Goal: Task Accomplishment & Management: Manage account settings

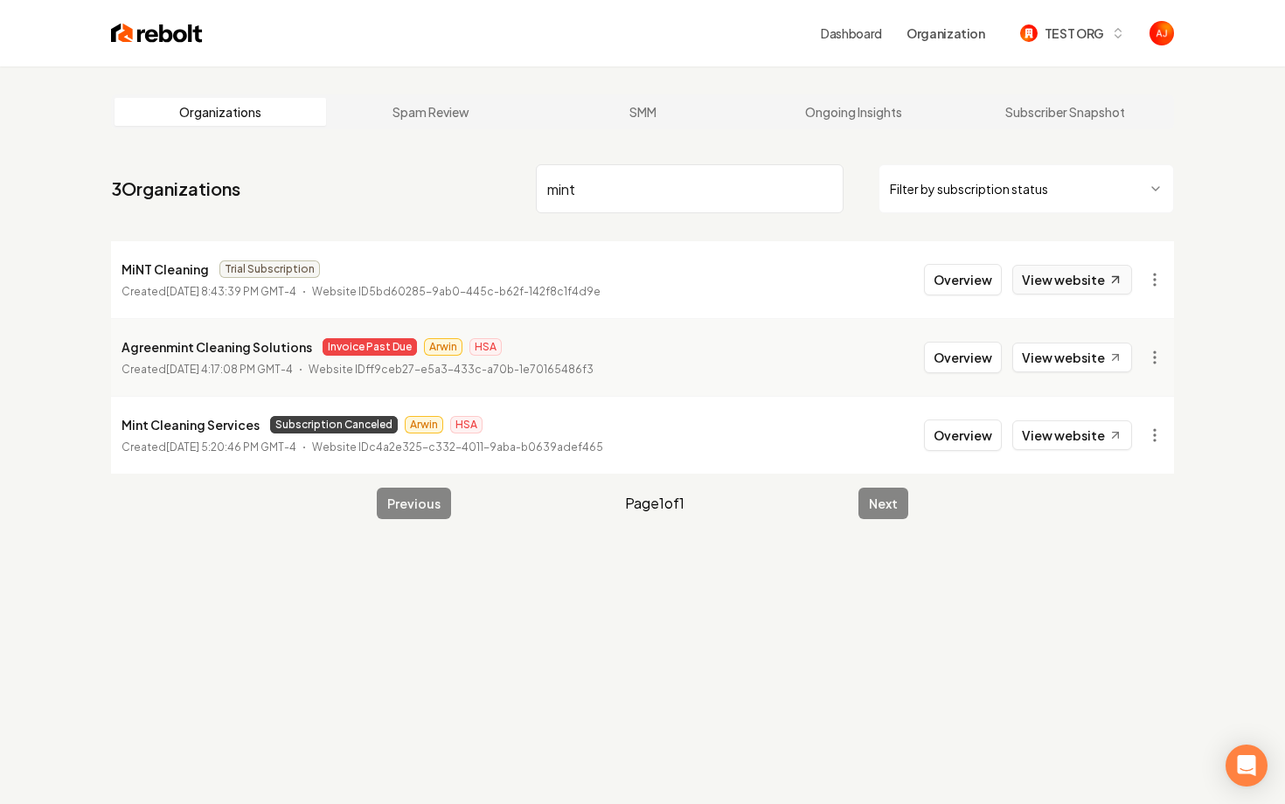
click at [1099, 280] on link "View website" at bounding box center [1073, 280] width 120 height 30
drag, startPoint x: 603, startPoint y: 197, endPoint x: 417, endPoint y: 192, distance: 186.3
click at [428, 192] on nav "3 Organizations mint Filter by subscription status" at bounding box center [642, 195] width 1063 height 77
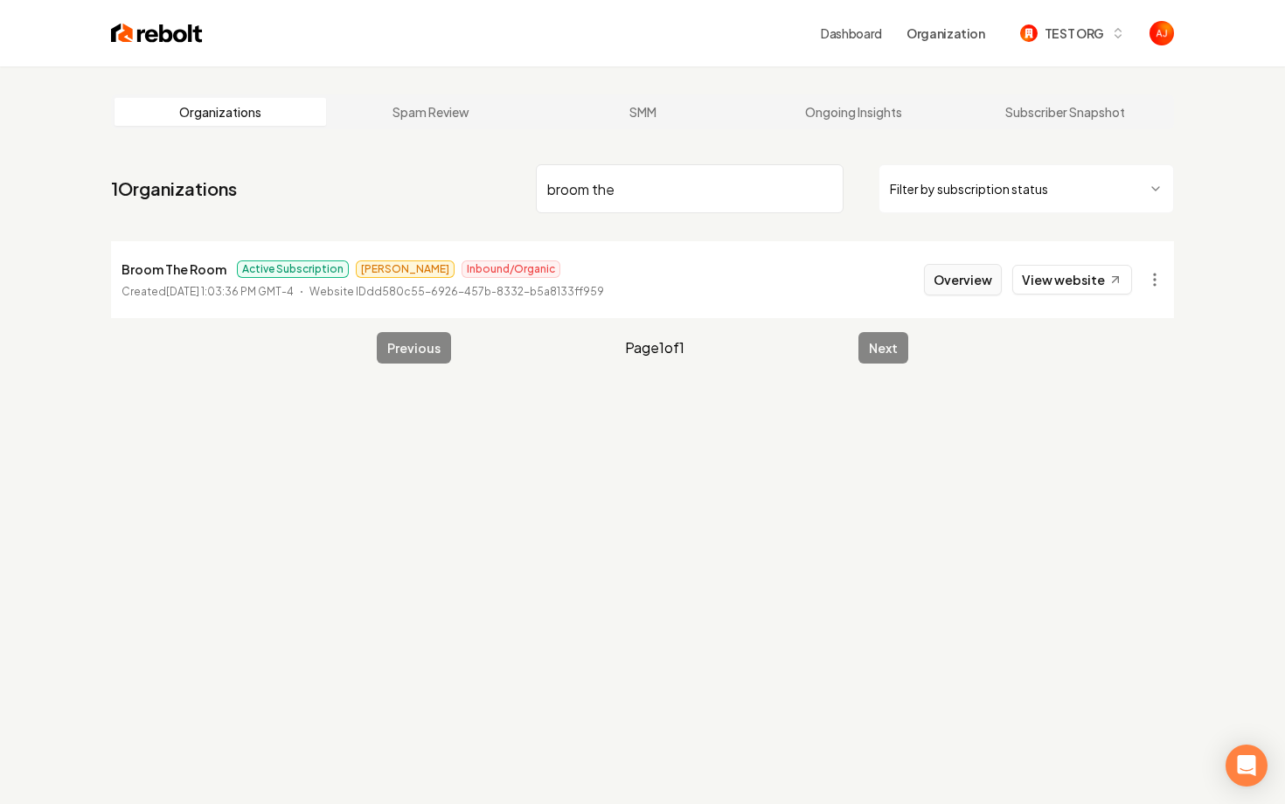
type input "broom the"
click at [947, 280] on button "Overview" at bounding box center [963, 279] width 78 height 31
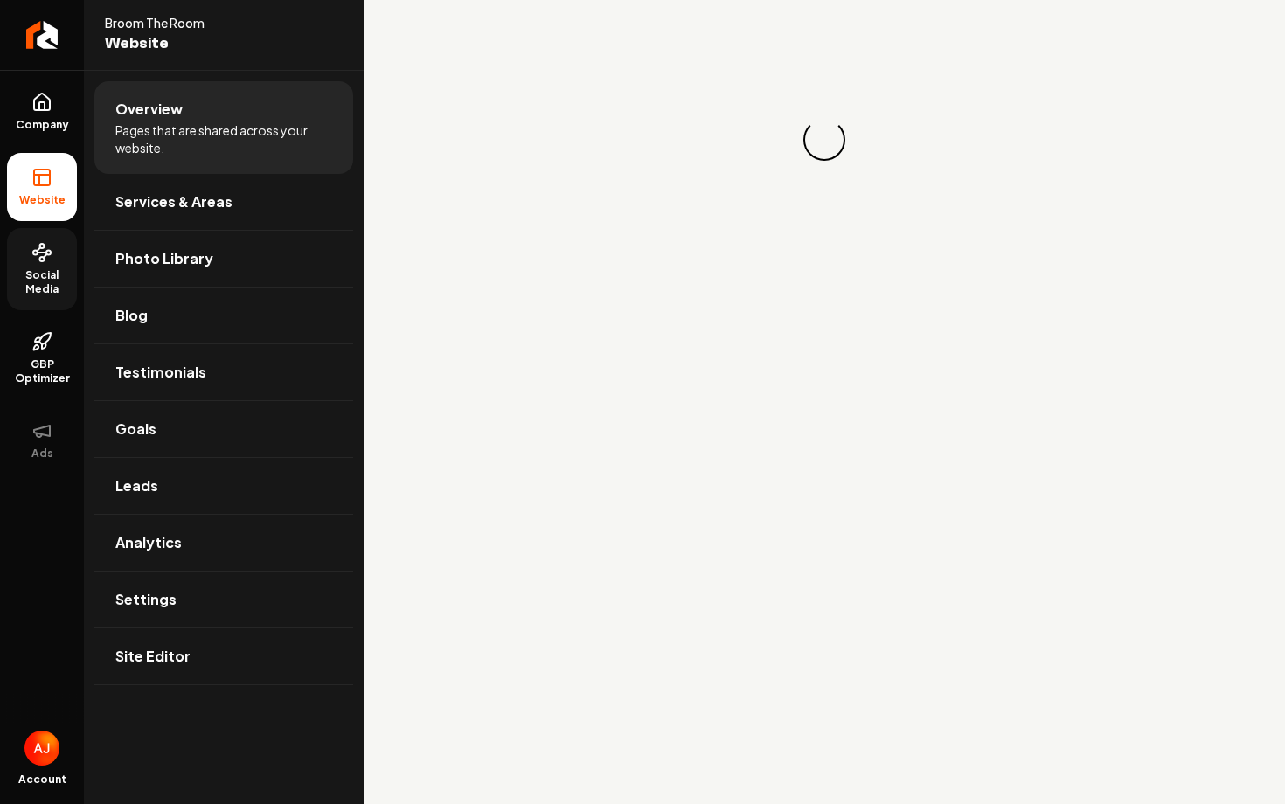
click at [38, 276] on span "Social Media" at bounding box center [42, 282] width 70 height 28
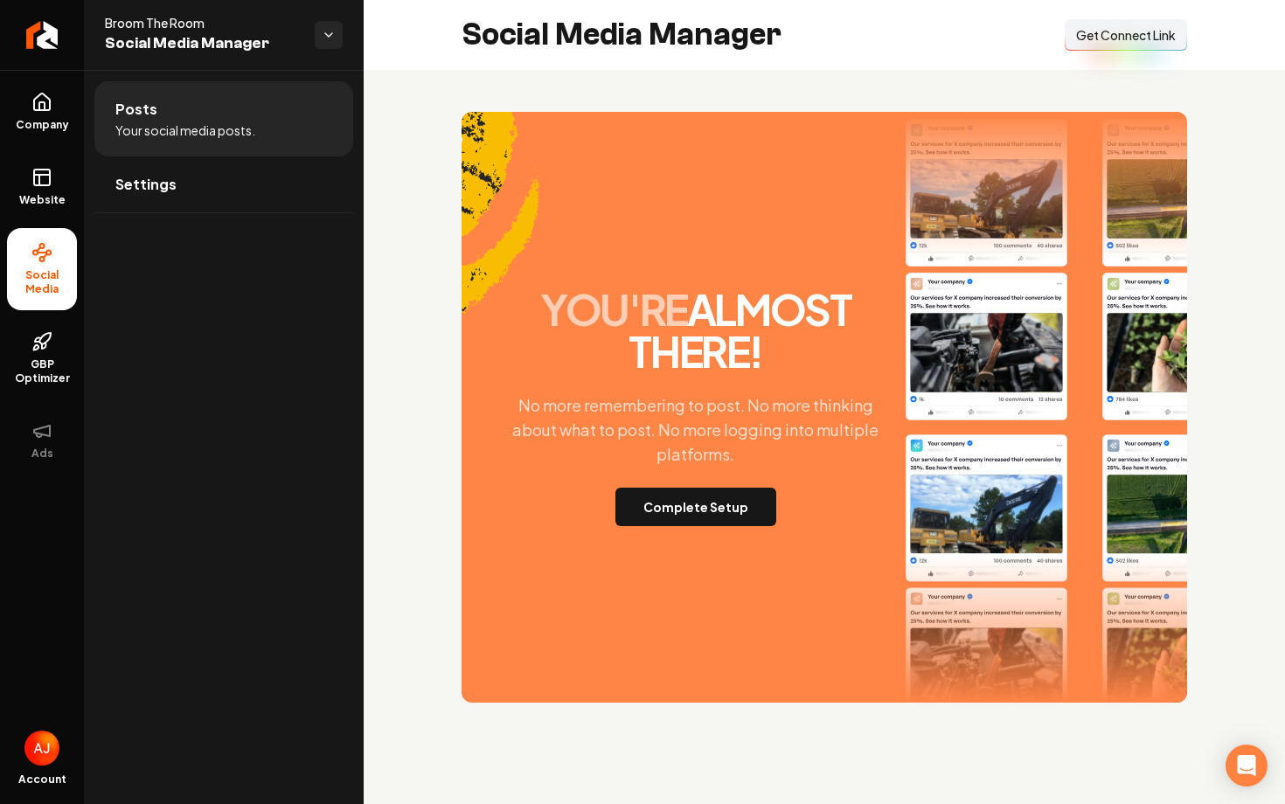
click at [680, 528] on div "you're almost there! No more remembering to post. No more thinking about what t…" at bounding box center [825, 407] width 726 height 591
click at [687, 515] on button "Complete Setup" at bounding box center [696, 507] width 161 height 38
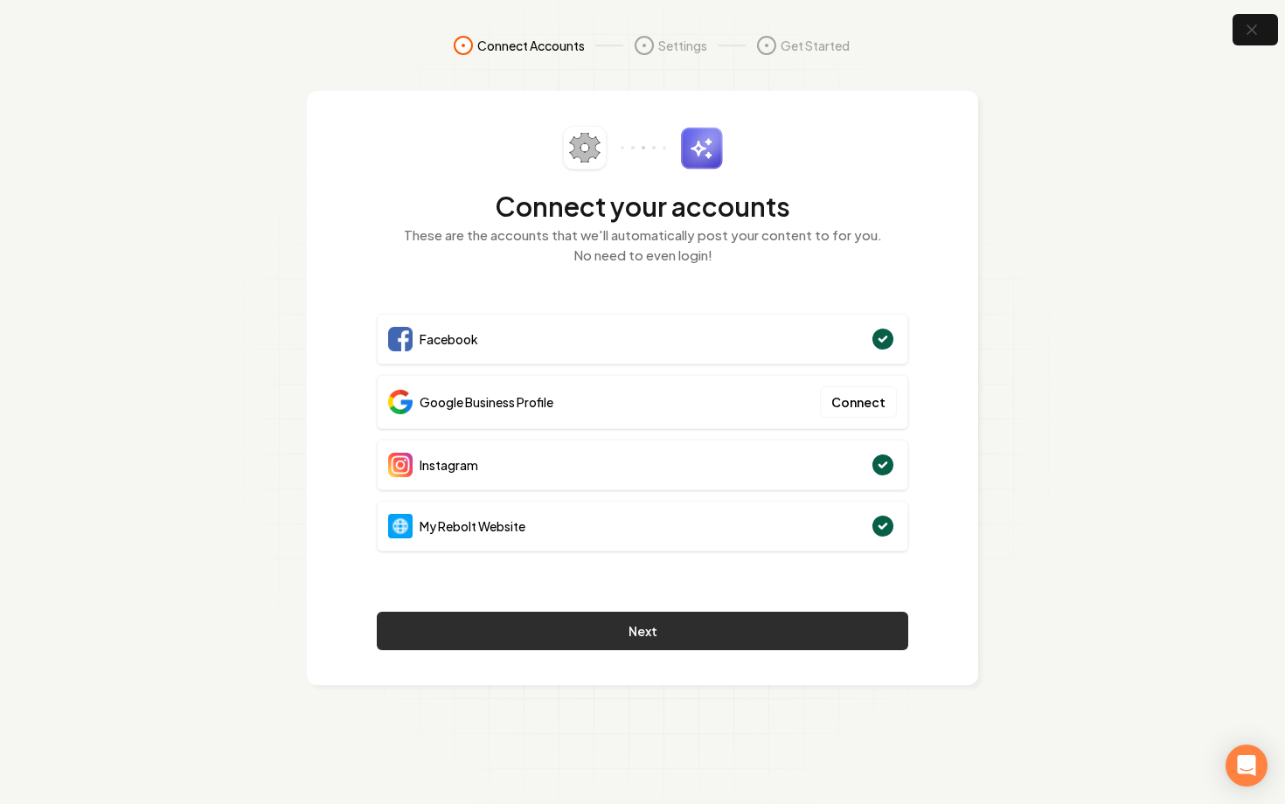
click at [710, 625] on button "Next" at bounding box center [643, 631] width 532 height 38
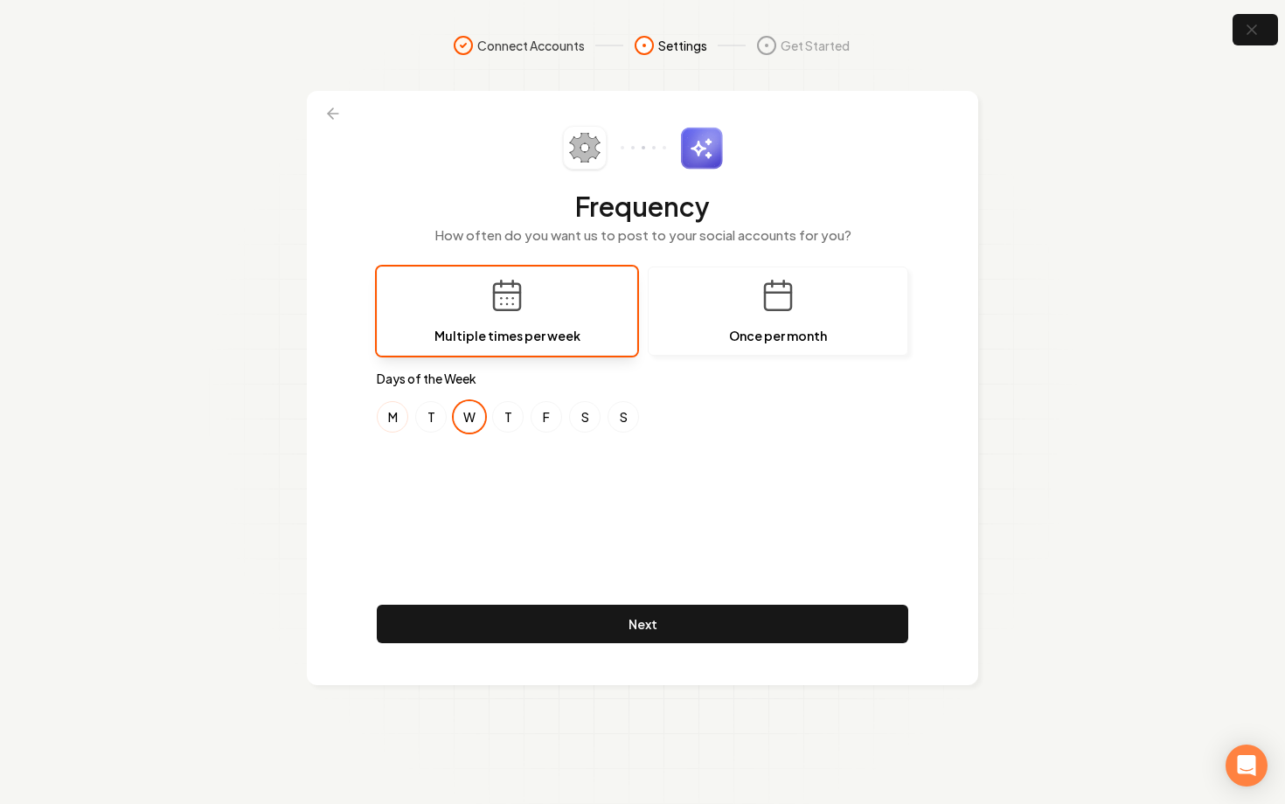
click at [389, 414] on button "M" at bounding box center [392, 416] width 31 height 31
click at [575, 419] on button "S" at bounding box center [584, 416] width 31 height 31
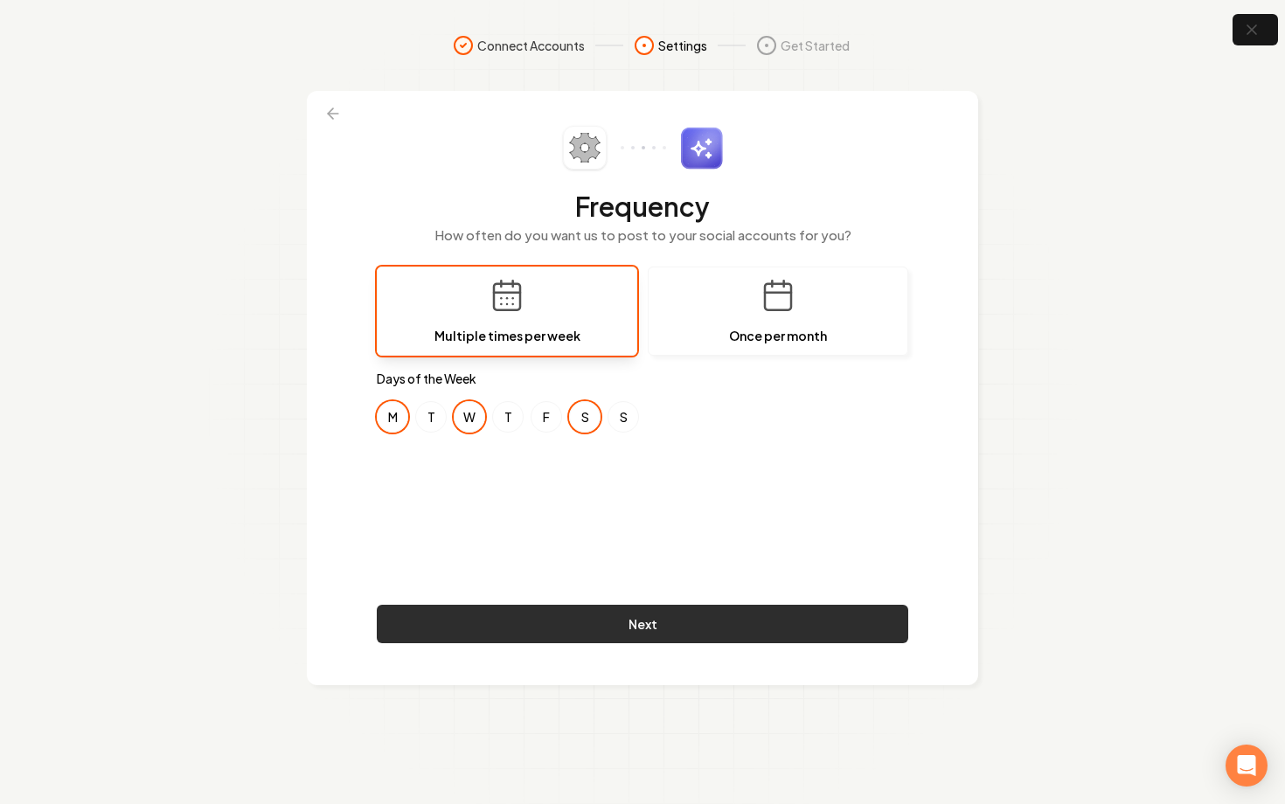
click at [693, 616] on button "Next" at bounding box center [643, 624] width 532 height 38
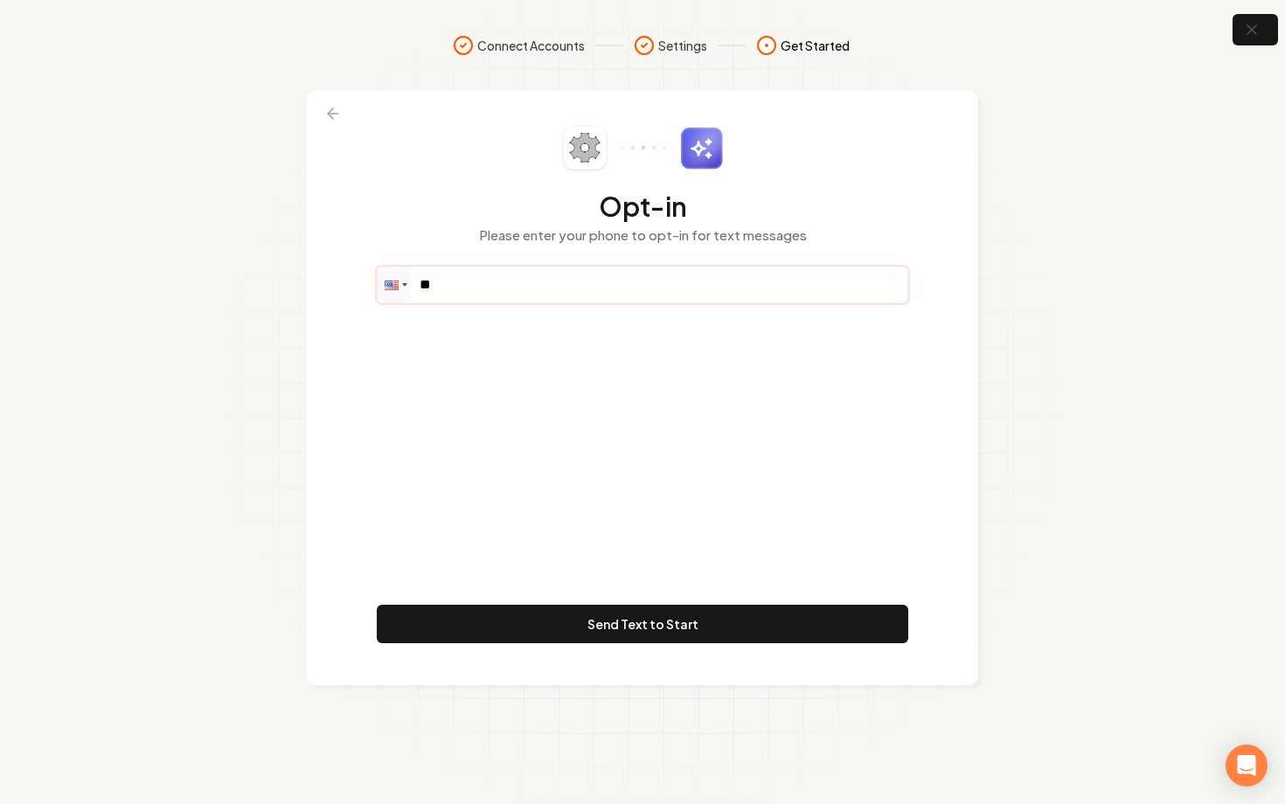
click at [500, 280] on input "**" at bounding box center [643, 285] width 530 height 35
paste input "**********"
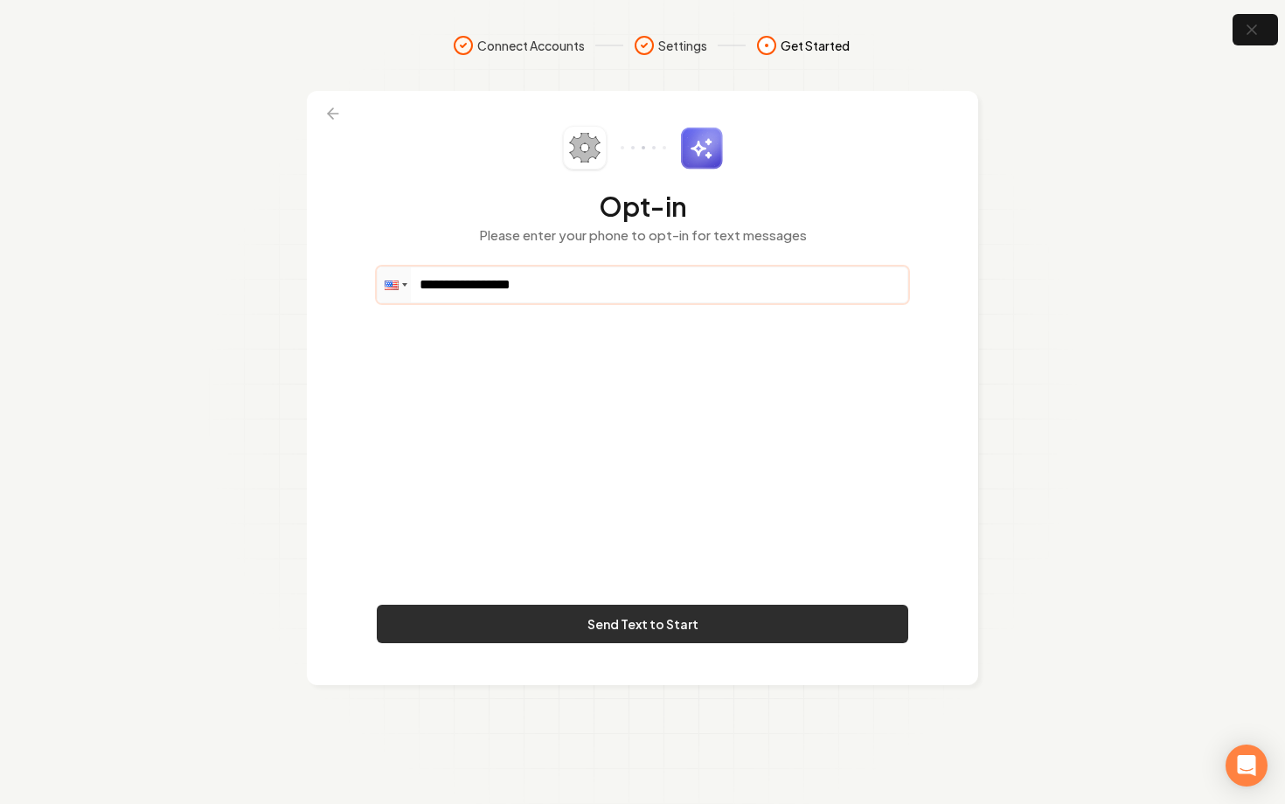
type input "**********"
click at [644, 641] on button "Send Text to Start" at bounding box center [643, 624] width 532 height 38
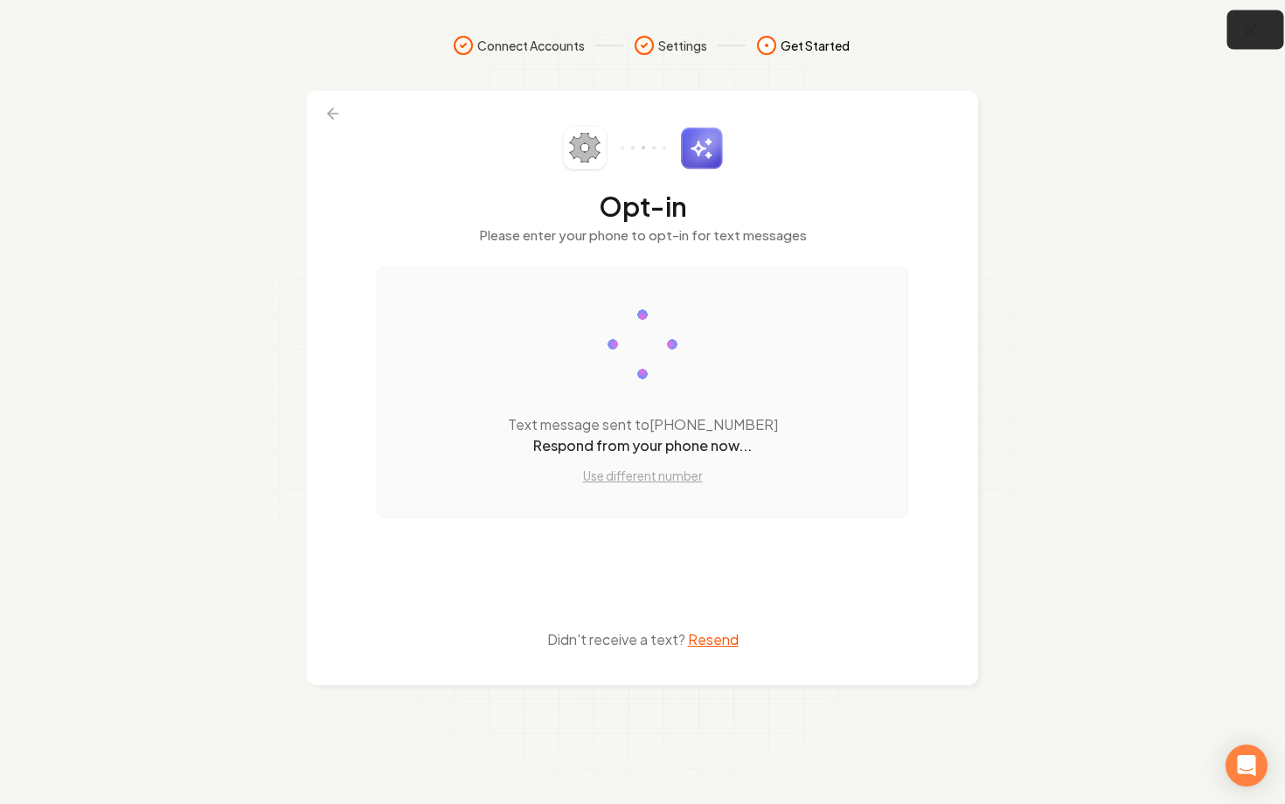
click at [1264, 34] on button "button" at bounding box center [1256, 29] width 57 height 39
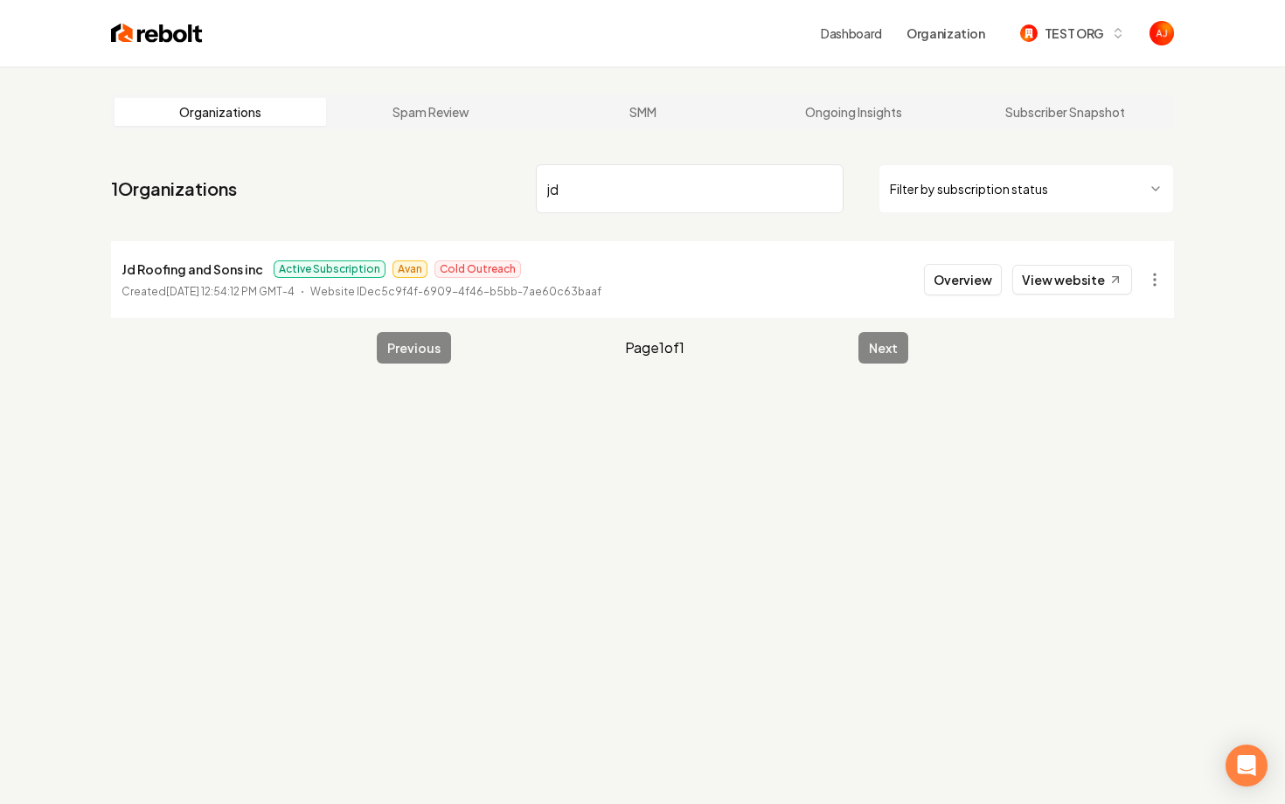
type input "j"
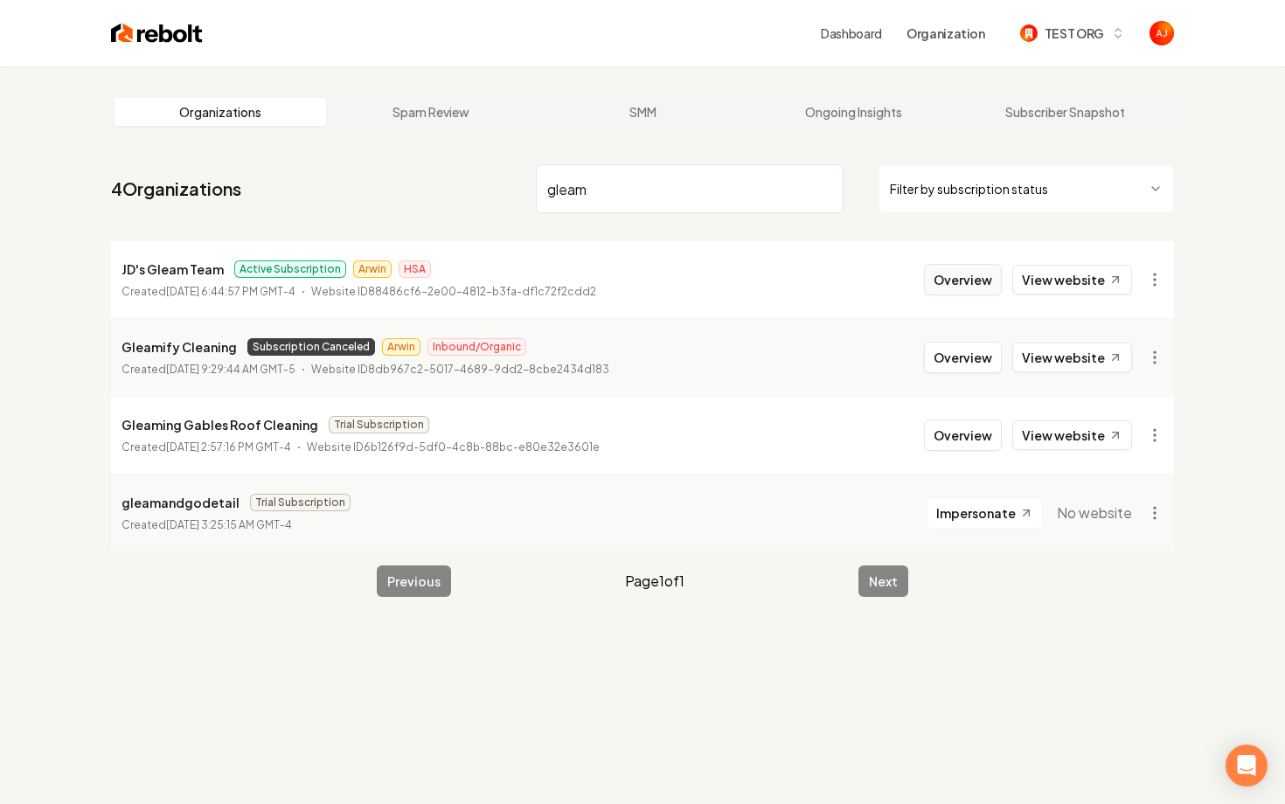
type input "gleam"
click at [945, 282] on button "Overview" at bounding box center [963, 279] width 78 height 31
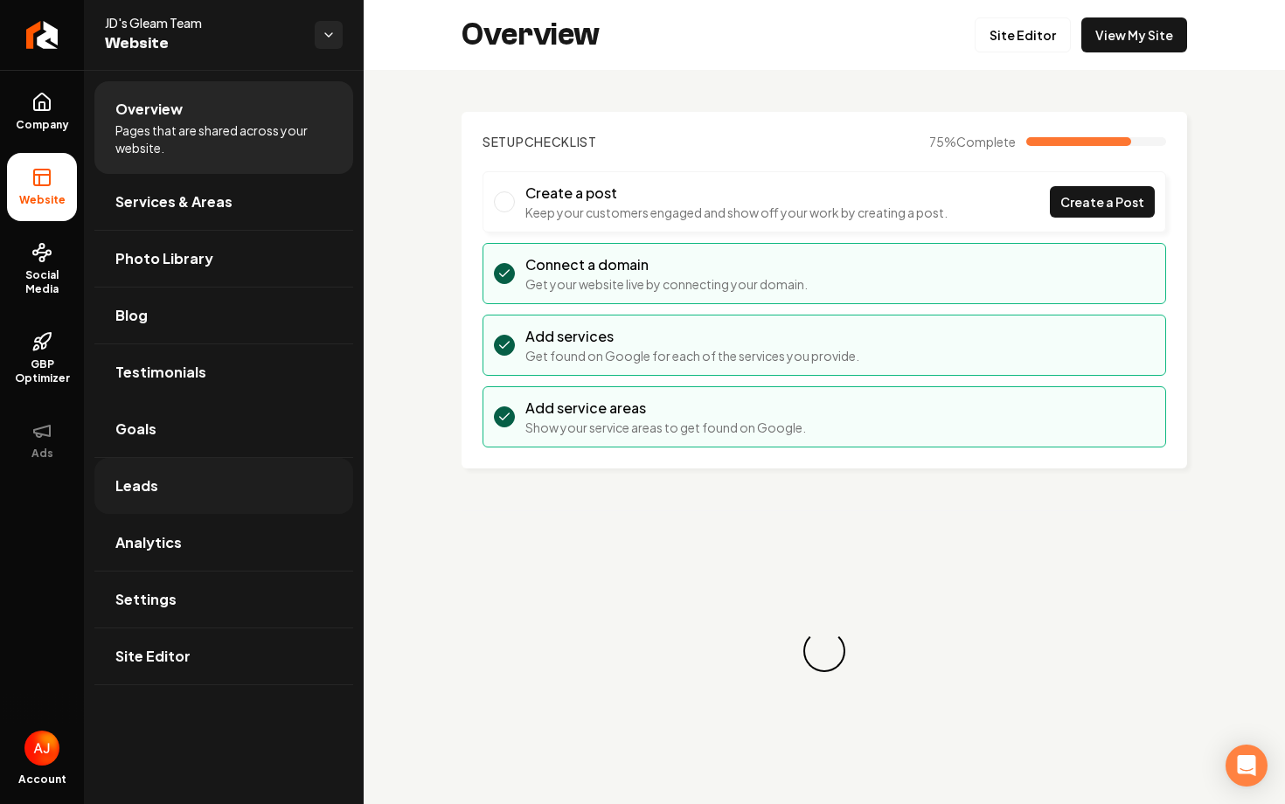
click at [179, 484] on link "Leads" at bounding box center [223, 486] width 259 height 56
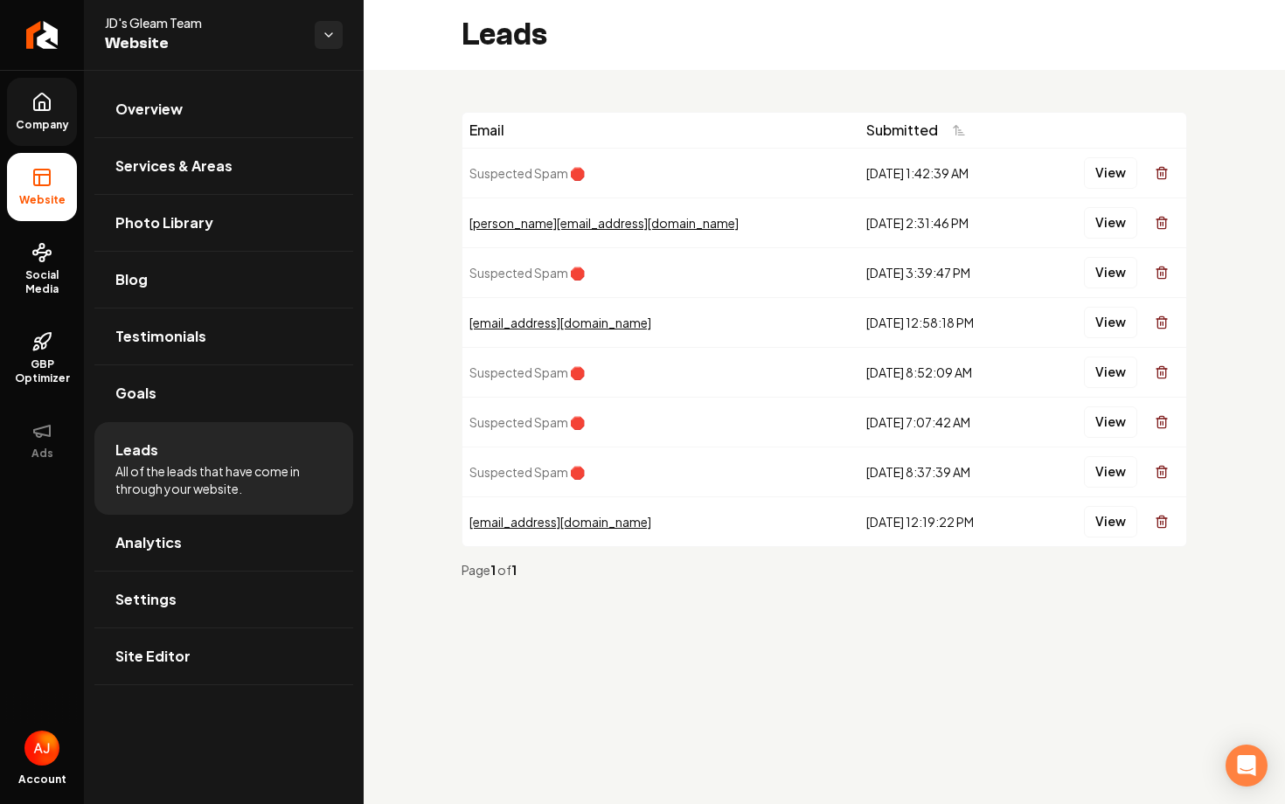
click at [59, 125] on span "Company" at bounding box center [42, 125] width 67 height 14
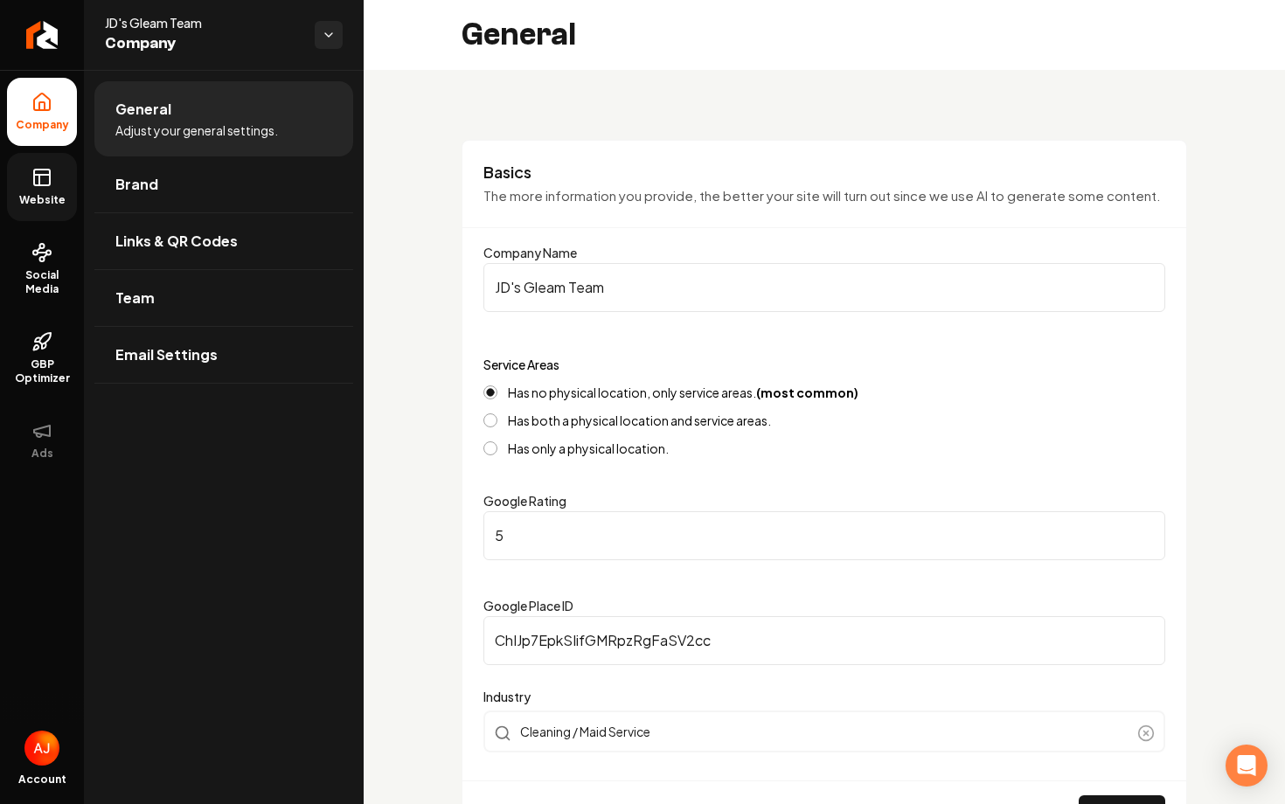
click at [49, 192] on link "Website" at bounding box center [42, 187] width 70 height 68
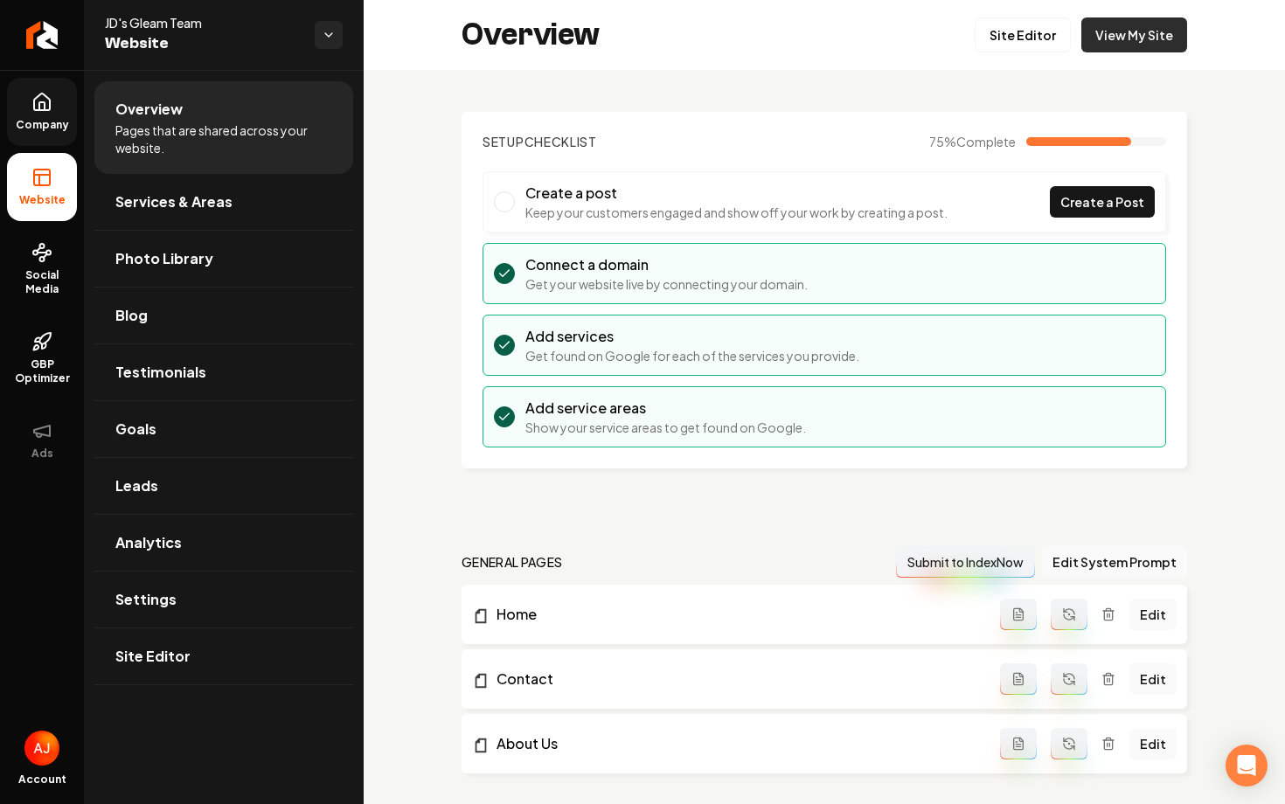
click at [1123, 46] on link "View My Site" at bounding box center [1135, 34] width 106 height 35
click at [163, 488] on link "Leads" at bounding box center [223, 486] width 259 height 56
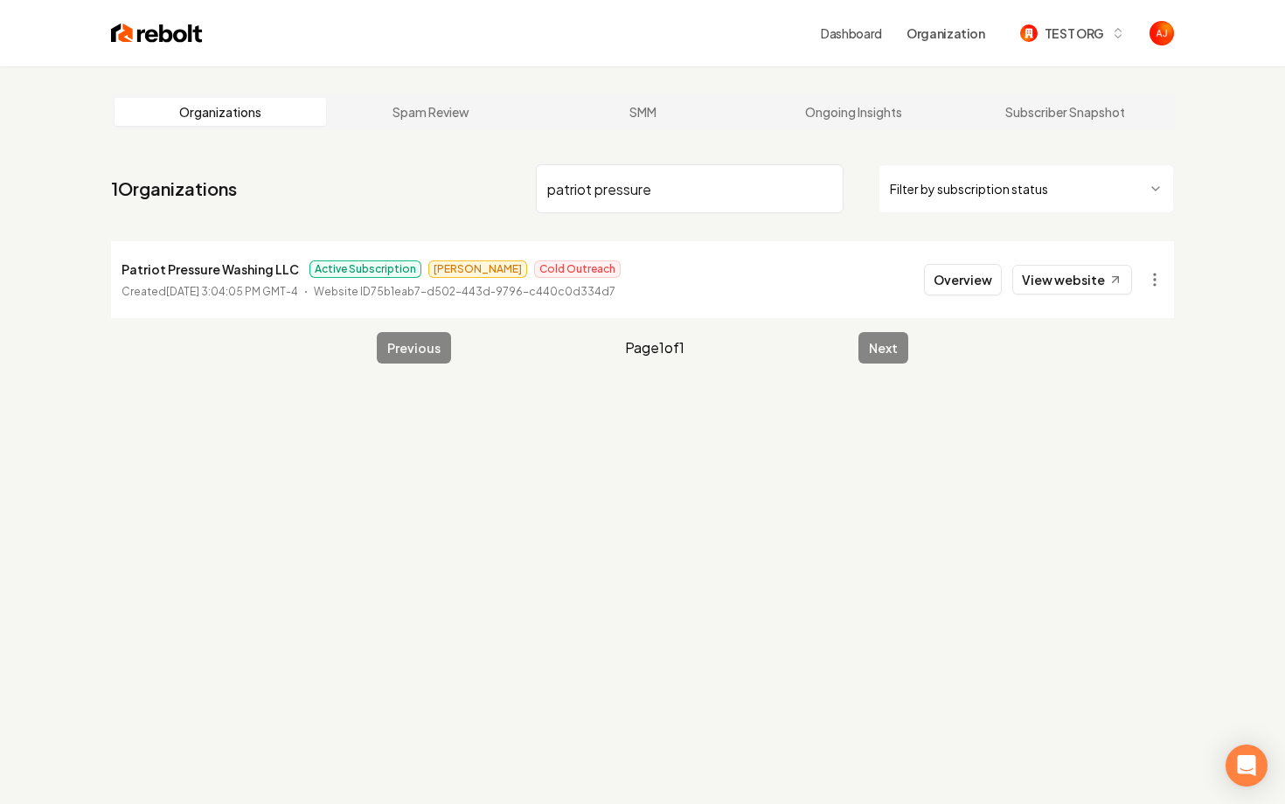
type input "patriot pressure"
click at [1047, 286] on link "View website" at bounding box center [1073, 280] width 120 height 30
click at [887, 115] on link "Ongoing Insights" at bounding box center [855, 112] width 212 height 28
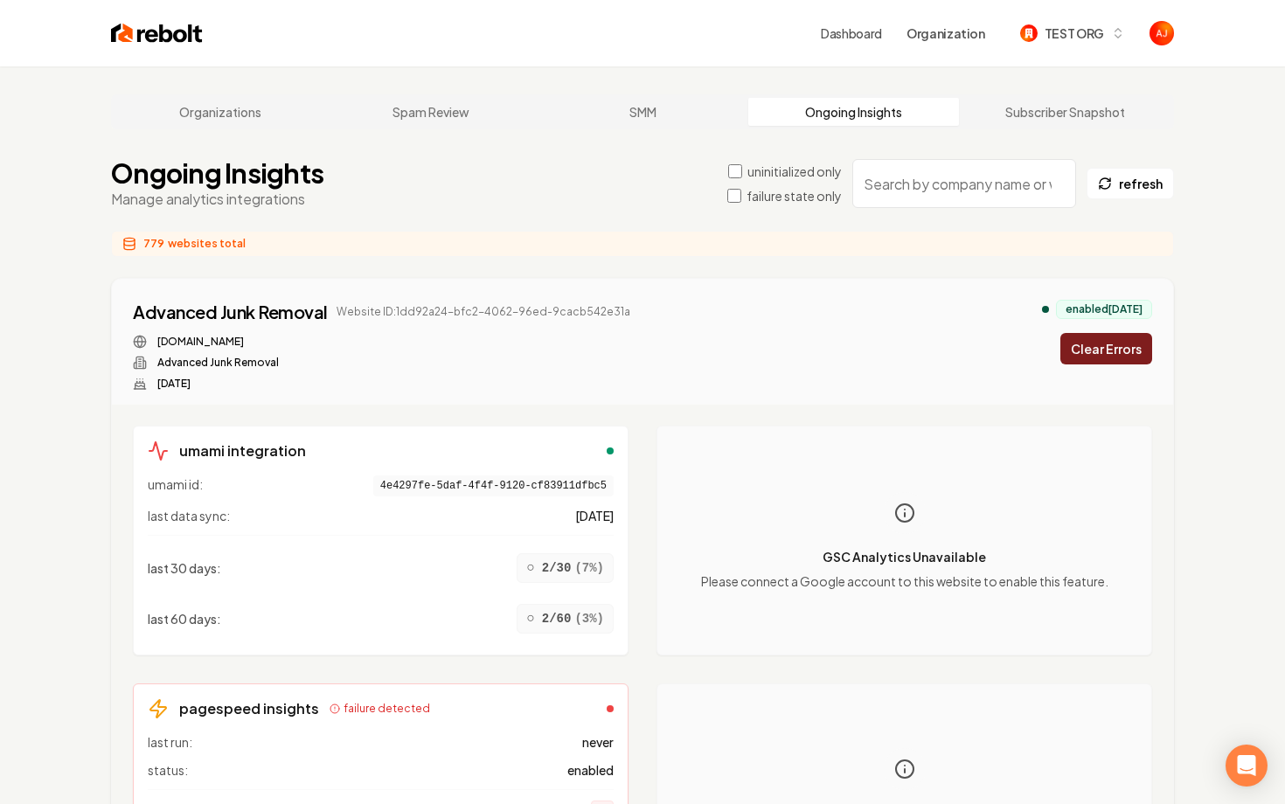
click at [911, 192] on input "search" at bounding box center [965, 183] width 224 height 49
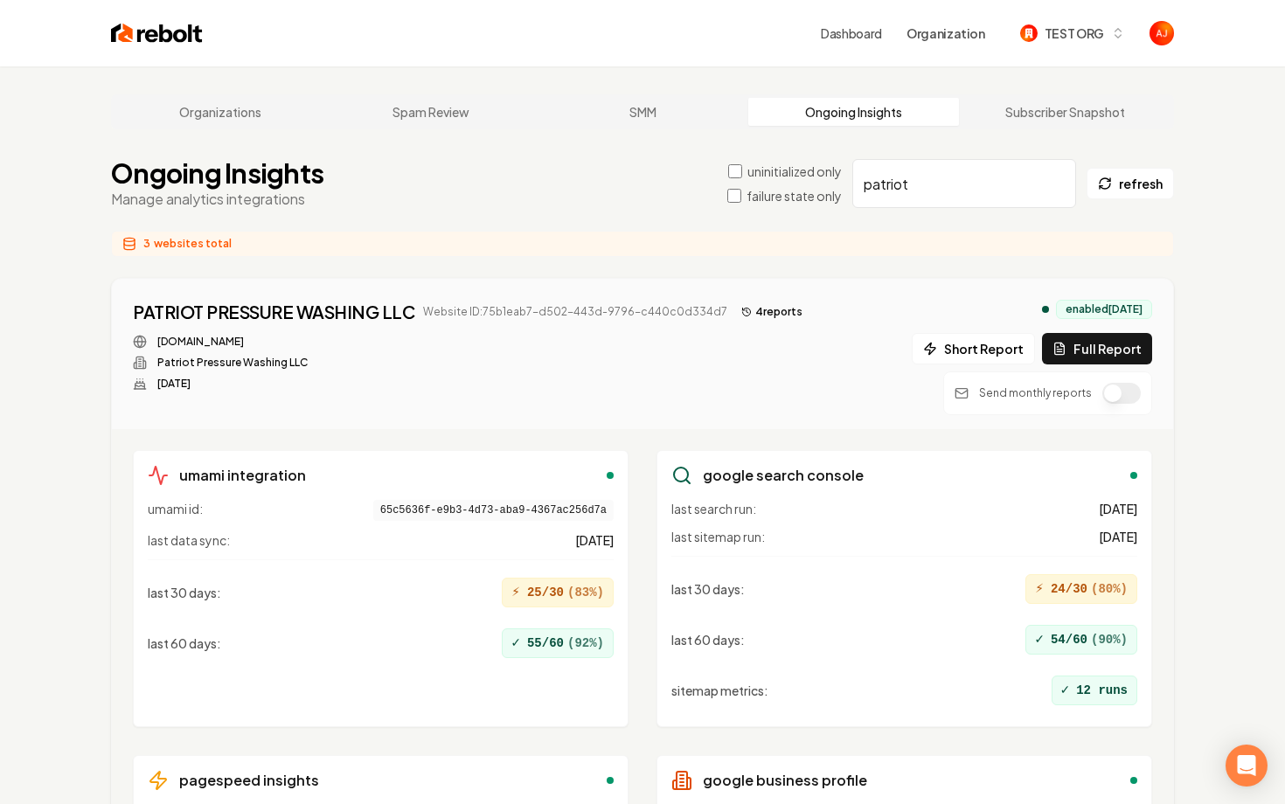
type input "patriot"
click at [753, 323] on div "PATRIOT PRESSURE WASHING LLC Website ID: 75b1eab7-d502-443d-9796-c440c0d334d7 4…" at bounding box center [471, 312] width 677 height 24
click at [748, 315] on button "4 report s" at bounding box center [772, 312] width 75 height 21
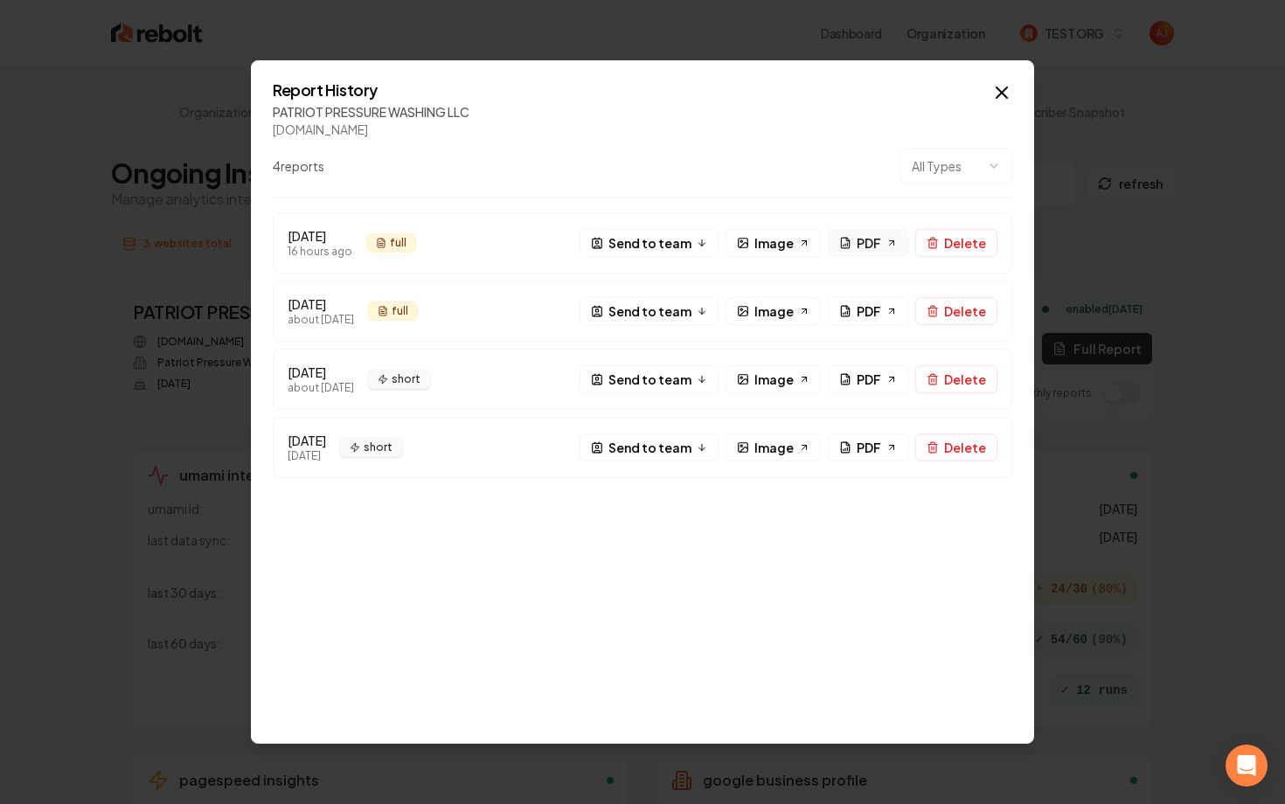
click at [867, 243] on span "PDF" at bounding box center [869, 243] width 24 height 18
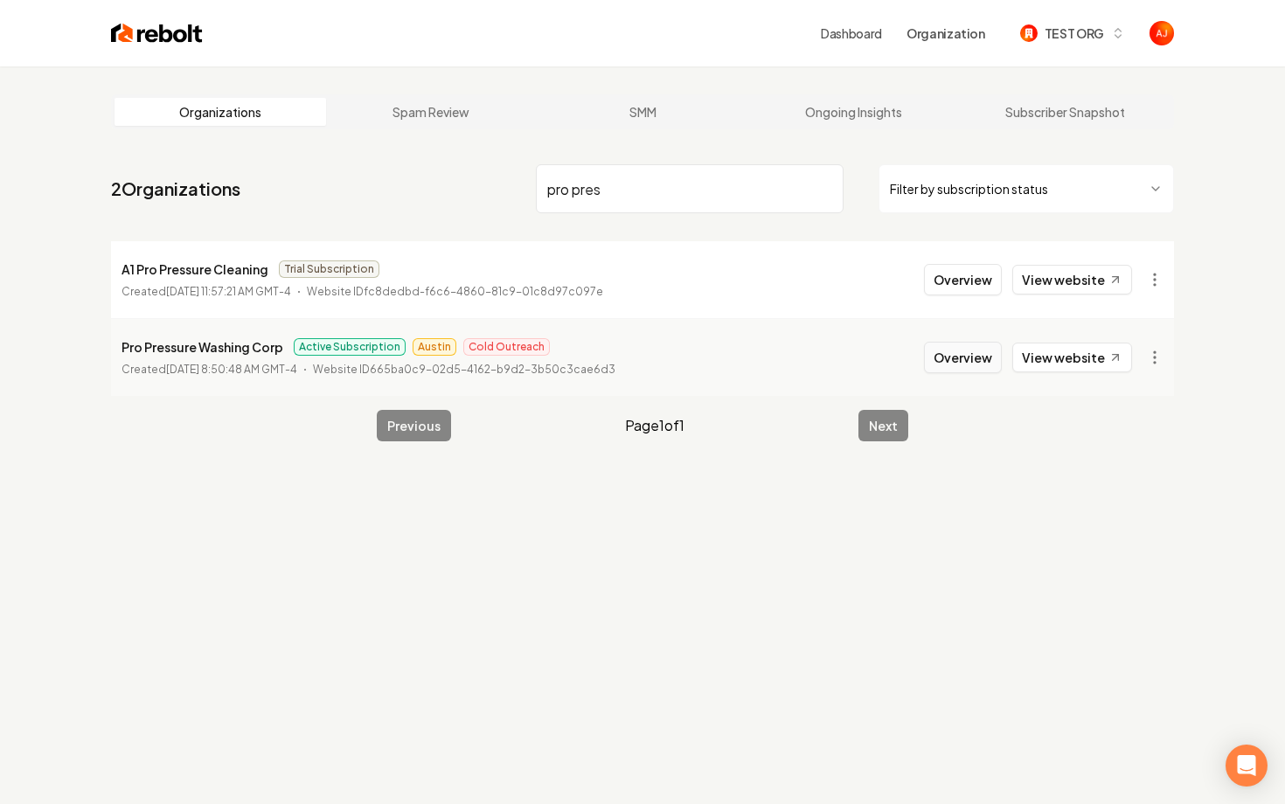
type input "pro pres"
click at [946, 363] on button "Overview" at bounding box center [963, 357] width 78 height 31
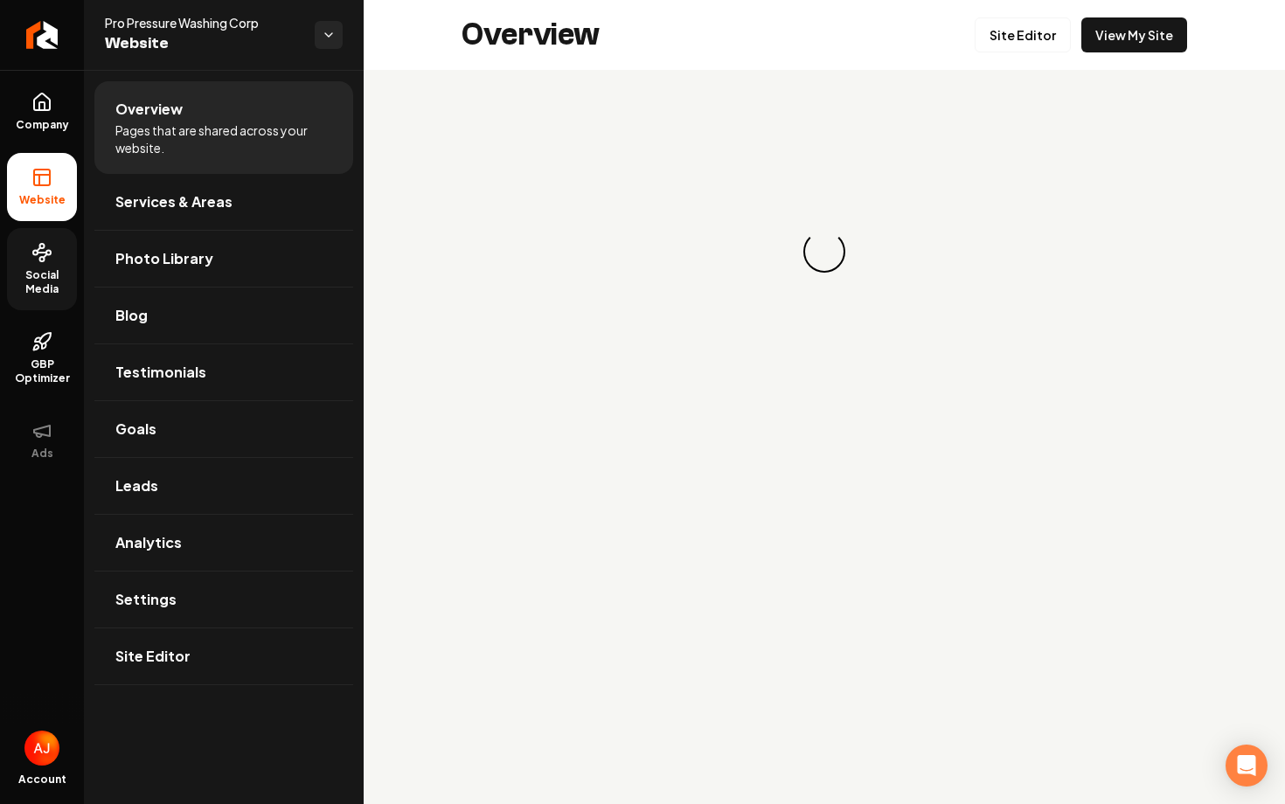
click at [32, 284] on span "Social Media" at bounding box center [42, 282] width 70 height 28
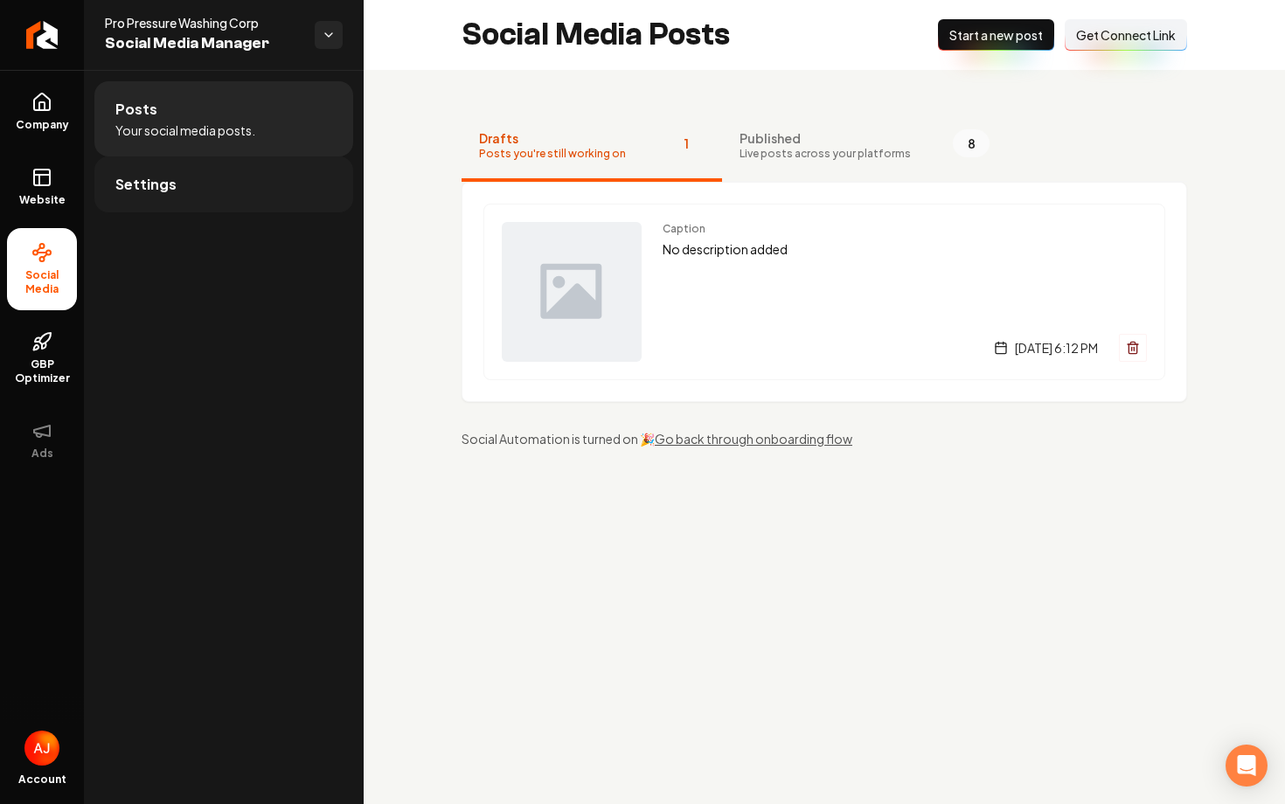
click at [159, 192] on span "Settings" at bounding box center [145, 184] width 61 height 21
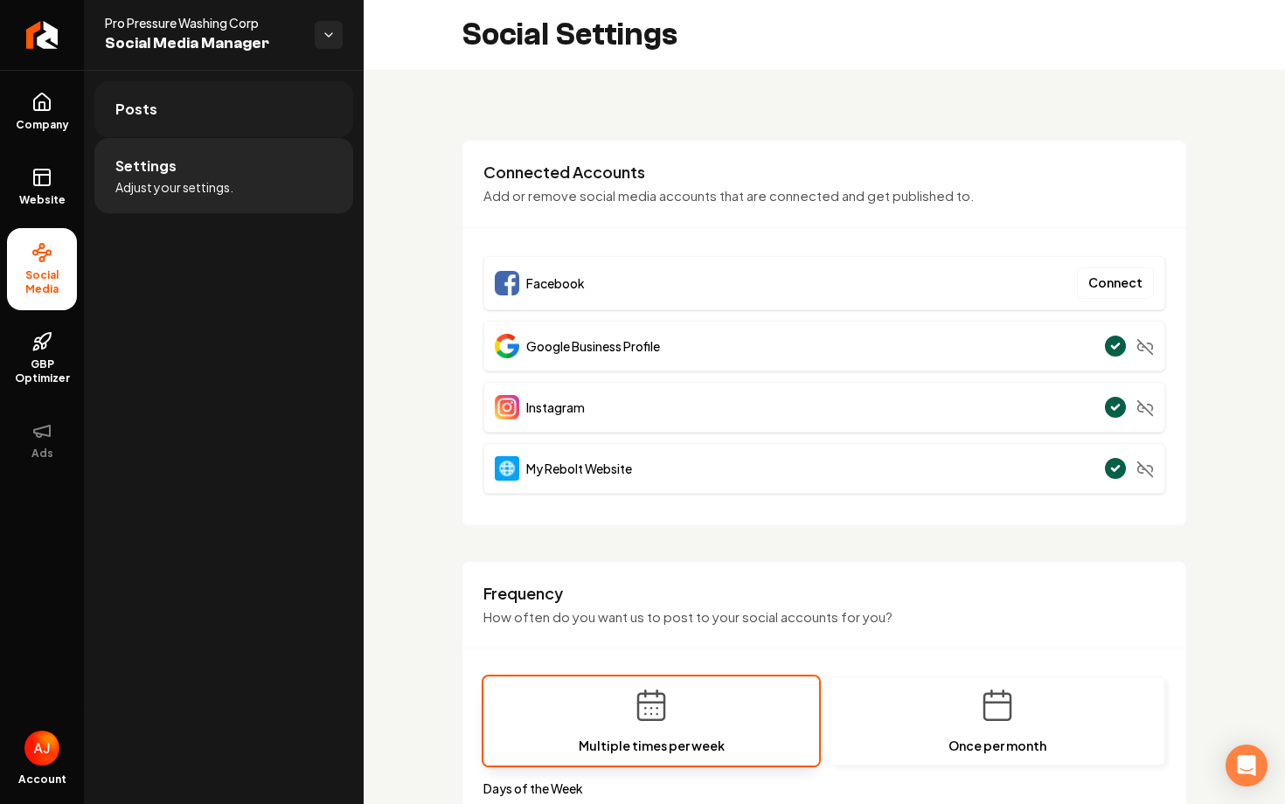
click at [252, 108] on link "Posts" at bounding box center [223, 109] width 259 height 56
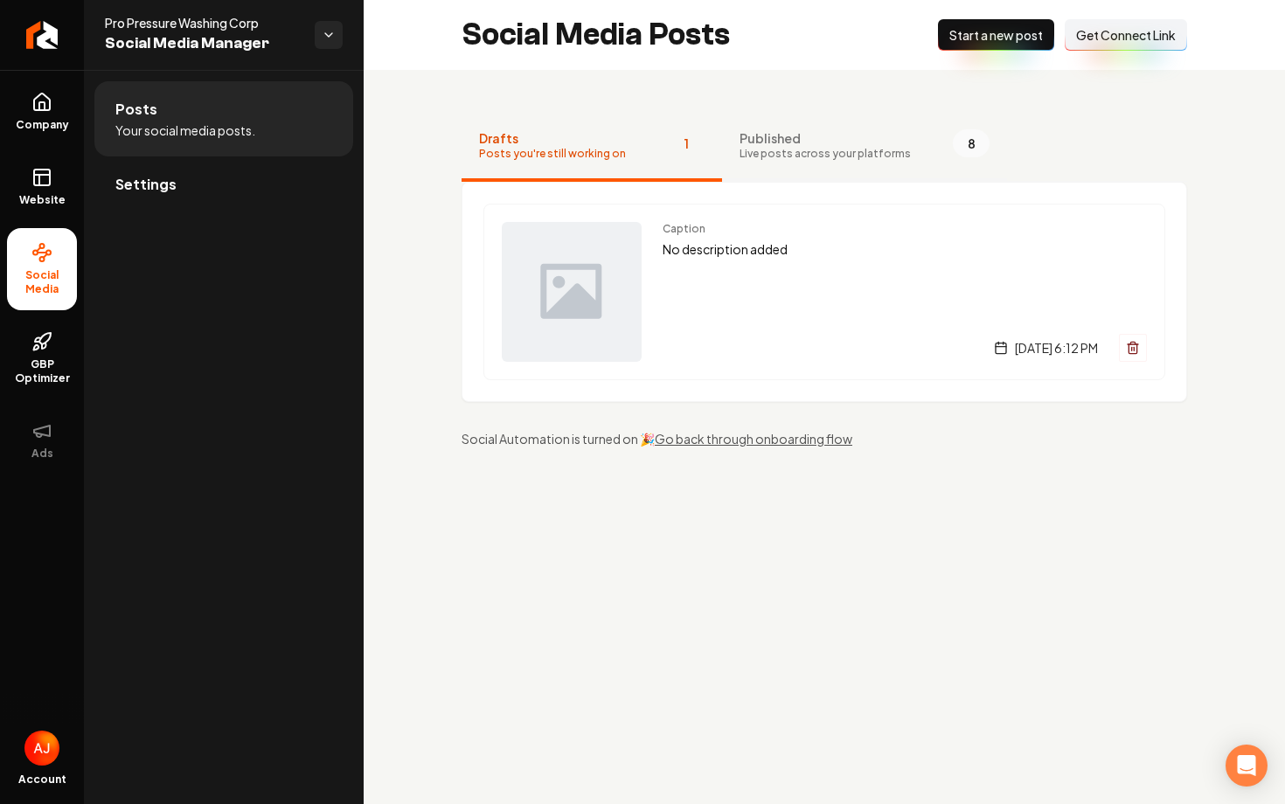
click at [836, 129] on span "Published" at bounding box center [825, 137] width 171 height 17
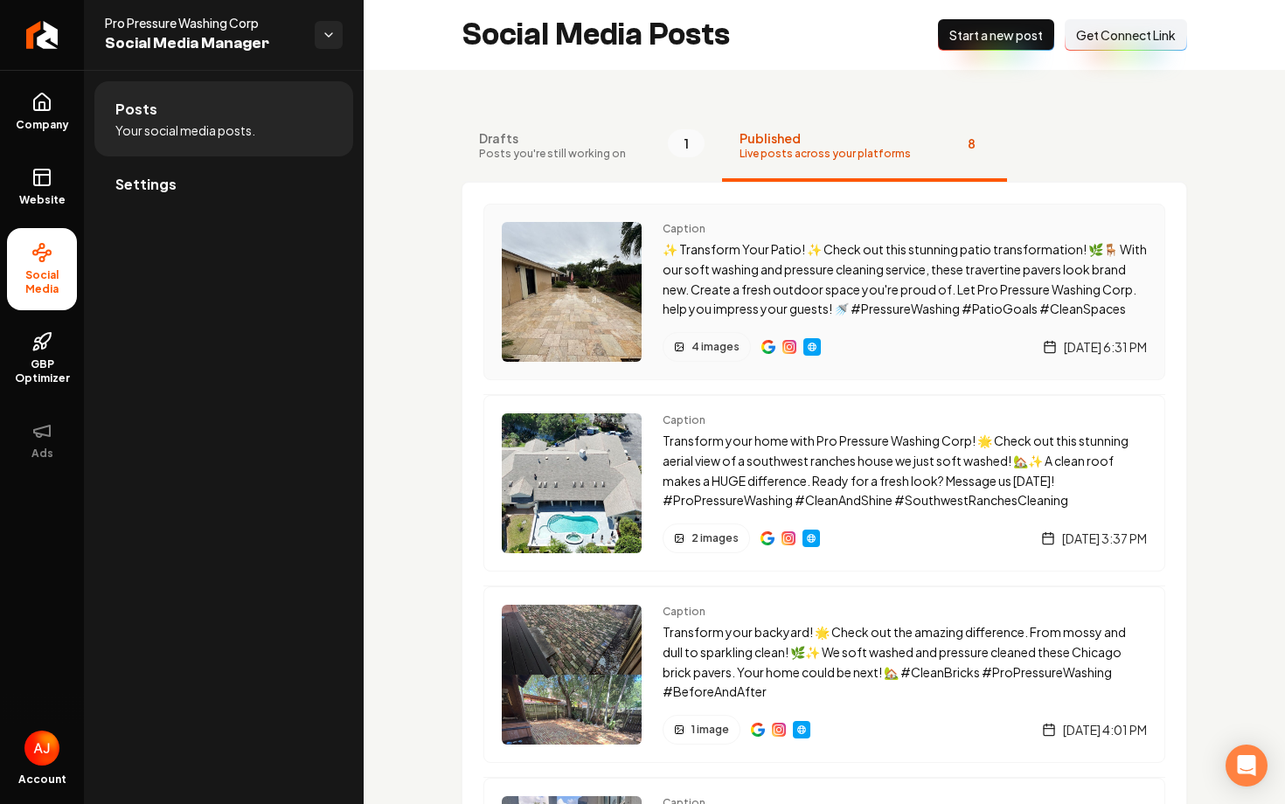
click at [763, 349] on img "Main content area" at bounding box center [769, 347] width 14 height 14
click at [770, 349] on img "Main content area" at bounding box center [769, 347] width 14 height 14
click at [763, 545] on img "Main content area" at bounding box center [768, 539] width 14 height 14
click at [130, 186] on span "Settings" at bounding box center [145, 184] width 61 height 21
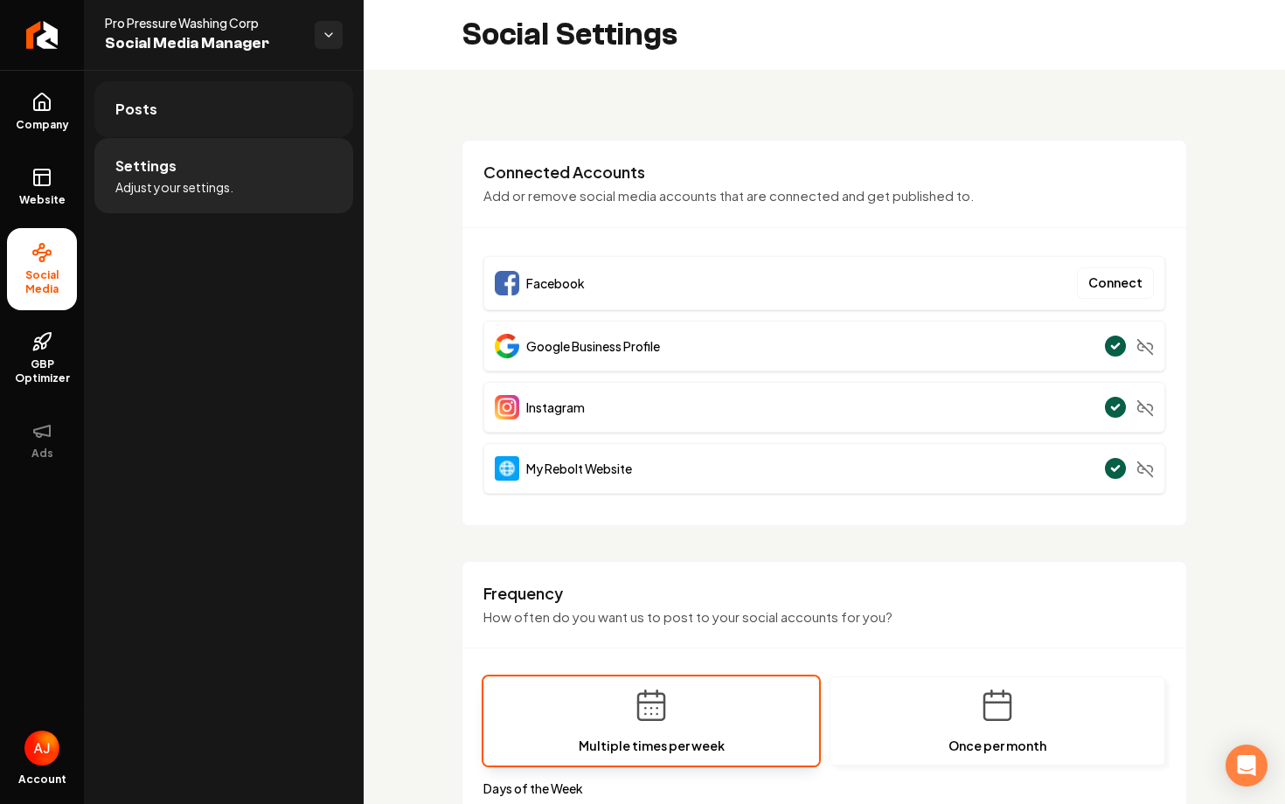
click at [197, 108] on link "Posts" at bounding box center [223, 109] width 259 height 56
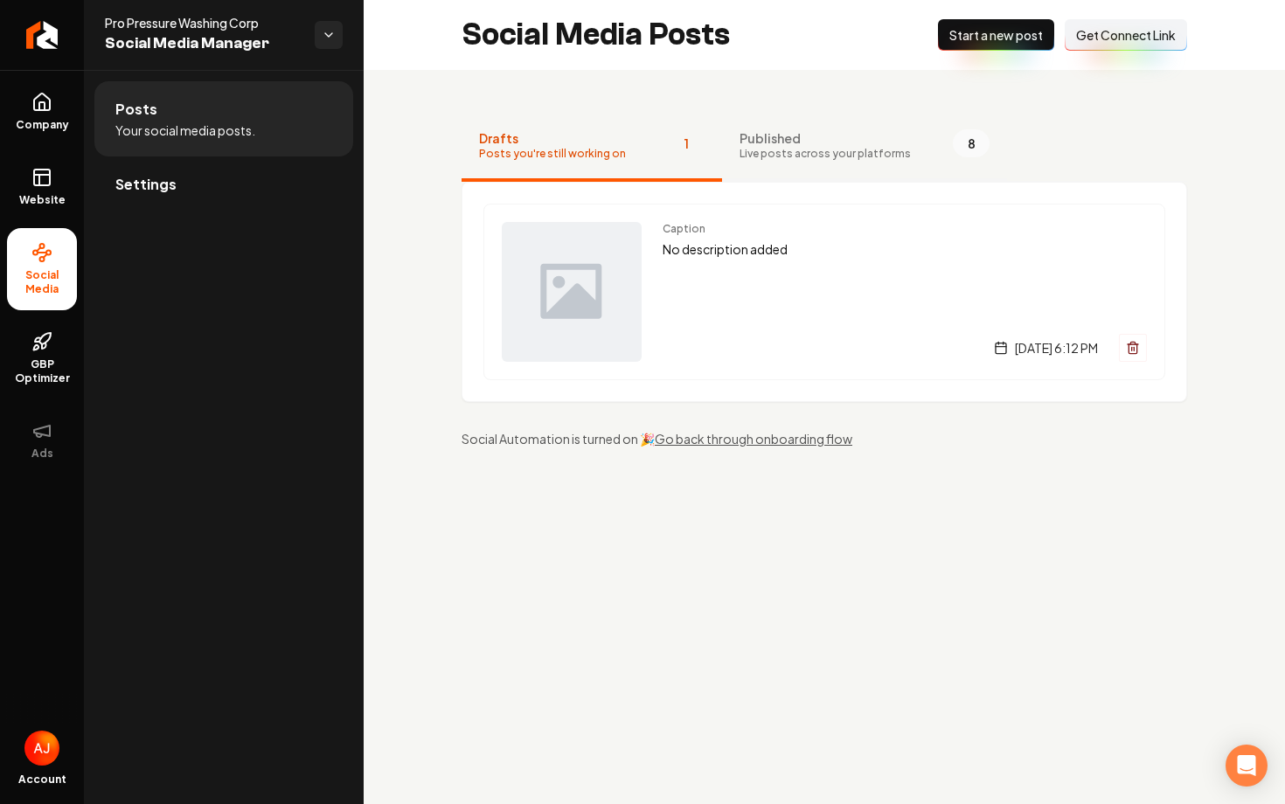
click at [748, 145] on span "Published" at bounding box center [825, 137] width 171 height 17
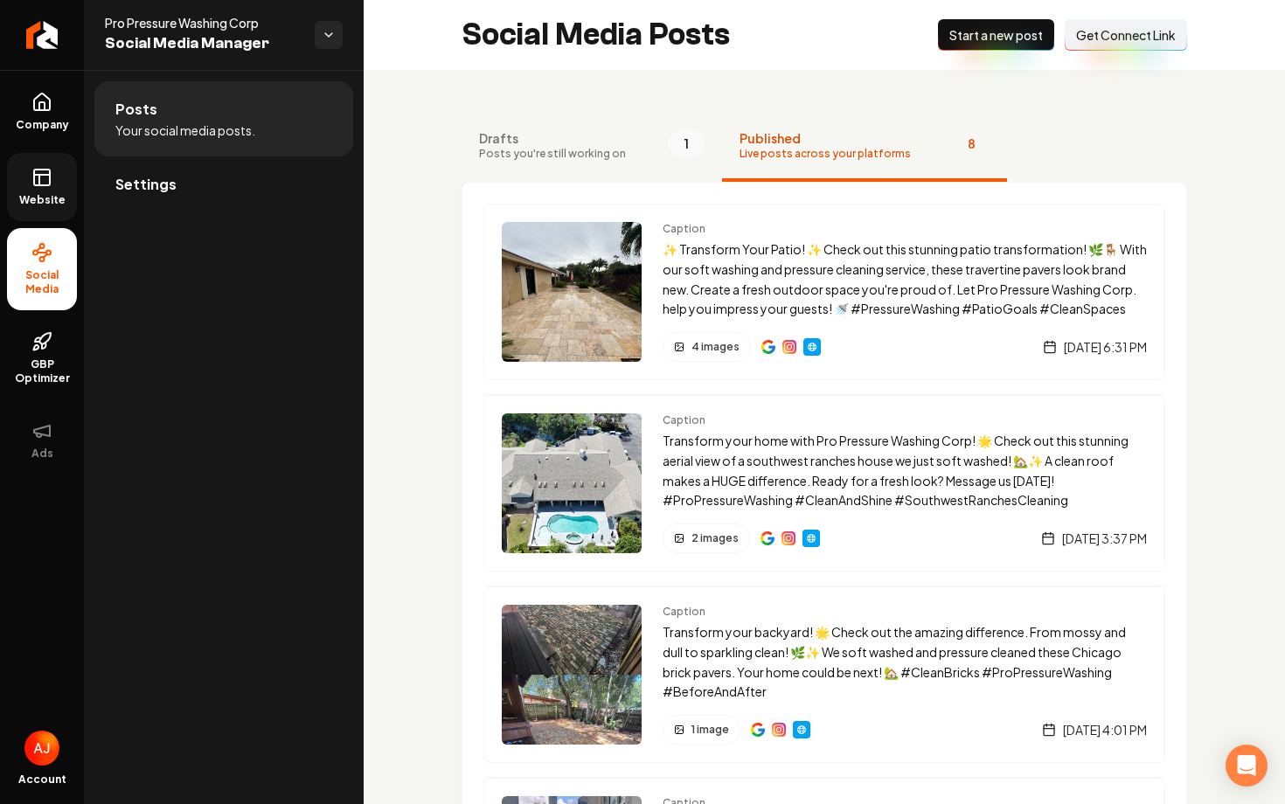
click at [44, 172] on icon at bounding box center [41, 177] width 21 height 21
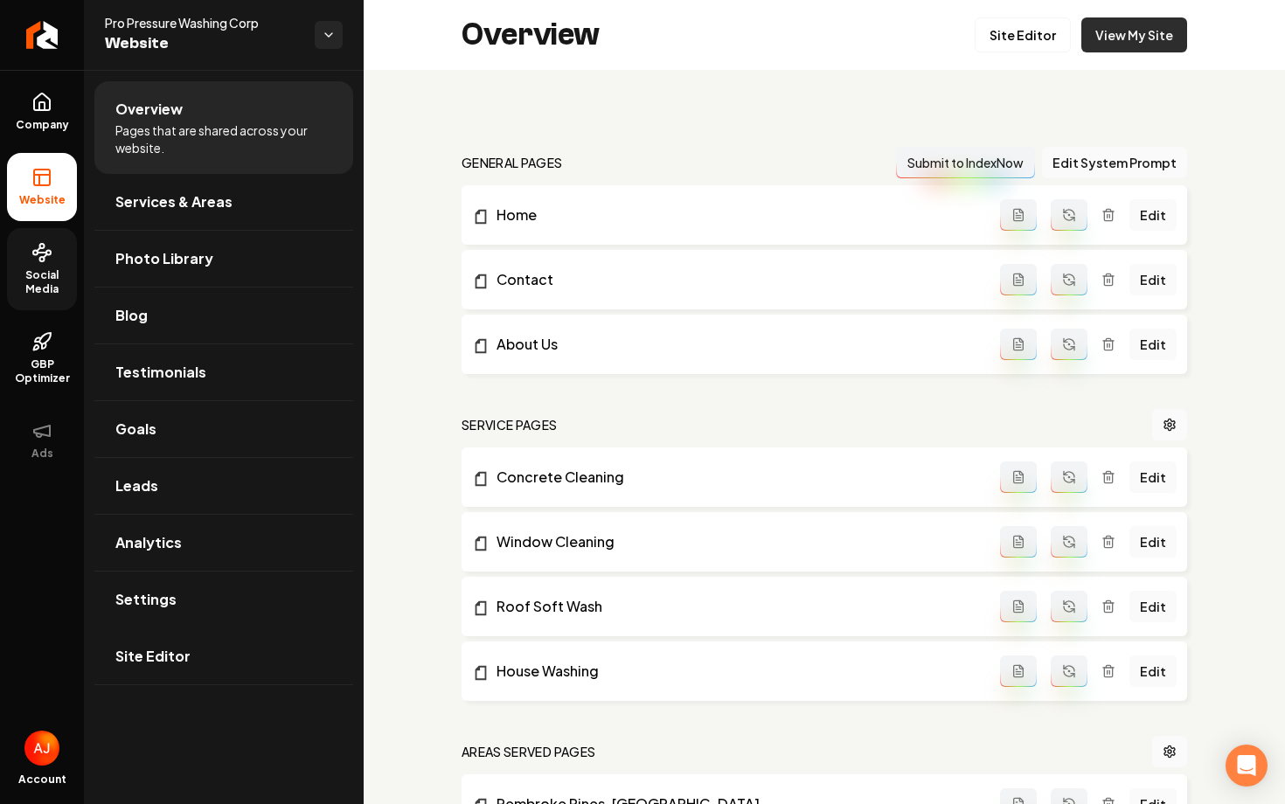
click at [1164, 39] on link "View My Site" at bounding box center [1135, 34] width 106 height 35
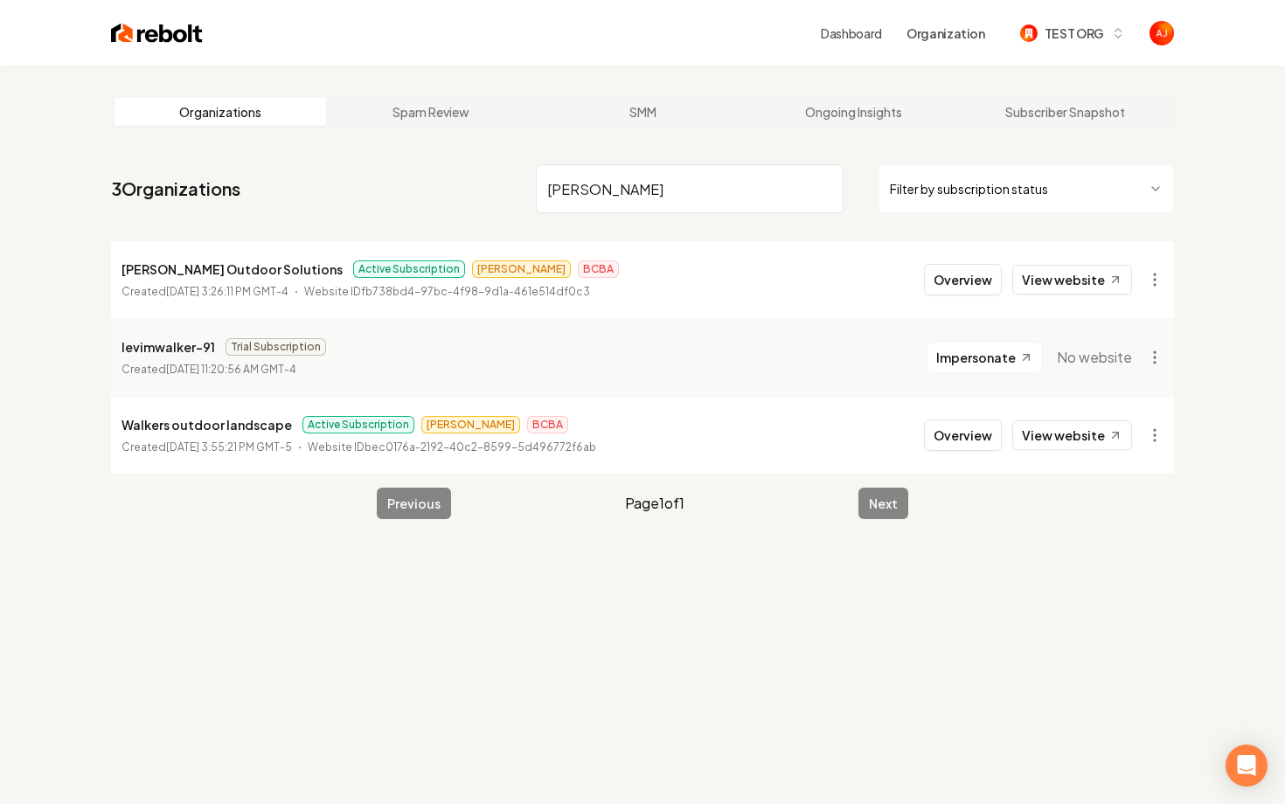
drag, startPoint x: 660, startPoint y: 178, endPoint x: 426, endPoint y: 178, distance: 234.4
click at [426, 178] on nav "3 Organizations walker Filter by subscription status" at bounding box center [642, 195] width 1063 height 77
drag, startPoint x: 615, startPoint y: 186, endPoint x: 435, endPoint y: 186, distance: 179.3
click at [435, 186] on nav "3 Organizations walker Filter by subscription status" at bounding box center [642, 195] width 1063 height 77
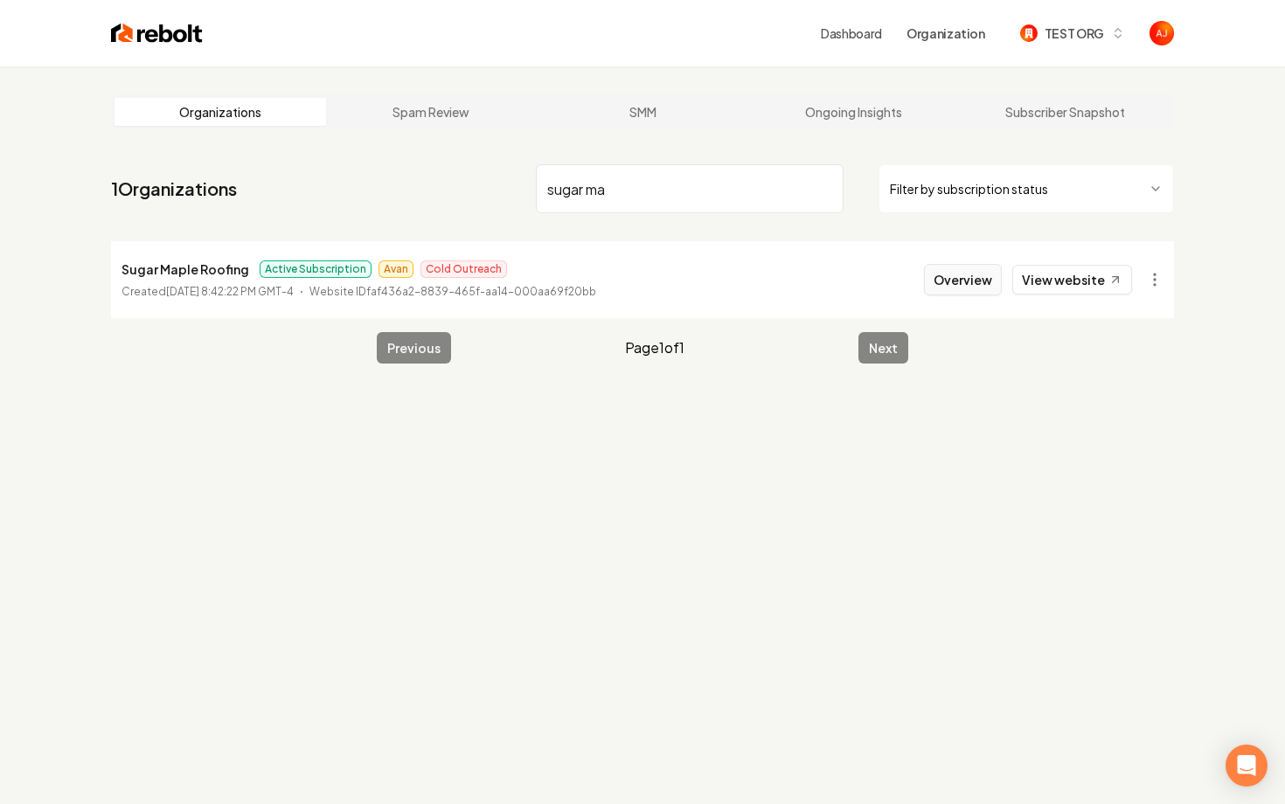
type input "sugar ma"
click at [941, 286] on button "Overview" at bounding box center [963, 279] width 78 height 31
type input "plumbworks"
click at [968, 277] on button "Overview" at bounding box center [963, 279] width 78 height 31
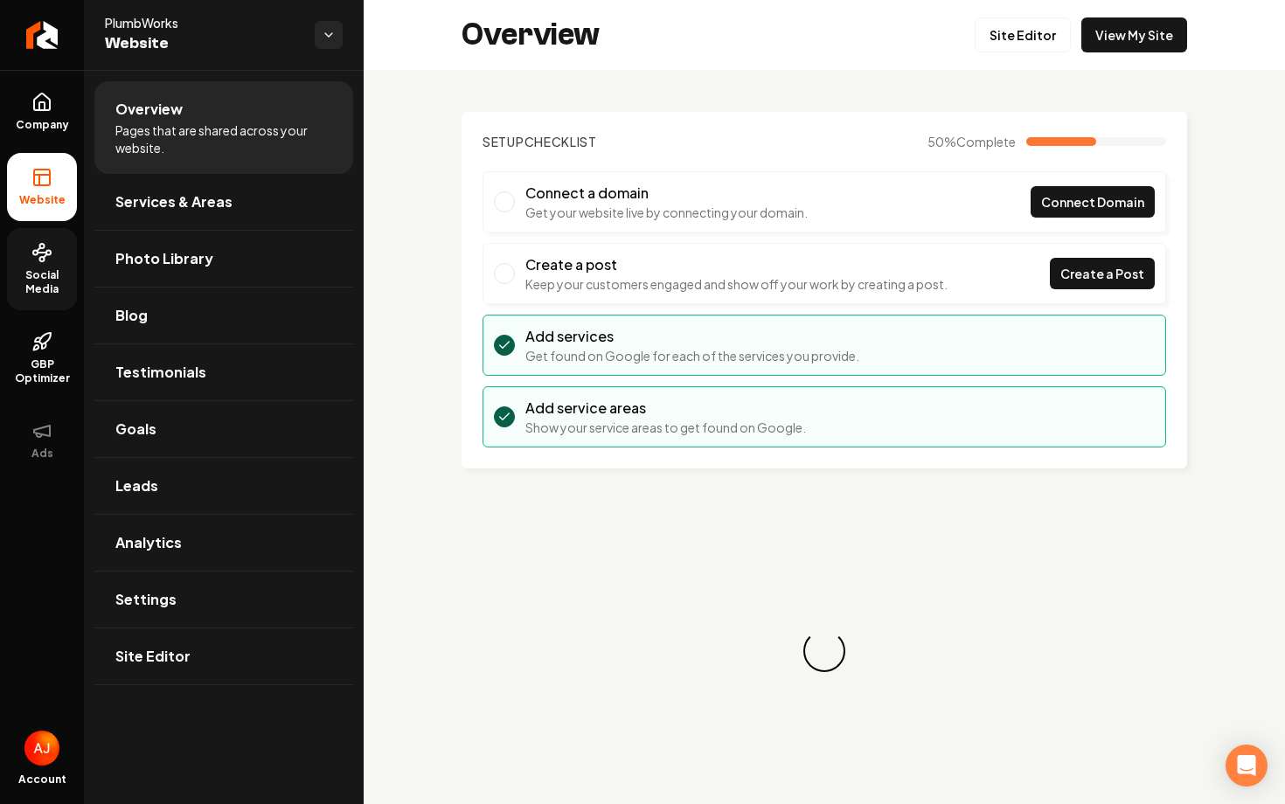
click at [30, 282] on span "Social Media" at bounding box center [42, 282] width 70 height 28
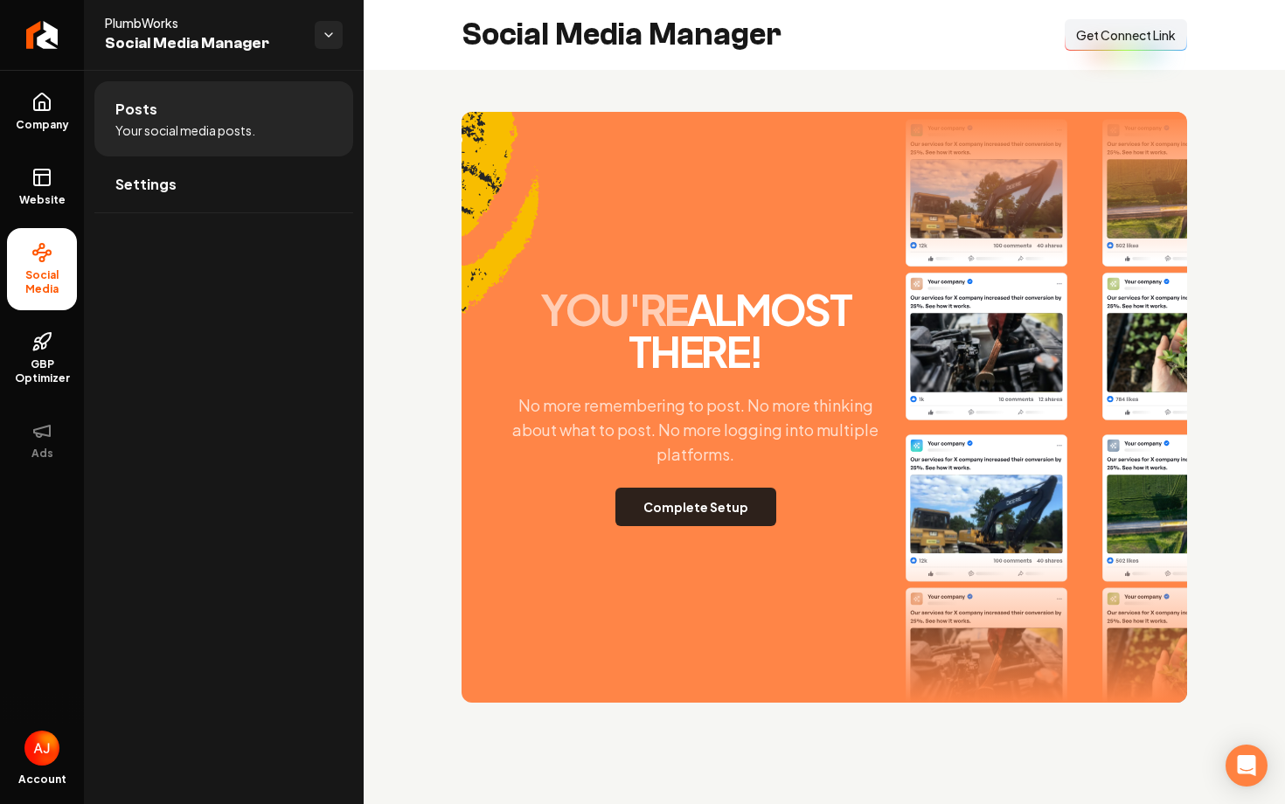
click at [698, 515] on button "Complete Setup" at bounding box center [696, 507] width 161 height 38
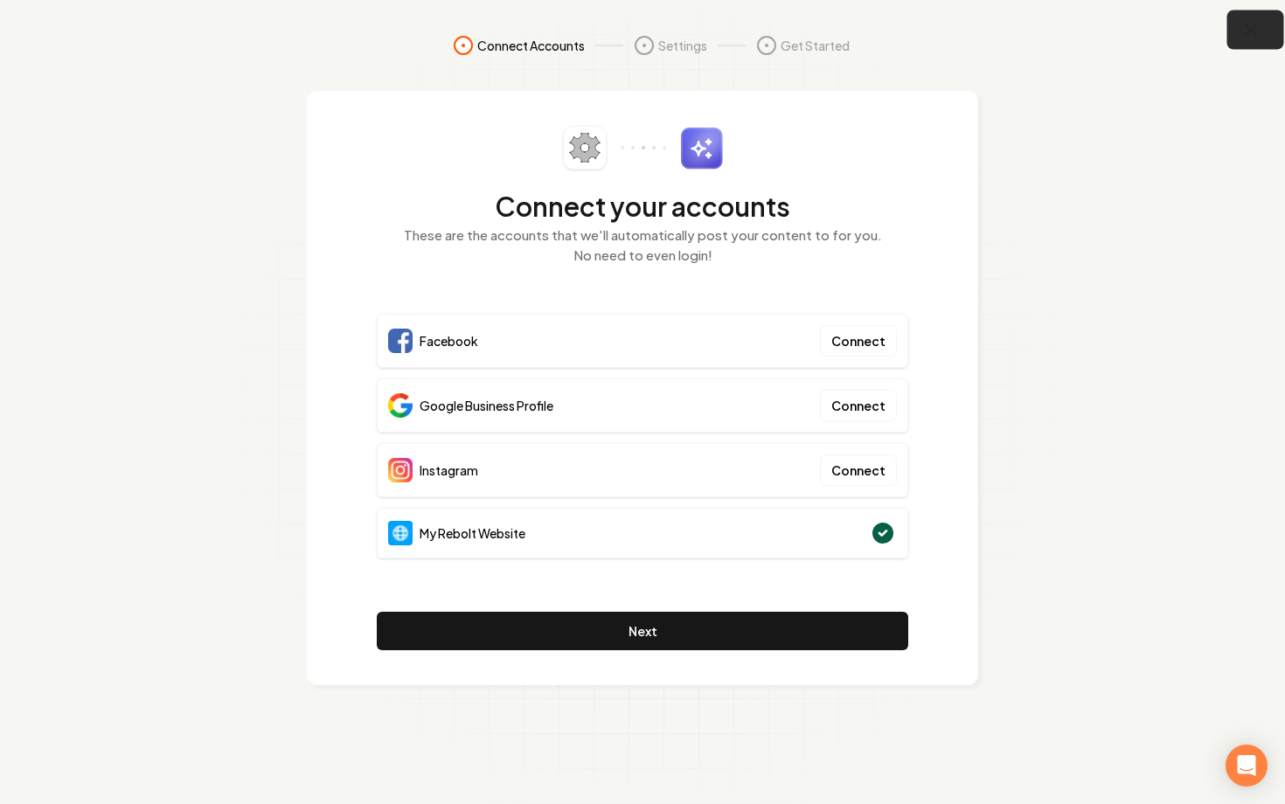
click at [1254, 35] on icon "button" at bounding box center [1252, 30] width 22 height 22
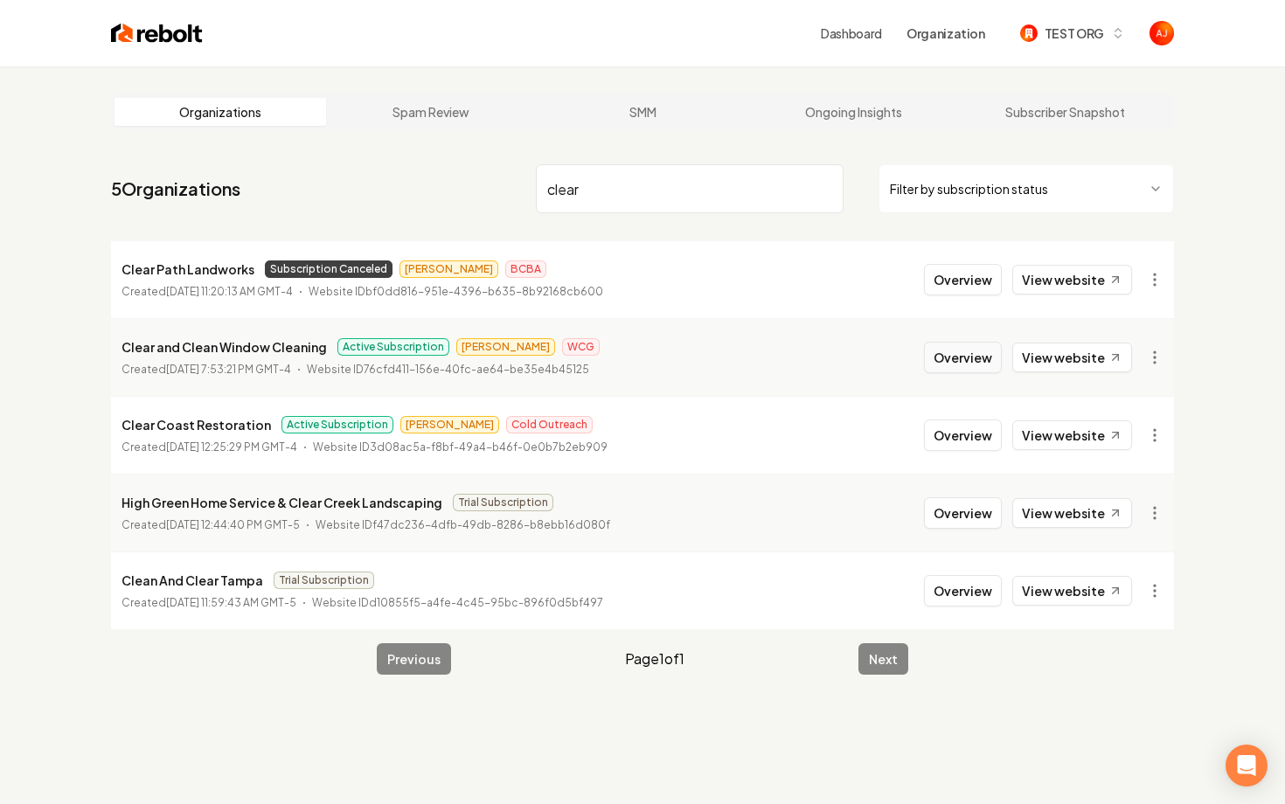
type input "clear"
click at [954, 359] on button "Overview" at bounding box center [963, 357] width 78 height 31
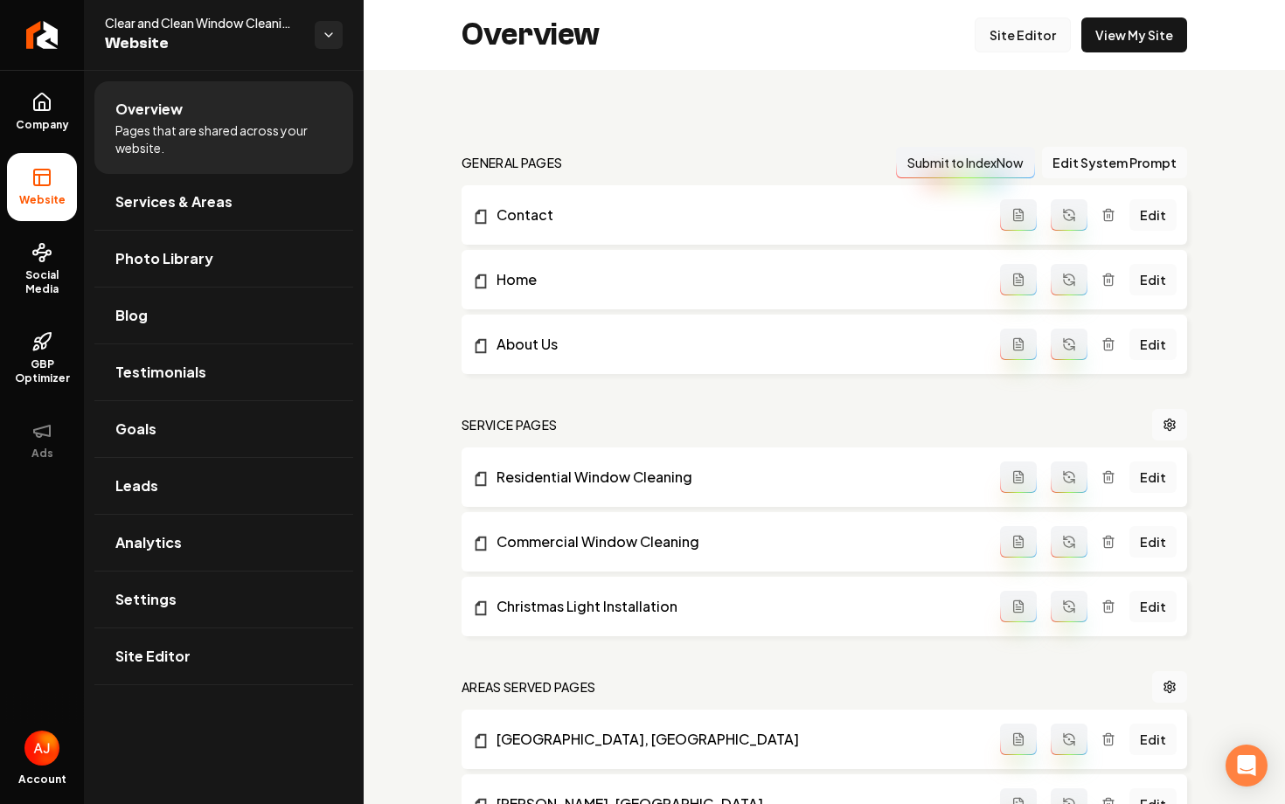
click at [1028, 41] on link "Site Editor" at bounding box center [1023, 34] width 96 height 35
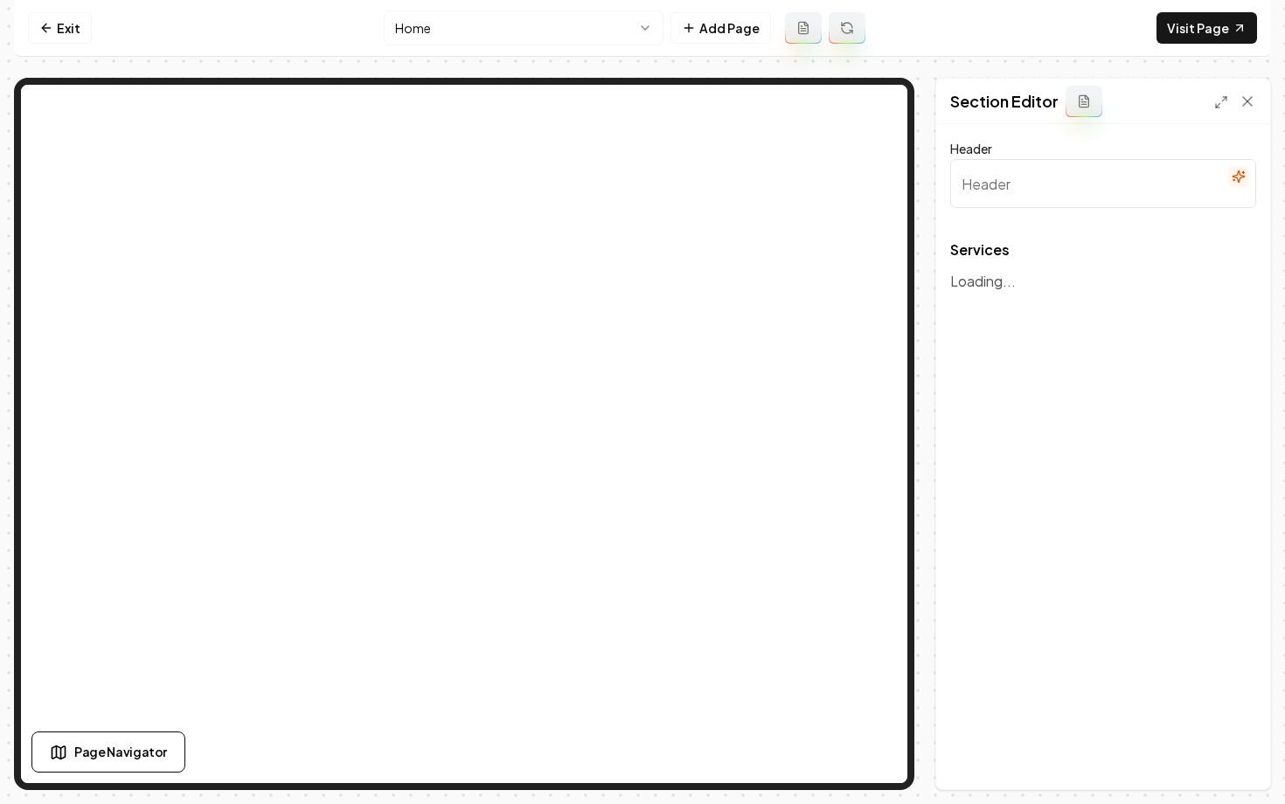
type input "Expert Window Services"
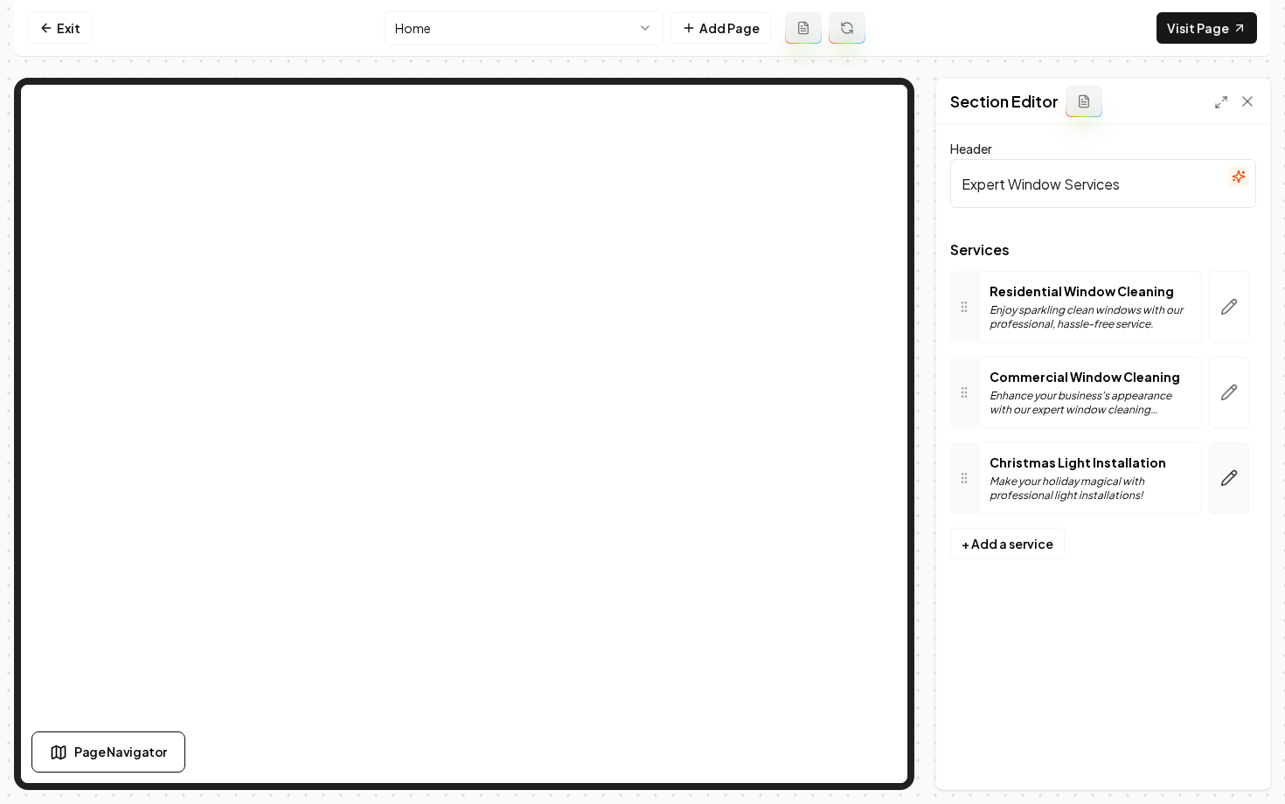
click at [1222, 473] on icon "button" at bounding box center [1229, 478] width 17 height 17
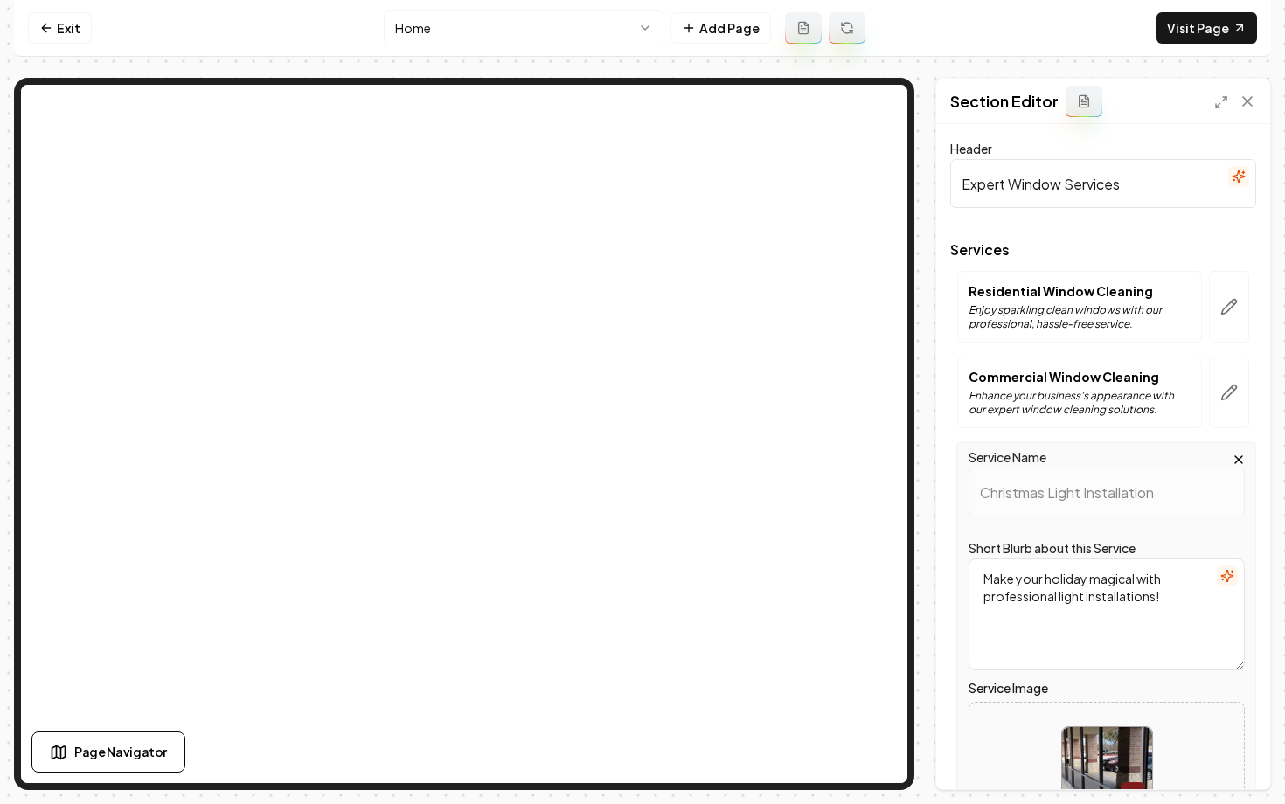
click at [477, 29] on html "Computer Required This feature is only available on a computer. Please switch t…" at bounding box center [642, 402] width 1285 height 804
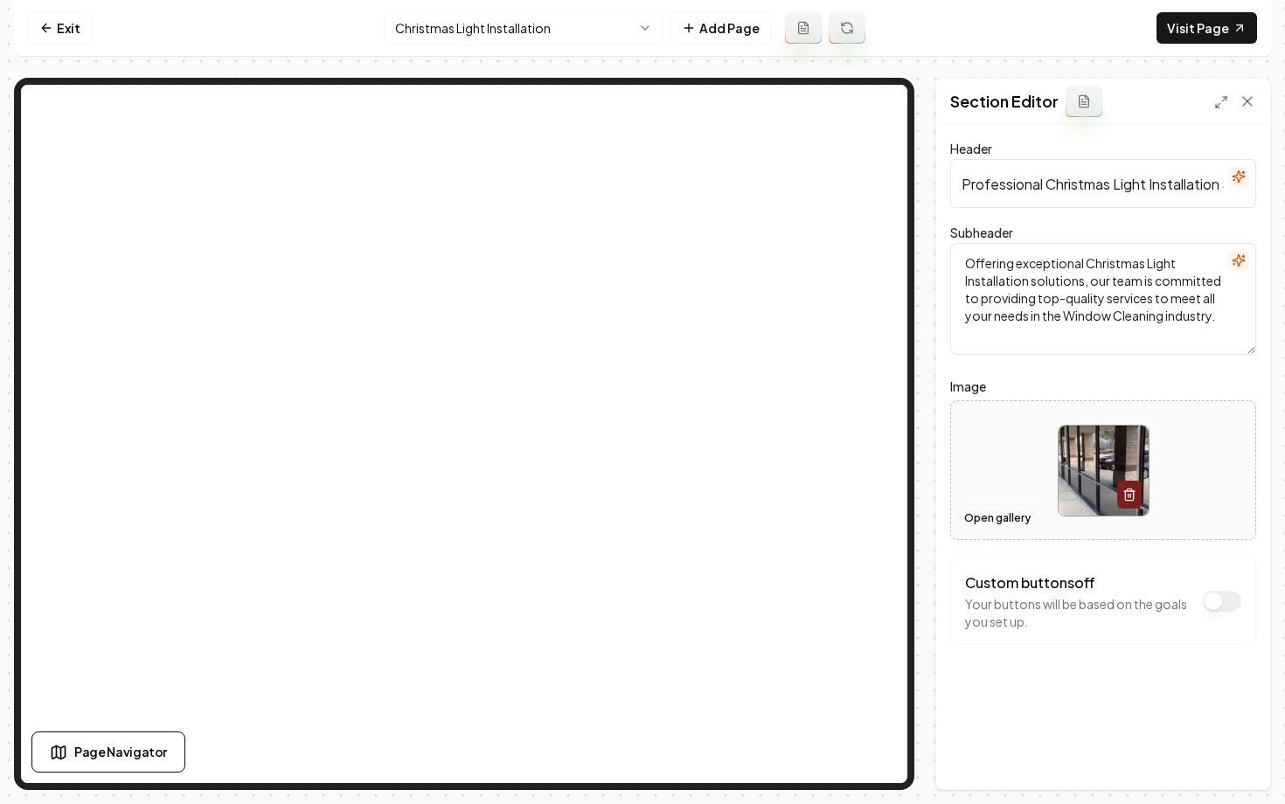
click at [995, 521] on button "Open gallery" at bounding box center [997, 519] width 79 height 28
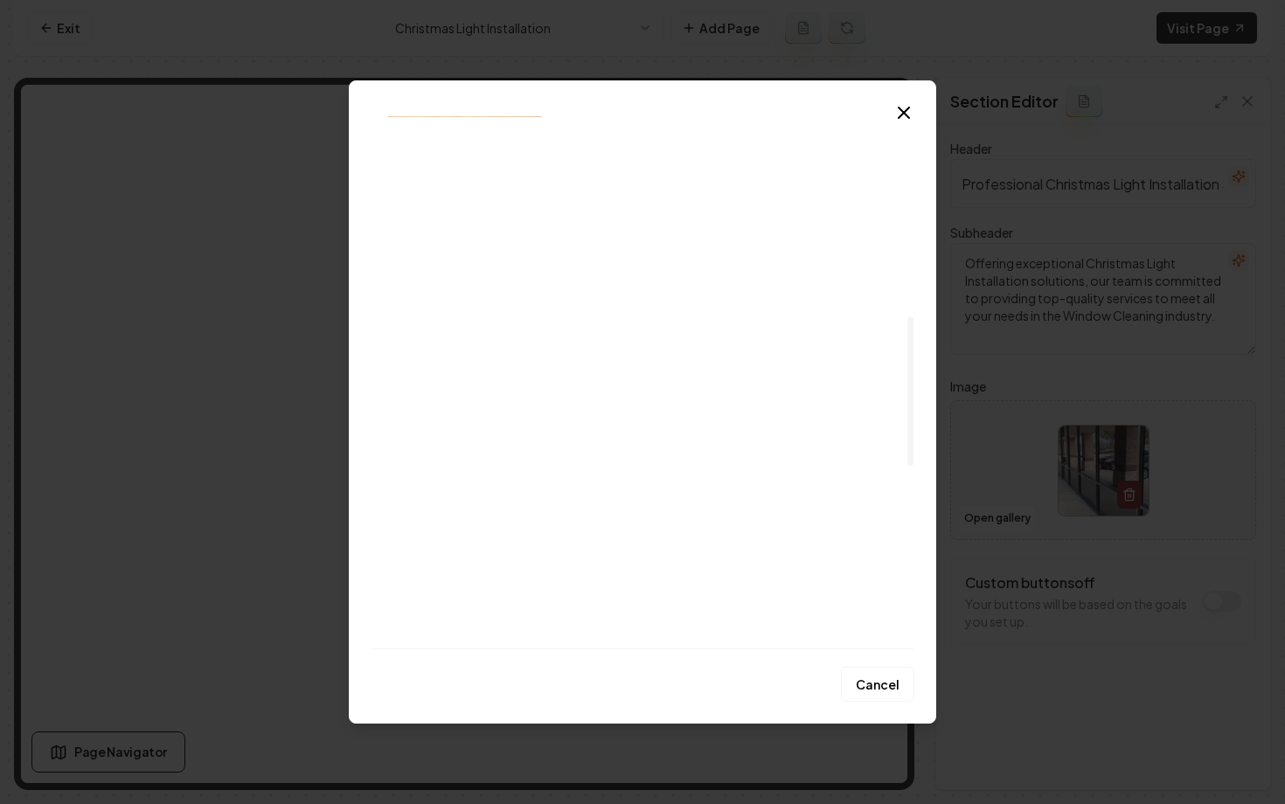
scroll to position [716, 0]
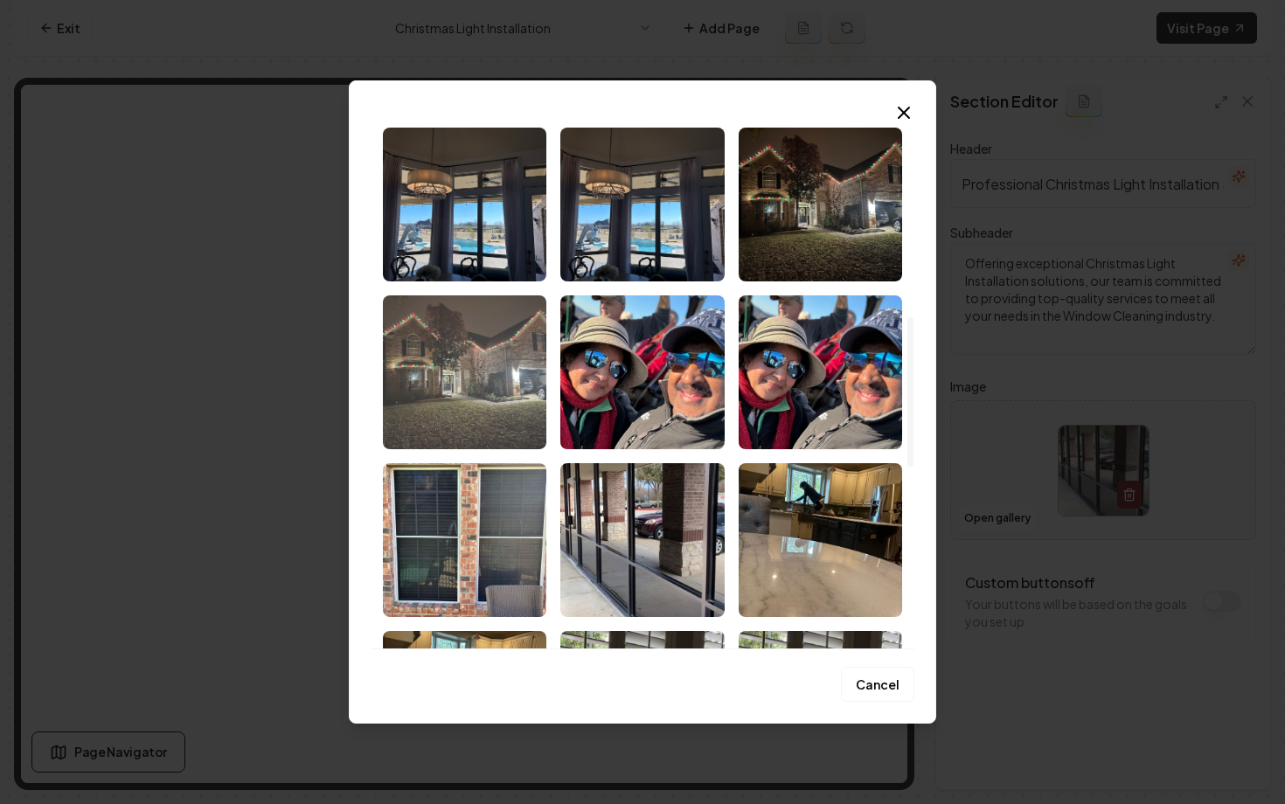
click at [491, 341] on img "Select image image_680fc2f2432c476416805a71.jpeg" at bounding box center [465, 373] width 164 height 154
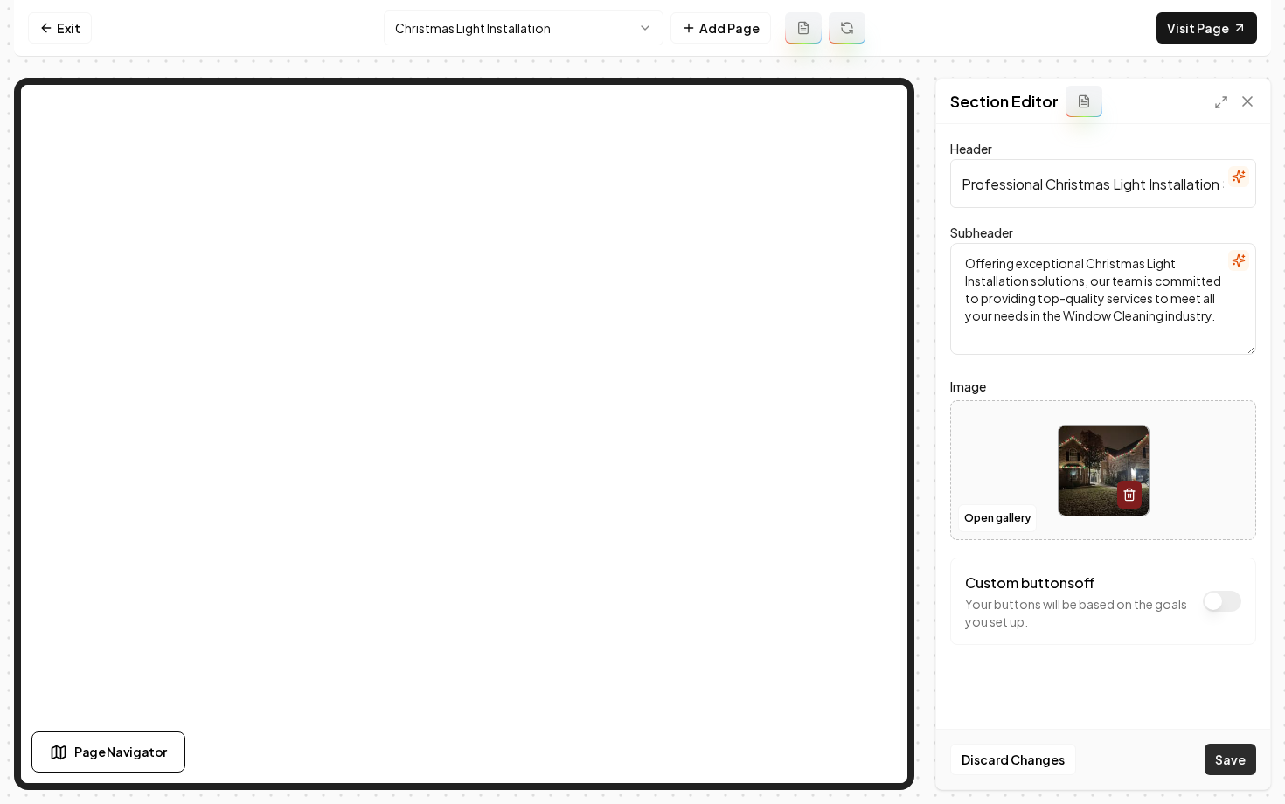
click at [1221, 755] on button "Save" at bounding box center [1231, 759] width 52 height 31
click at [456, 29] on html "Computer Required This feature is only available on a computer. Please switch t…" at bounding box center [642, 402] width 1285 height 804
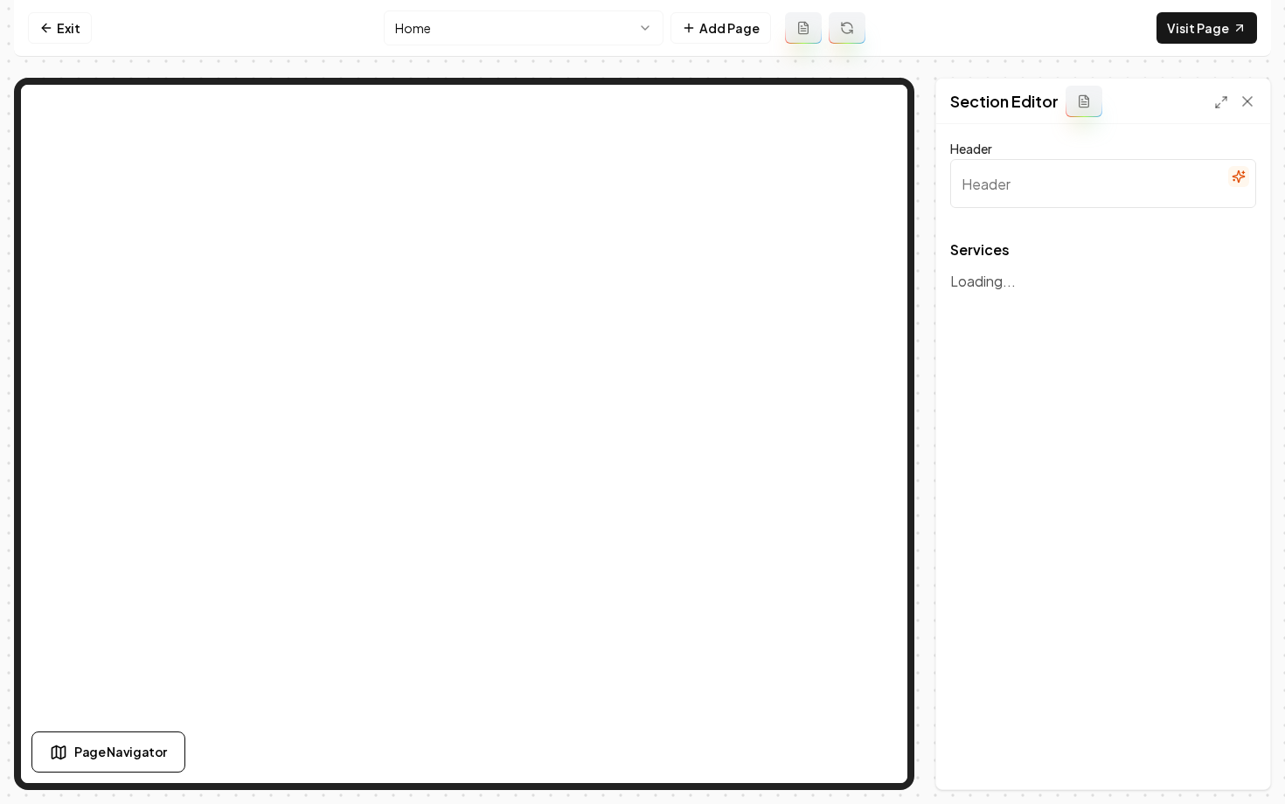
type input "Expert Window Services"
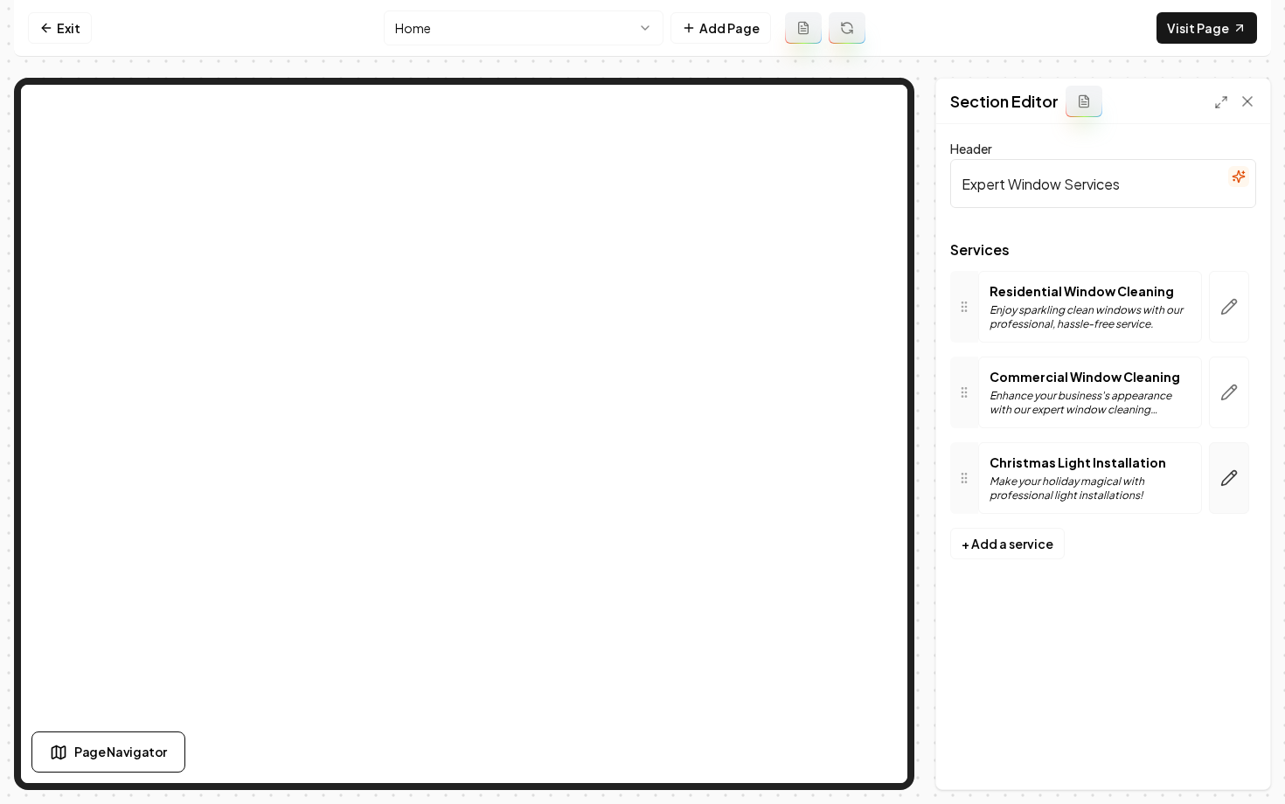
click at [1221, 484] on icon "button" at bounding box center [1229, 478] width 17 height 17
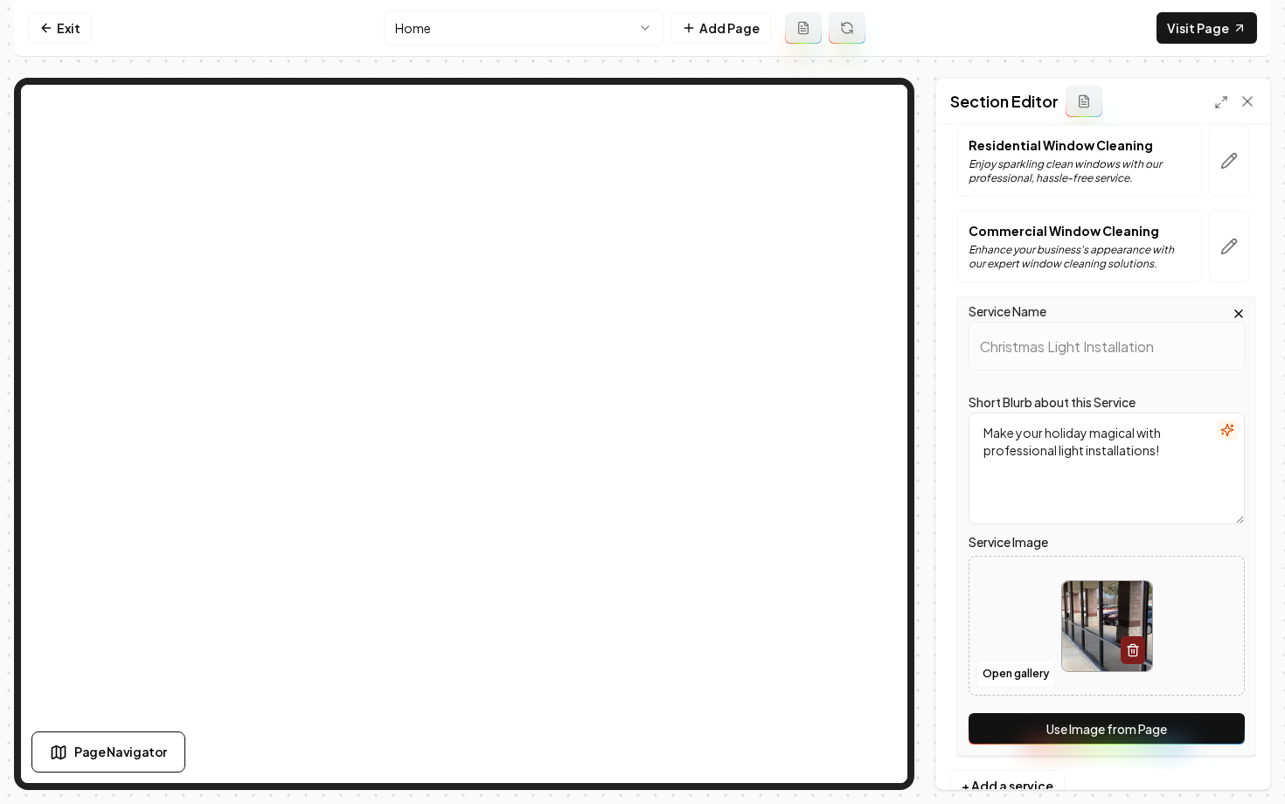
scroll to position [193, 0]
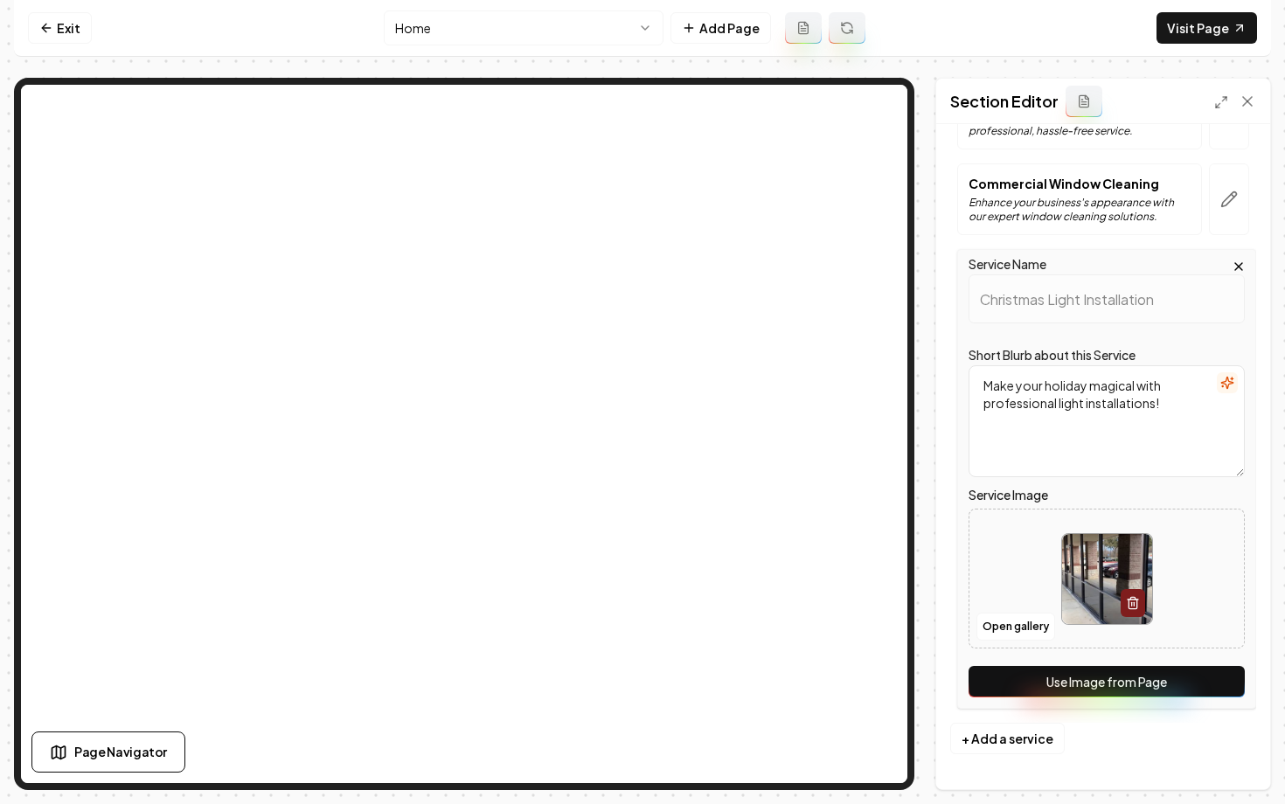
click at [1052, 677] on button "Use Image from Page" at bounding box center [1107, 681] width 276 height 31
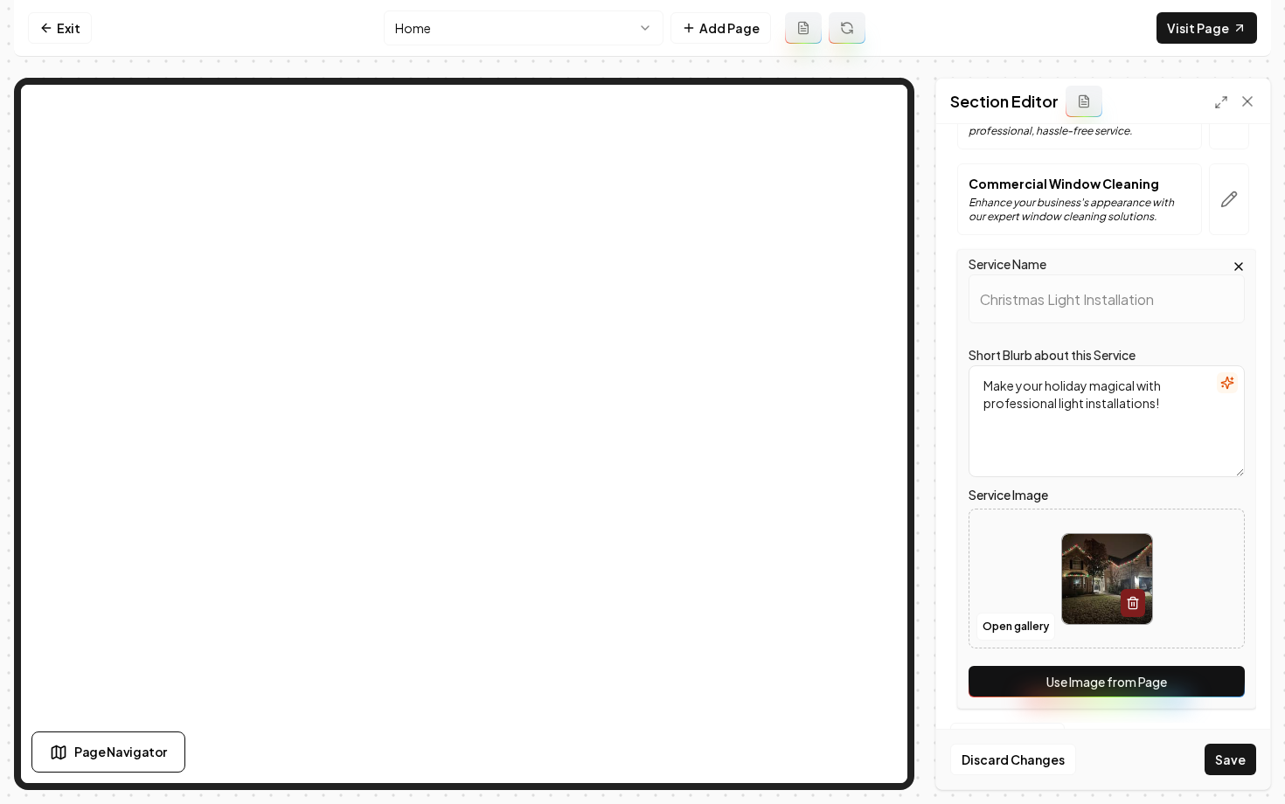
click at [1262, 775] on div "Discard Changes Save" at bounding box center [1104, 759] width 334 height 60
click at [1243, 764] on button "Save" at bounding box center [1231, 759] width 52 height 31
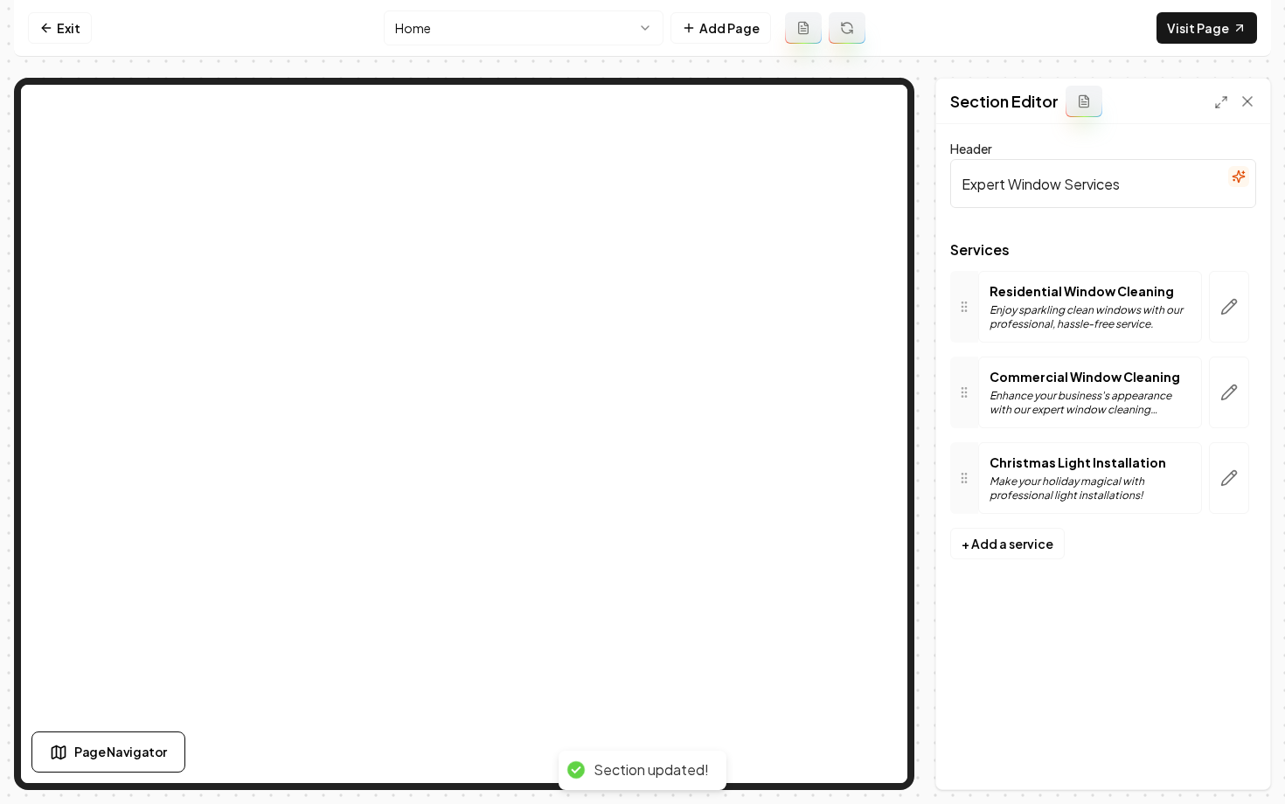
scroll to position [0, 0]
click at [48, 40] on link "Exit" at bounding box center [60, 27] width 64 height 31
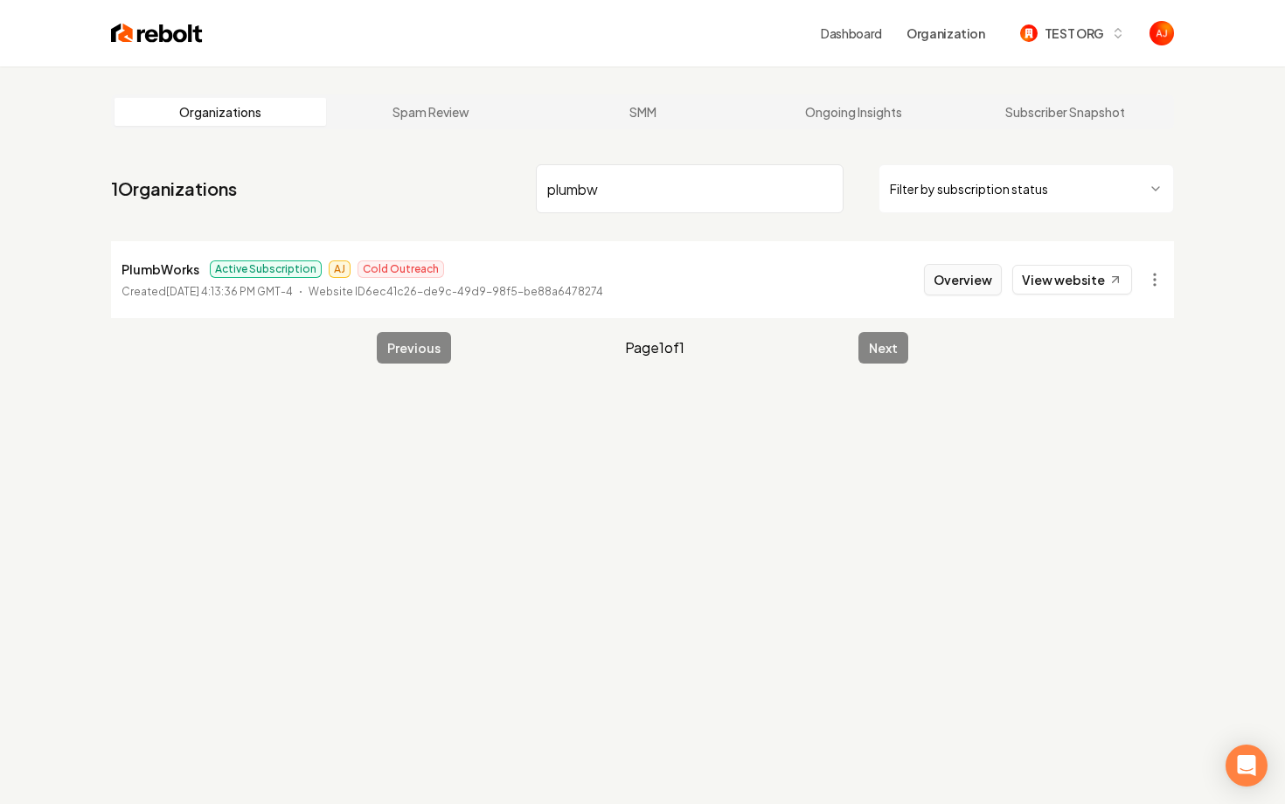
type input "plumbw"
click at [964, 291] on button "Overview" at bounding box center [963, 279] width 78 height 31
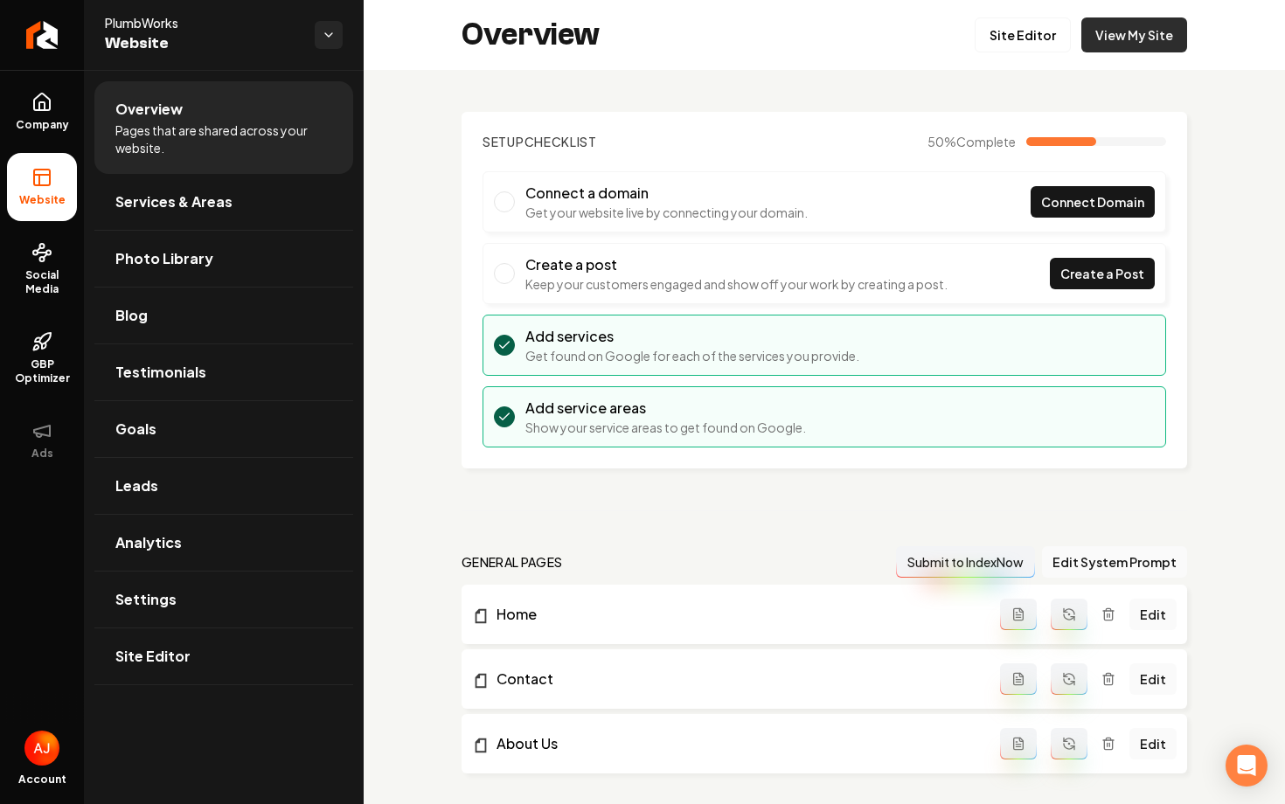
click at [1110, 38] on link "View My Site" at bounding box center [1135, 34] width 106 height 35
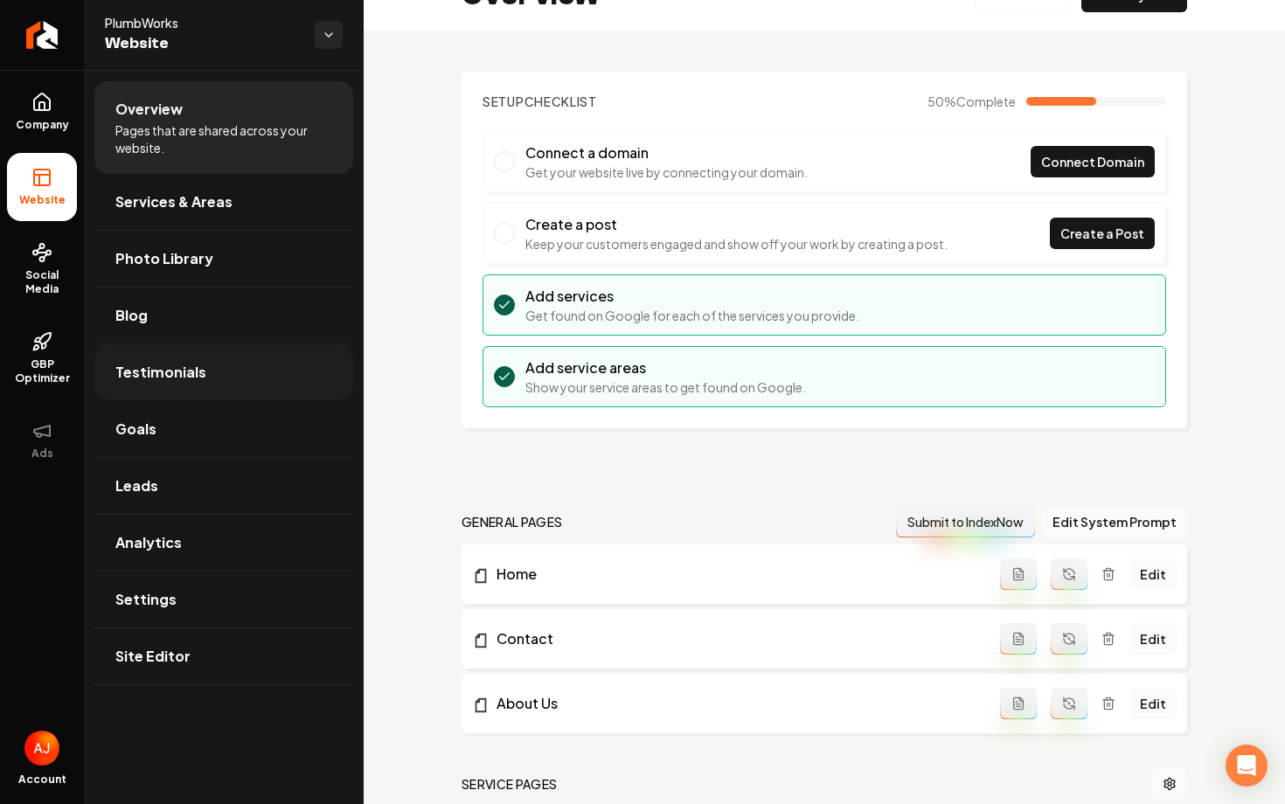
scroll to position [49, 0]
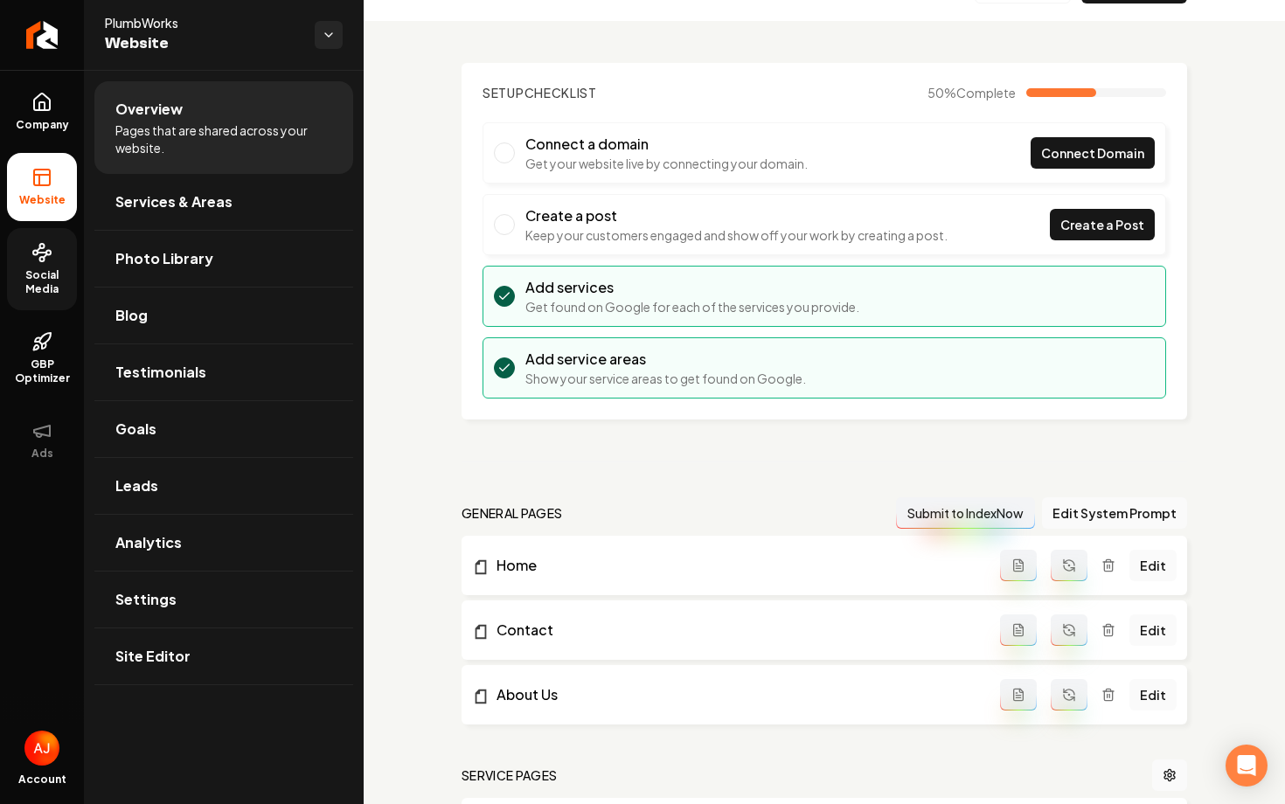
click at [25, 297] on link "Social Media" at bounding box center [42, 269] width 70 height 82
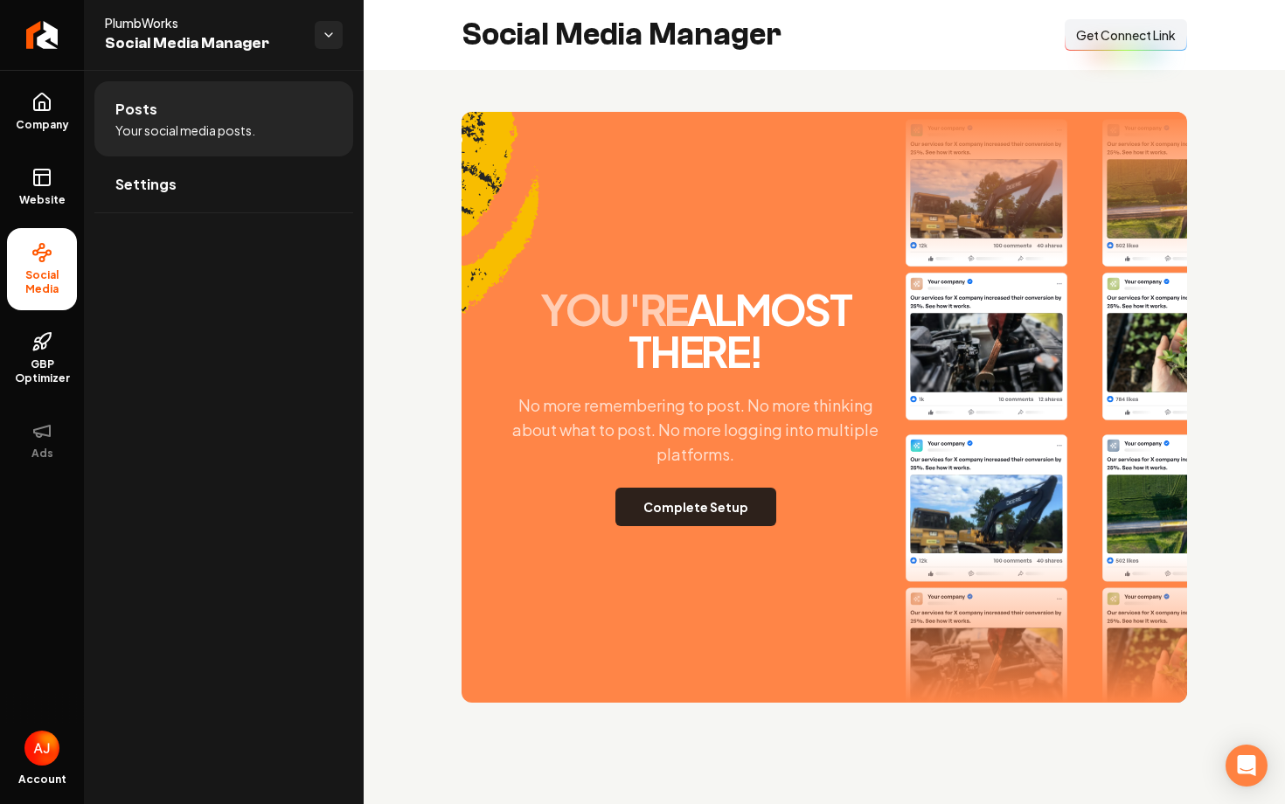
click at [680, 496] on button "Complete Setup" at bounding box center [696, 507] width 161 height 38
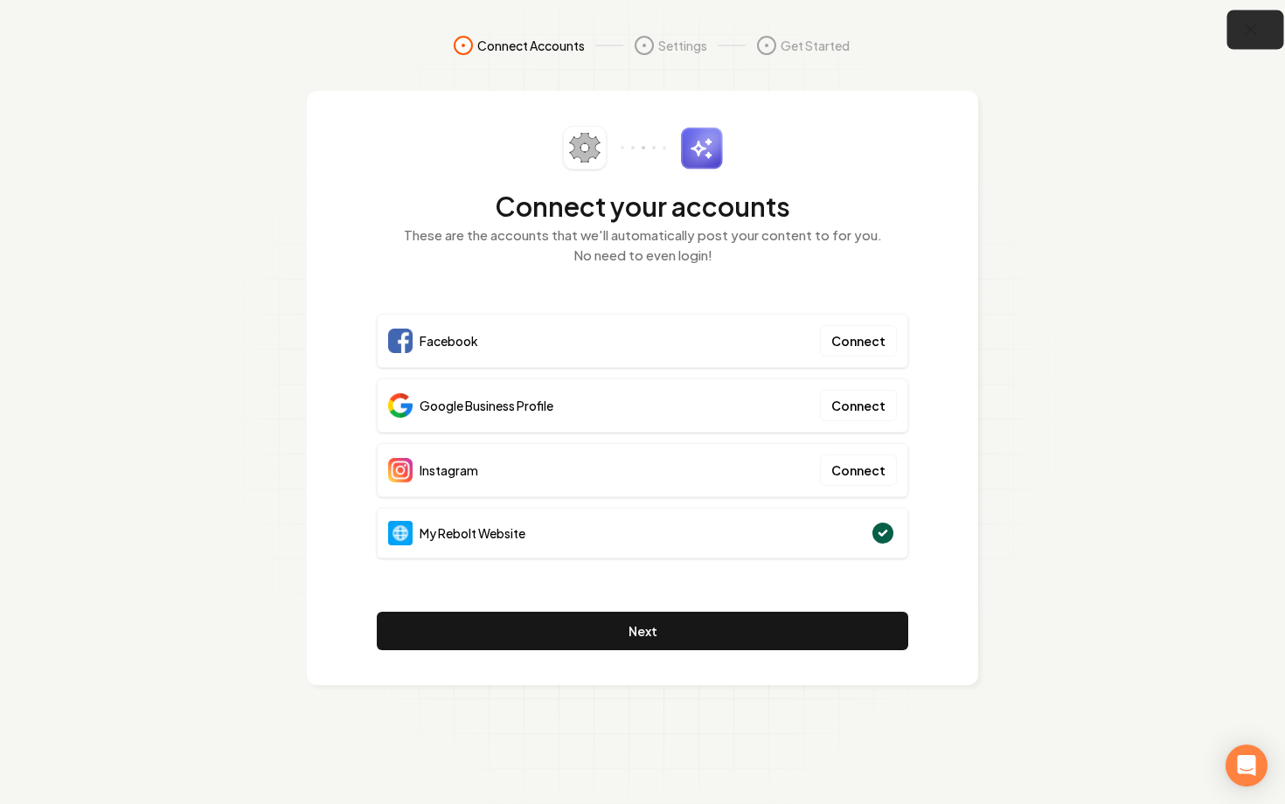
click at [1250, 31] on icon "button" at bounding box center [1251, 29] width 11 height 11
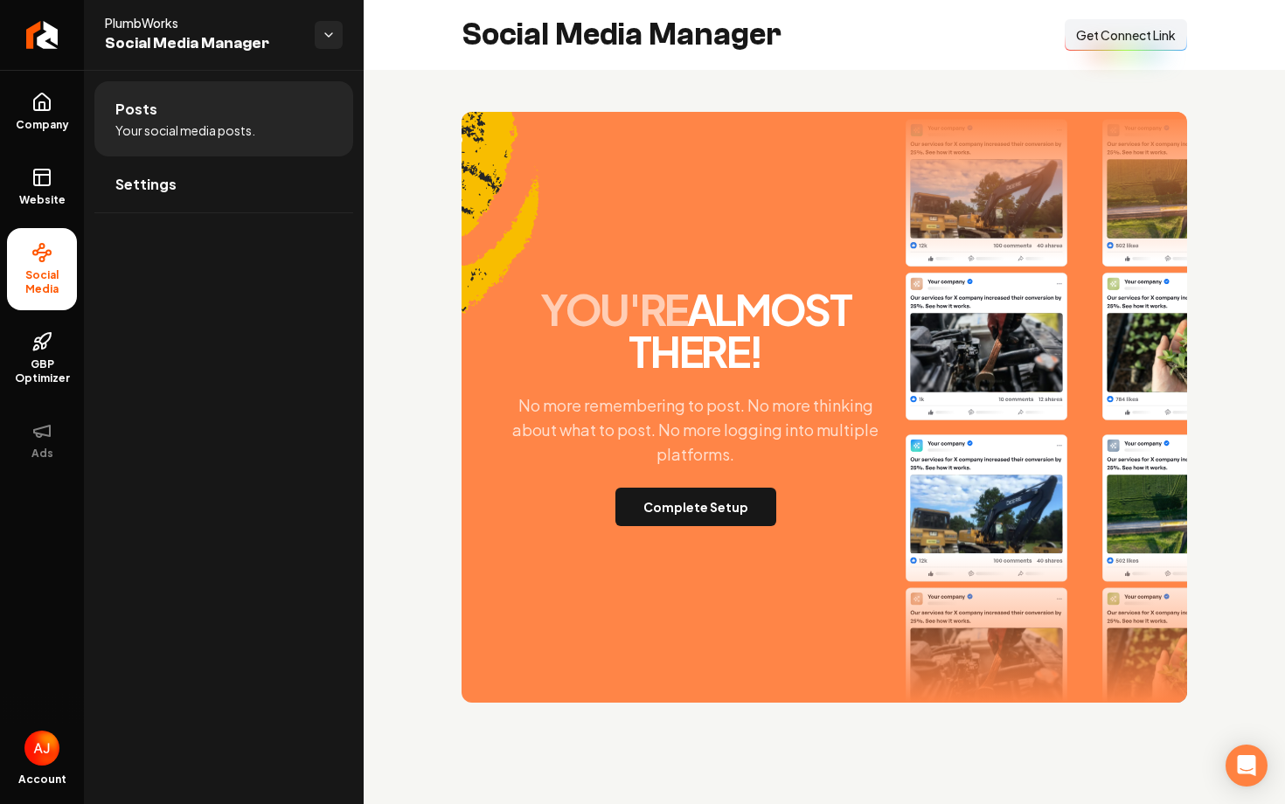
click at [1160, 43] on span "Get Connect Link" at bounding box center [1126, 34] width 100 height 17
click at [642, 516] on button "Complete Setup" at bounding box center [696, 507] width 161 height 38
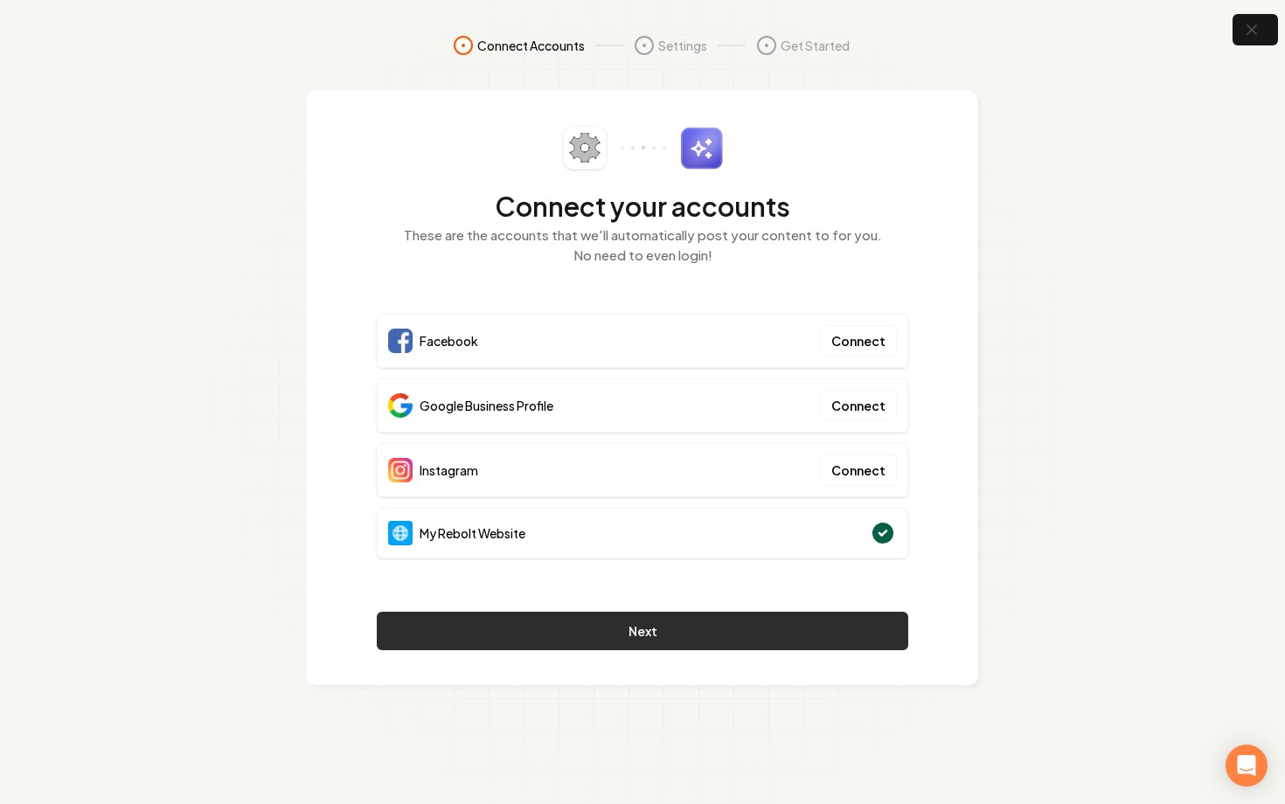
click at [777, 621] on button "Next" at bounding box center [643, 631] width 532 height 38
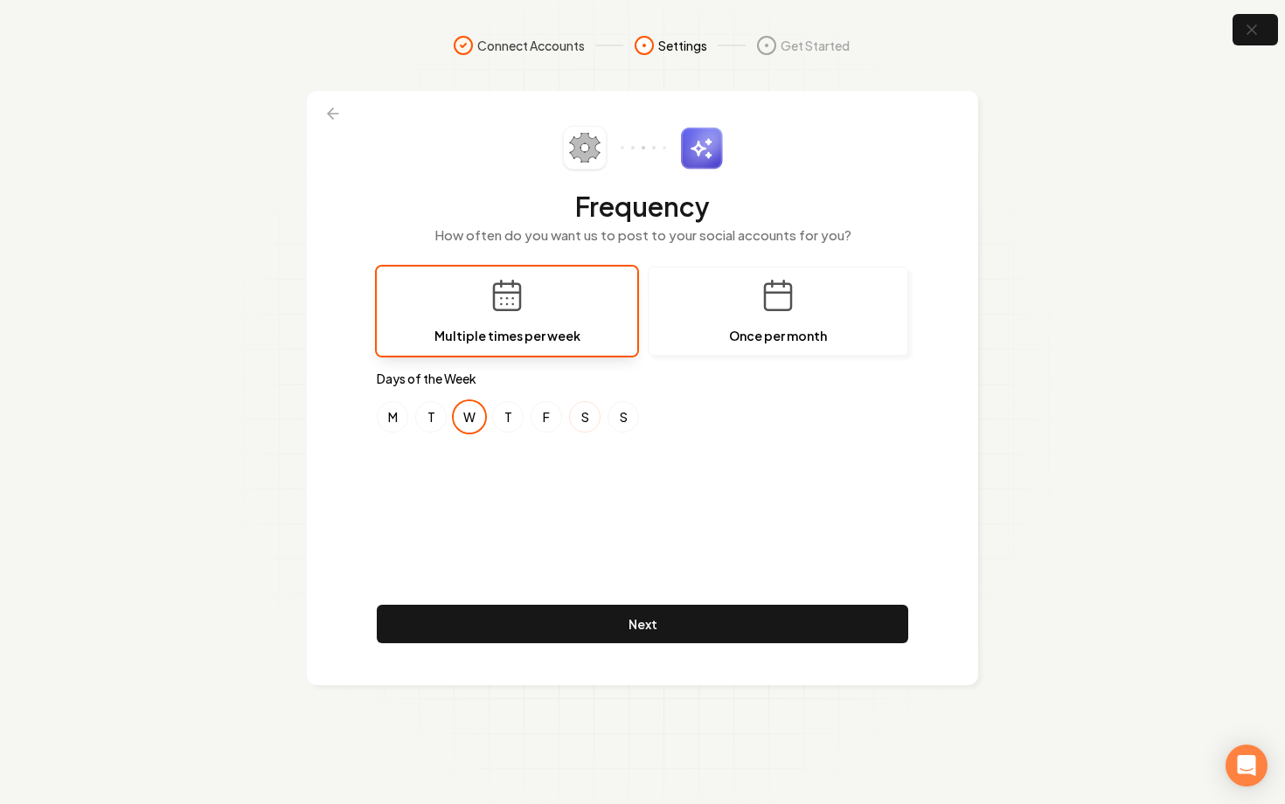
click at [582, 415] on button "S" at bounding box center [584, 416] width 31 height 31
click at [393, 418] on button "M" at bounding box center [392, 416] width 31 height 31
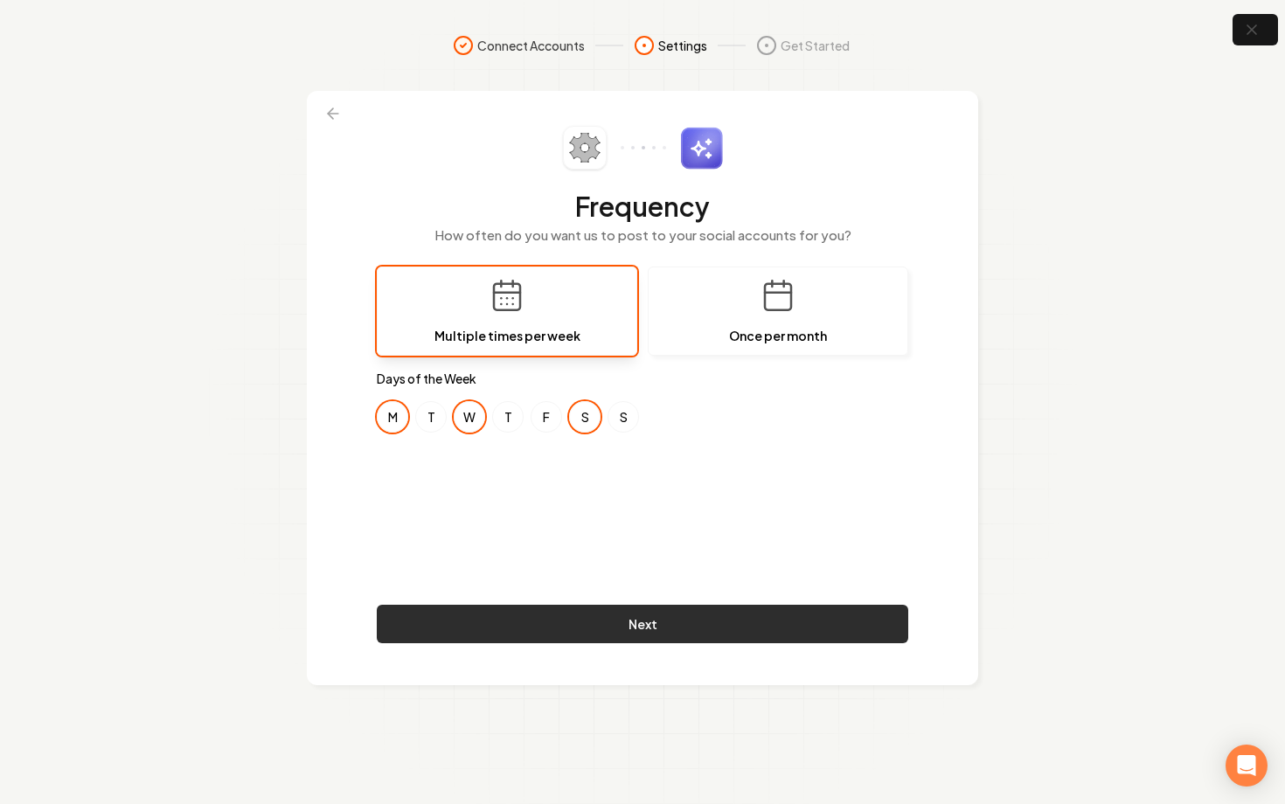
click at [628, 624] on button "Next" at bounding box center [643, 624] width 532 height 38
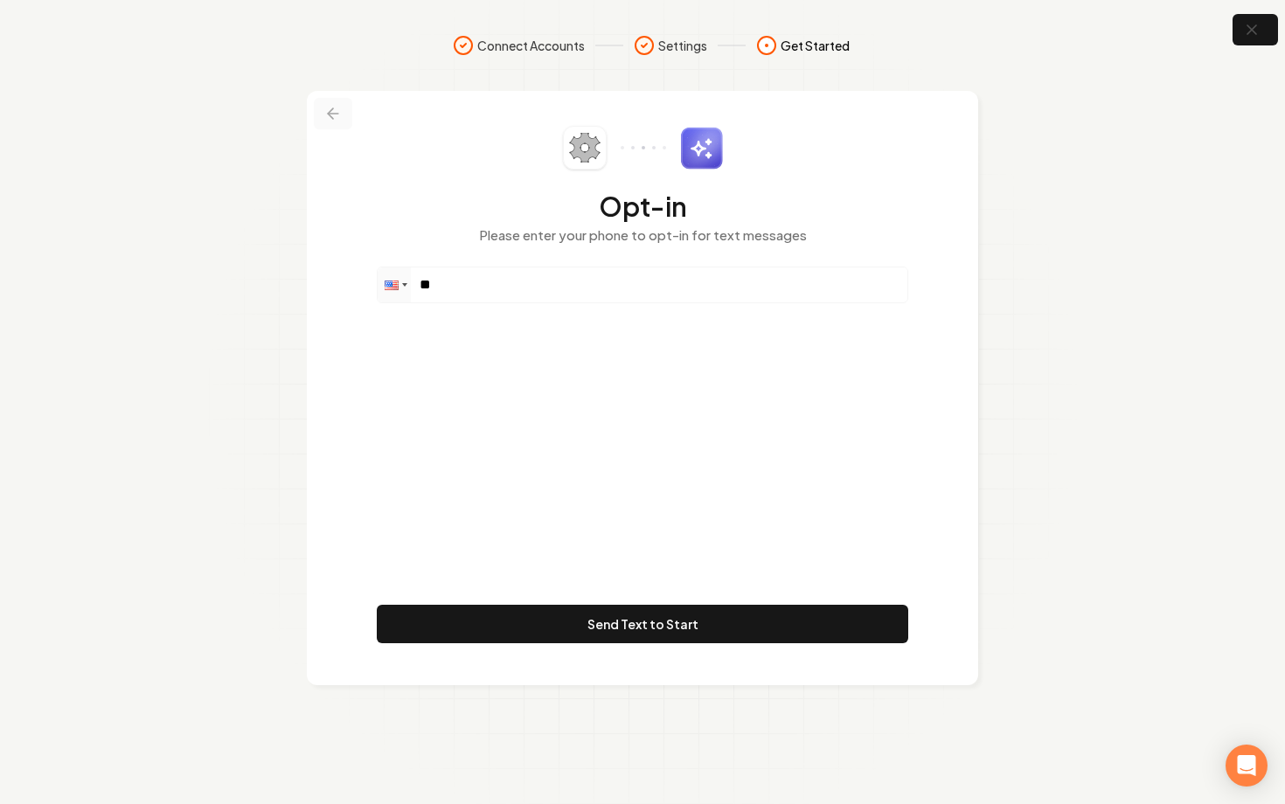
click at [331, 116] on icon at bounding box center [330, 113] width 5 height 10
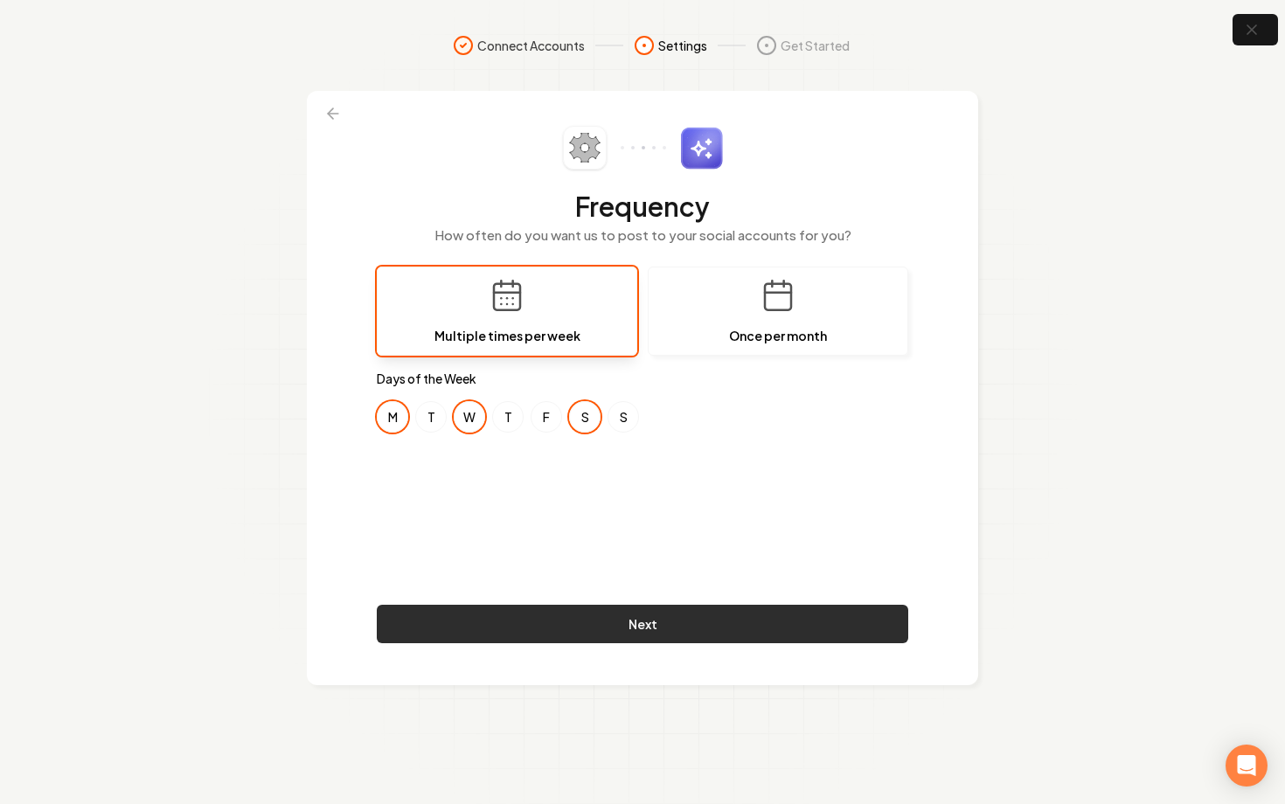
click at [693, 628] on button "Next" at bounding box center [643, 624] width 532 height 38
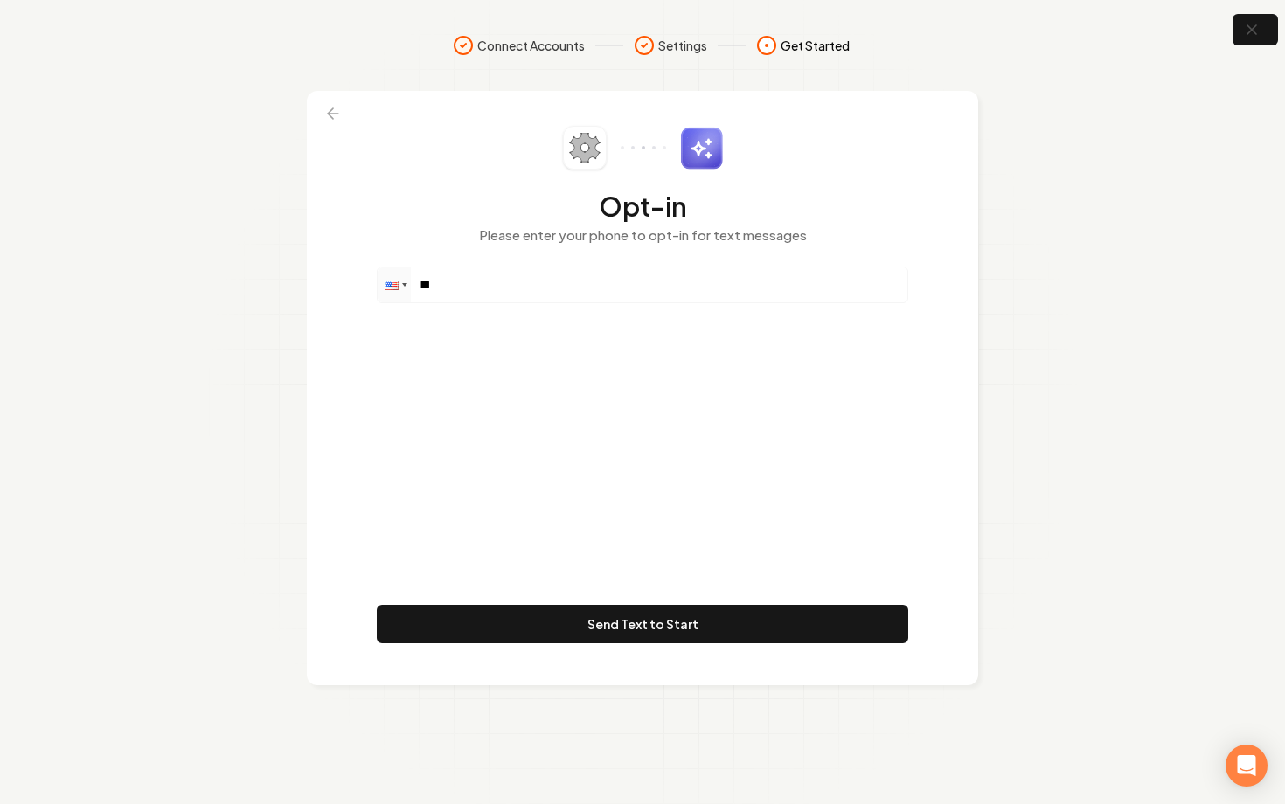
click at [456, 303] on div "Opt-in Please enter your phone to opt-in for text messages Phone ** Send Text t…" at bounding box center [643, 388] width 532 height 525
click at [459, 291] on input "**" at bounding box center [643, 285] width 530 height 35
paste input "**********"
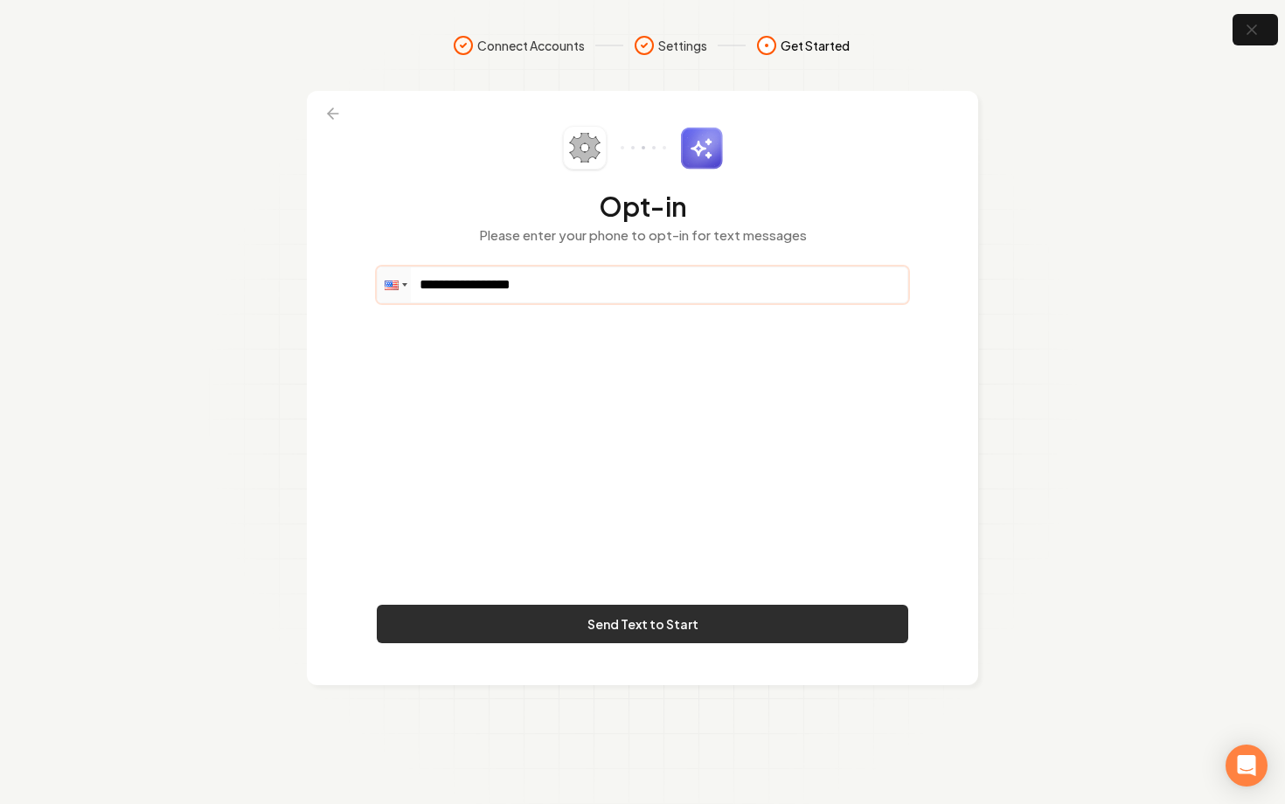
type input "**********"
click at [770, 631] on button "Send Text to Start" at bounding box center [643, 624] width 532 height 38
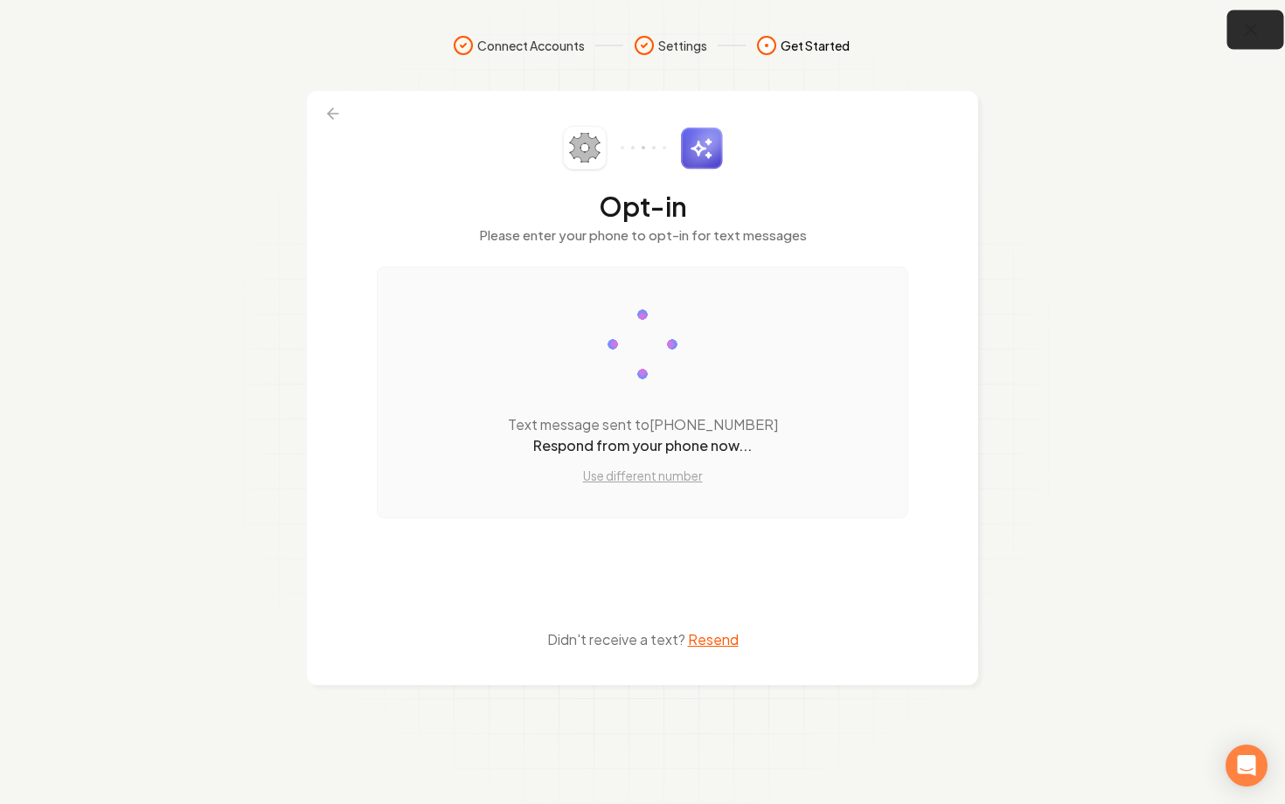
click at [1236, 35] on button "button" at bounding box center [1256, 29] width 57 height 39
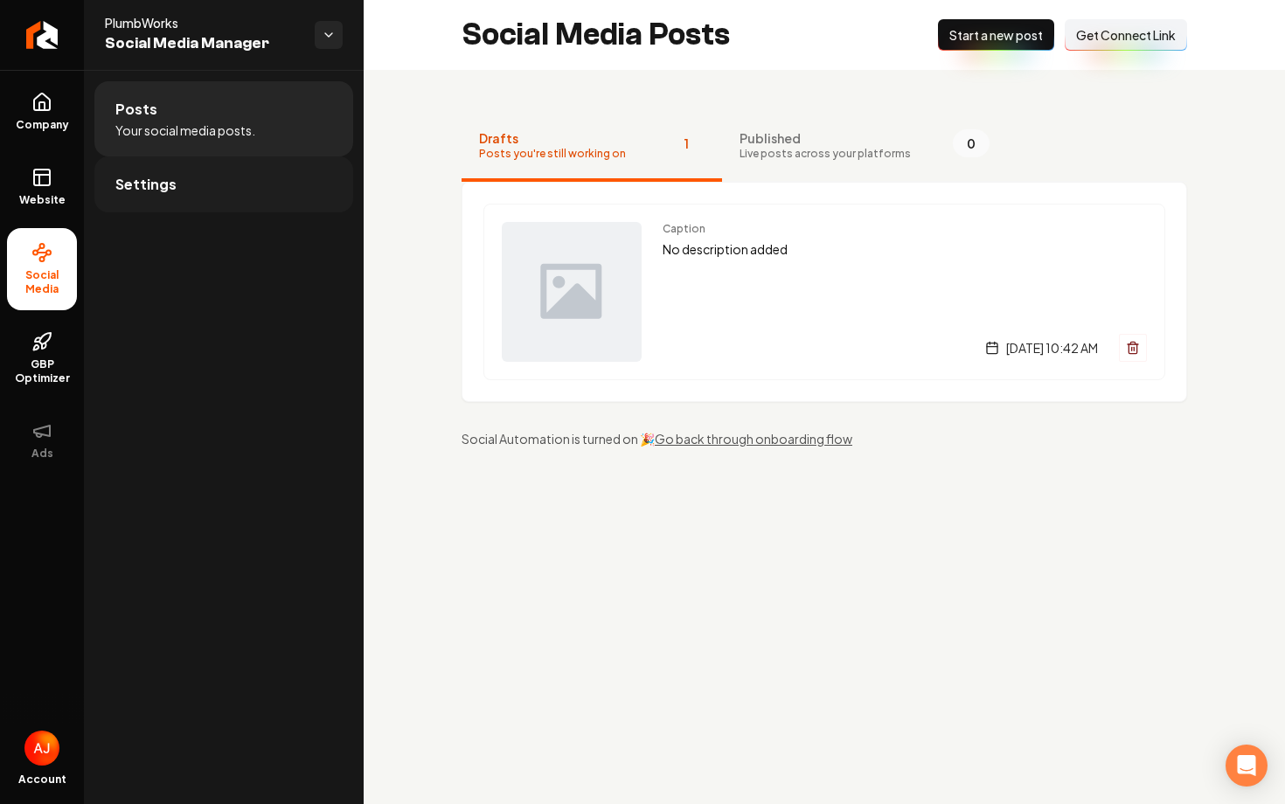
click at [159, 182] on span "Settings" at bounding box center [145, 184] width 61 height 21
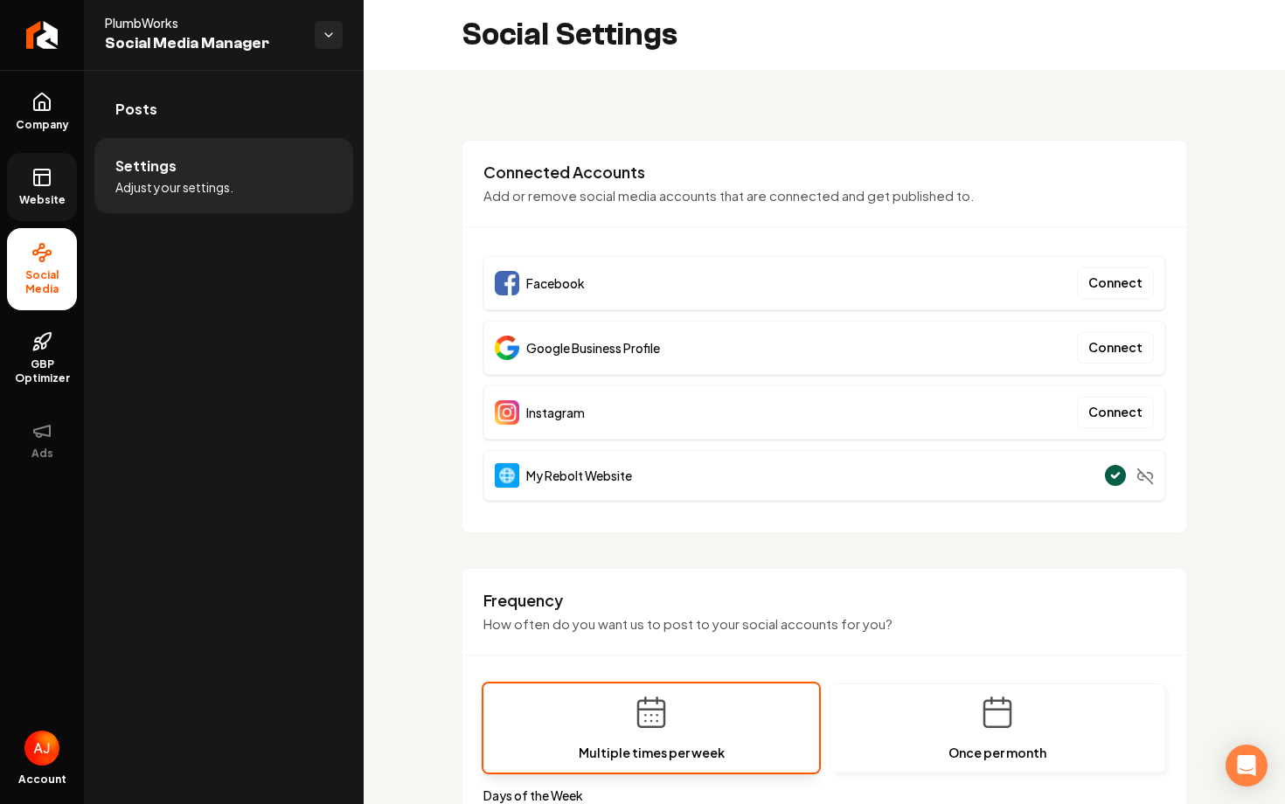
click at [32, 193] on span "Website" at bounding box center [42, 200] width 60 height 14
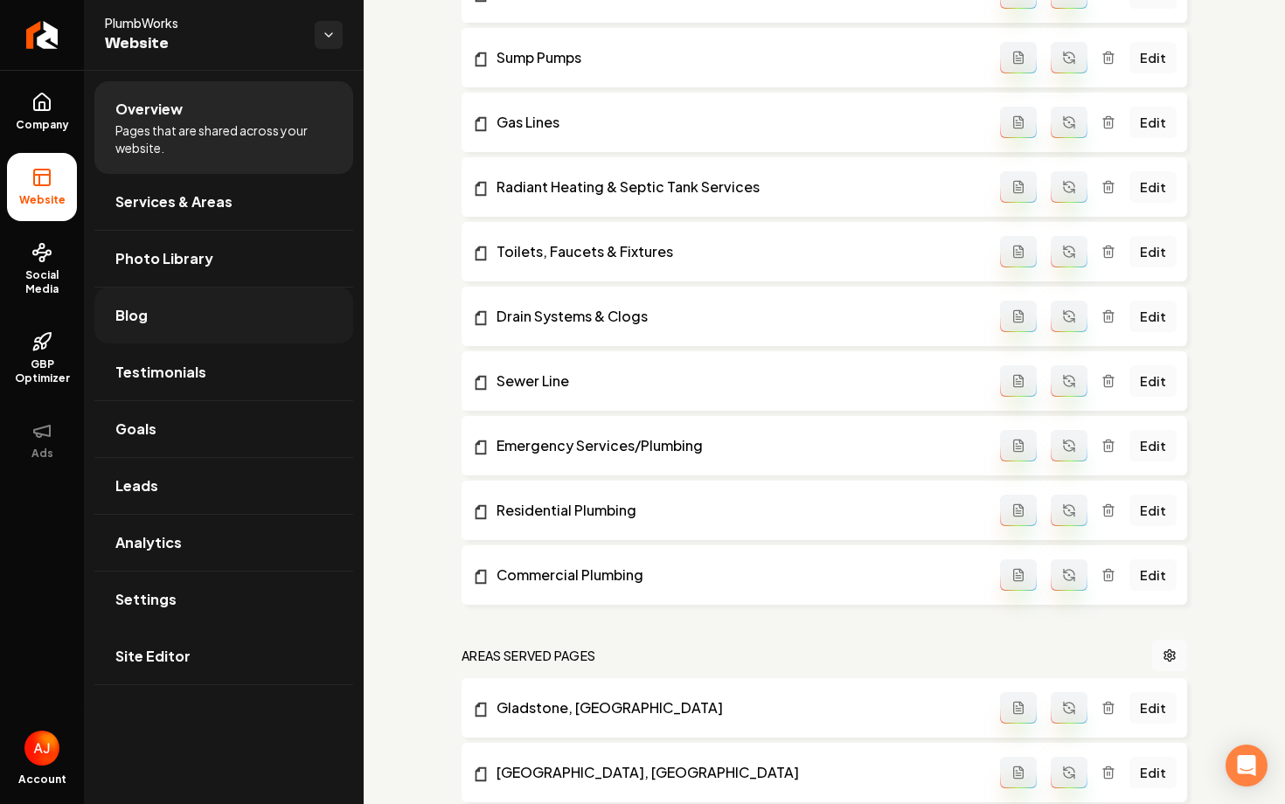
scroll to position [985, 0]
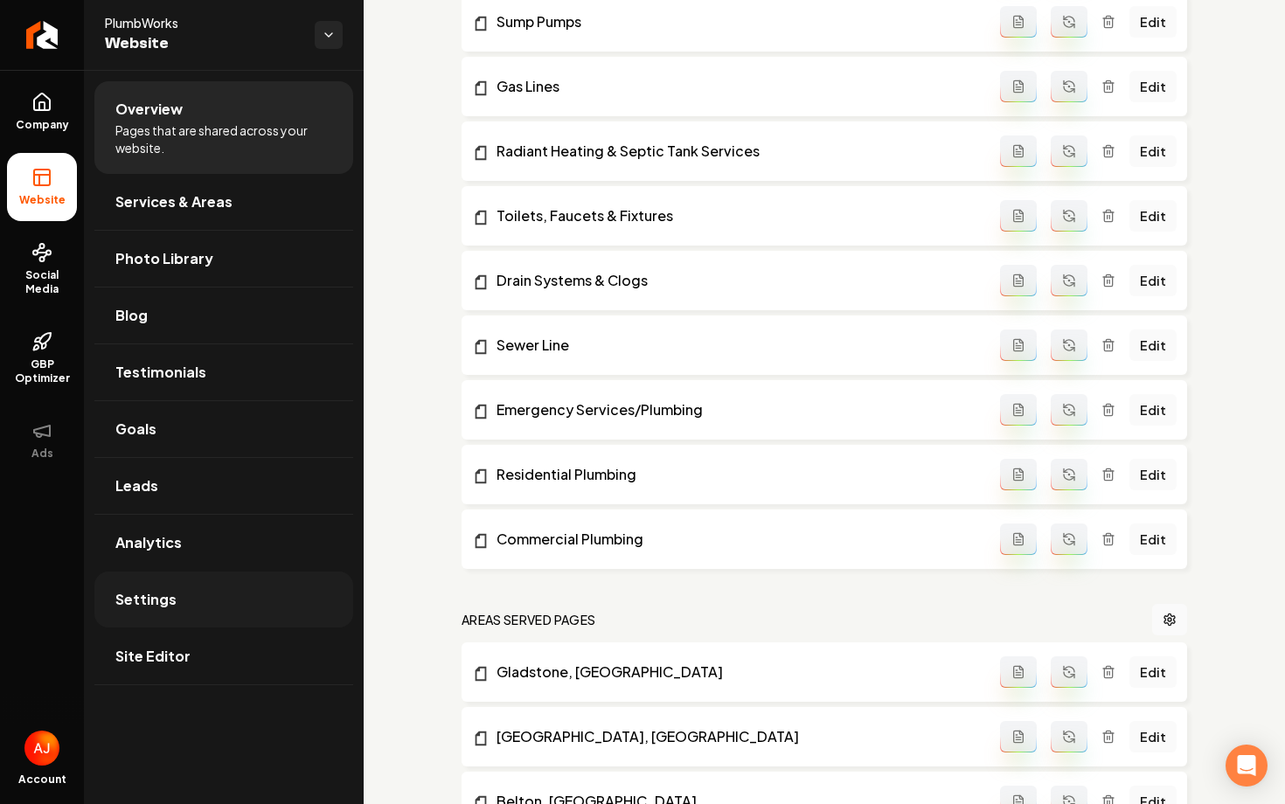
click at [174, 613] on link "Settings" at bounding box center [223, 600] width 259 height 56
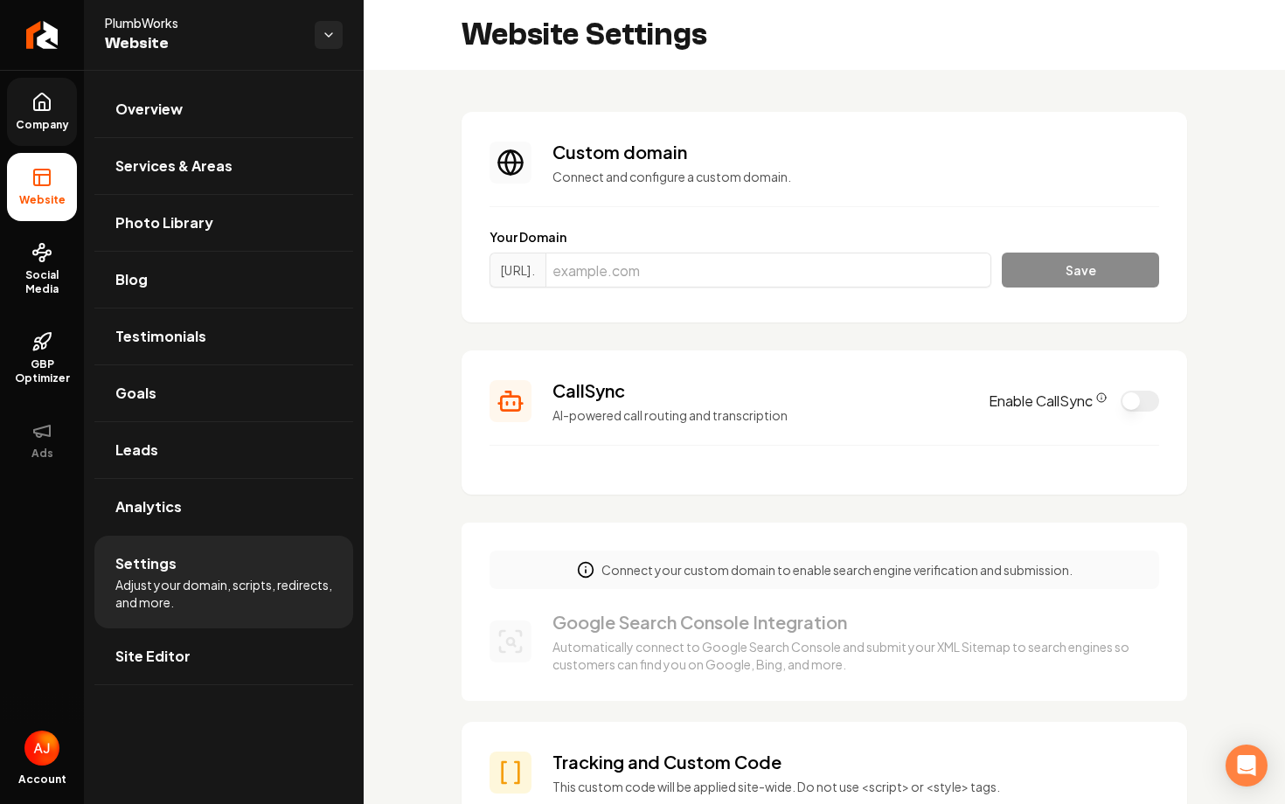
click at [47, 119] on span "Company" at bounding box center [42, 125] width 67 height 14
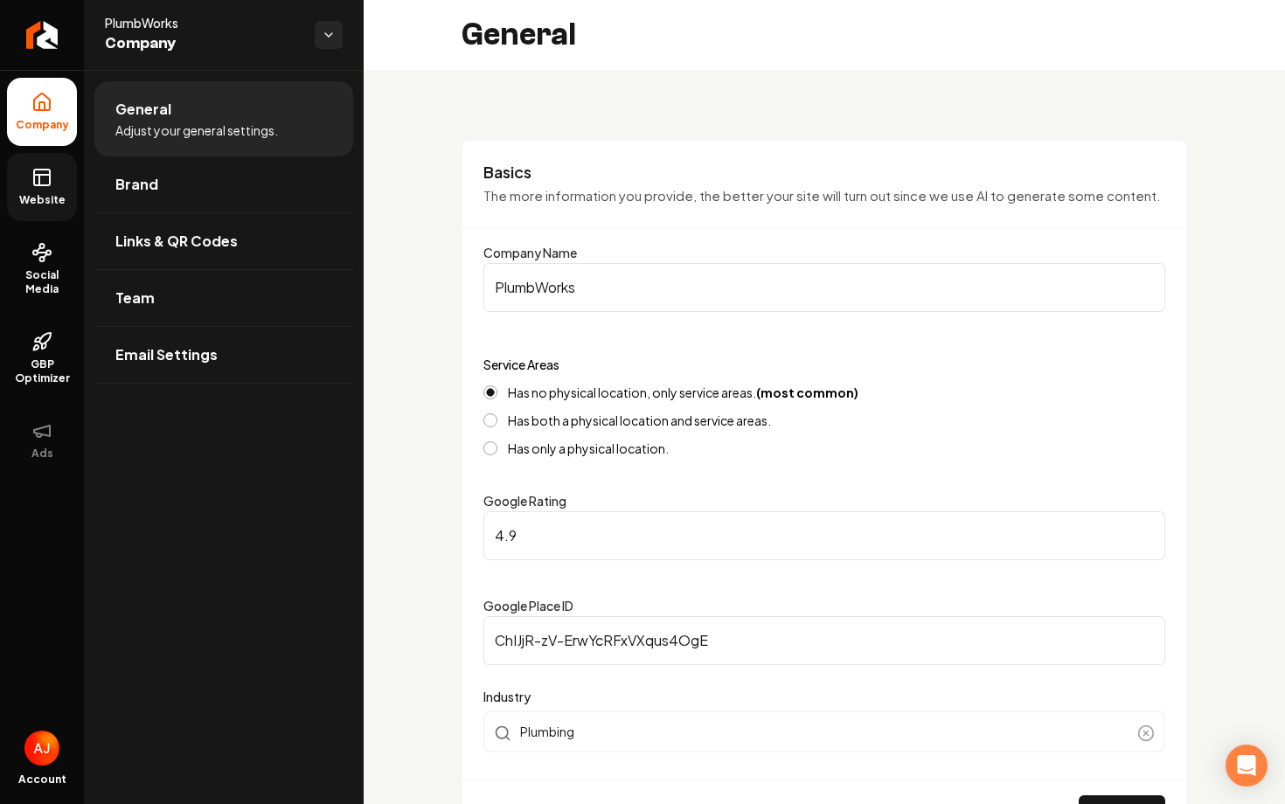
click at [50, 194] on span "Website" at bounding box center [42, 200] width 60 height 14
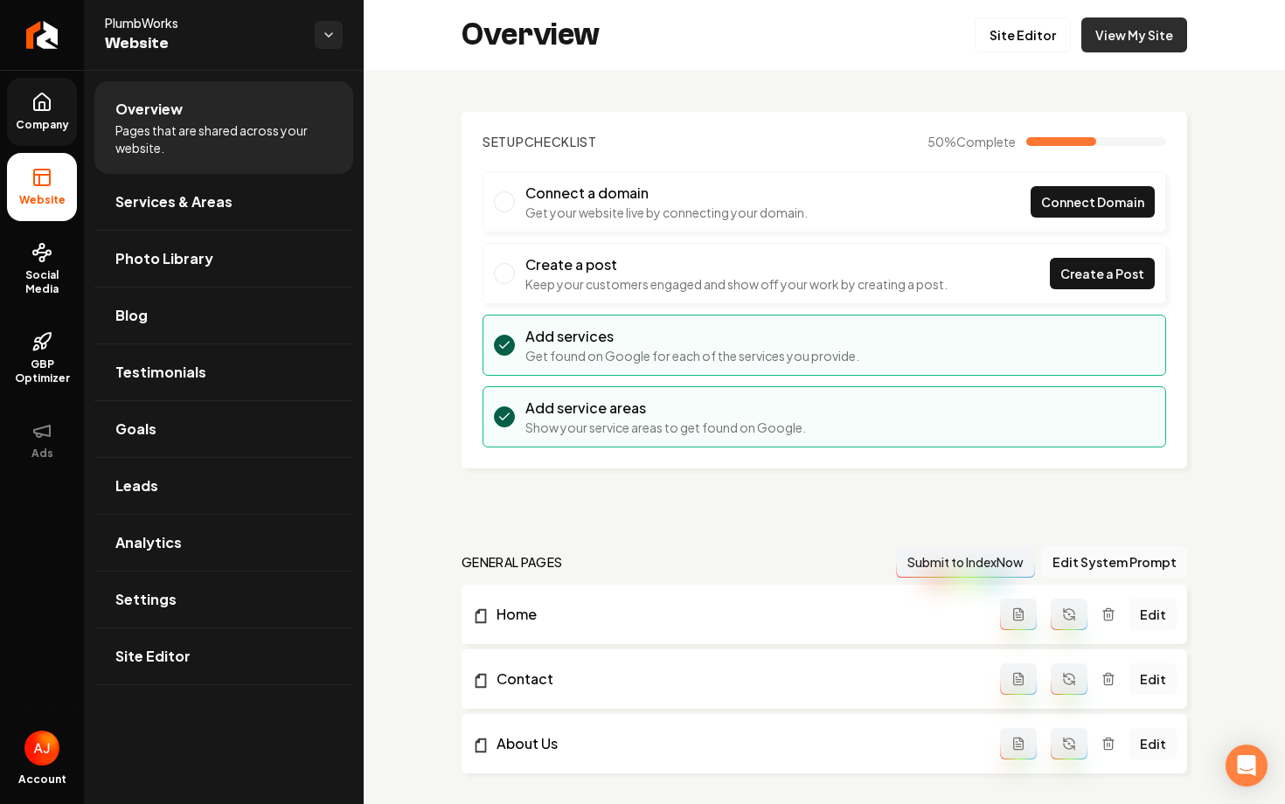
click at [1155, 36] on link "View My Site" at bounding box center [1135, 34] width 106 height 35
click at [208, 618] on link "Settings" at bounding box center [223, 600] width 259 height 56
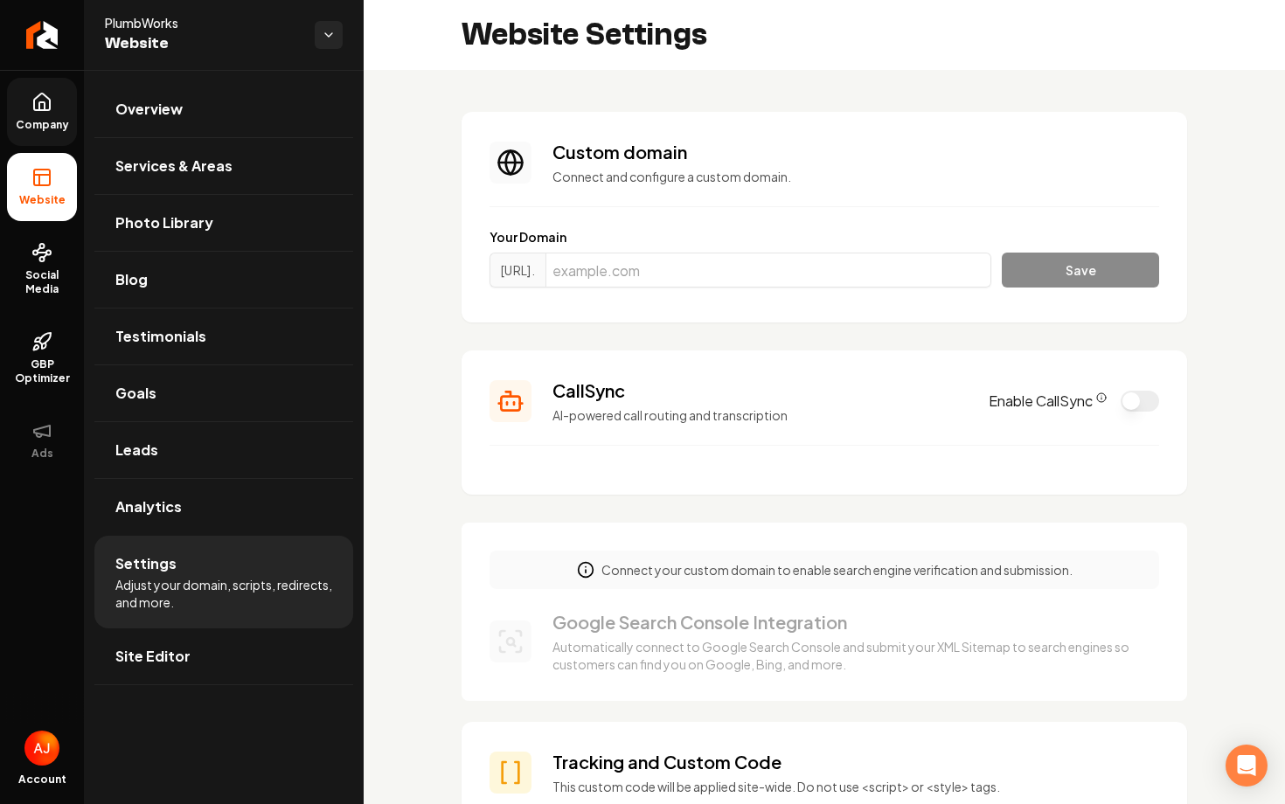
click at [1137, 402] on button "Enable CallSync" at bounding box center [1140, 401] width 38 height 21
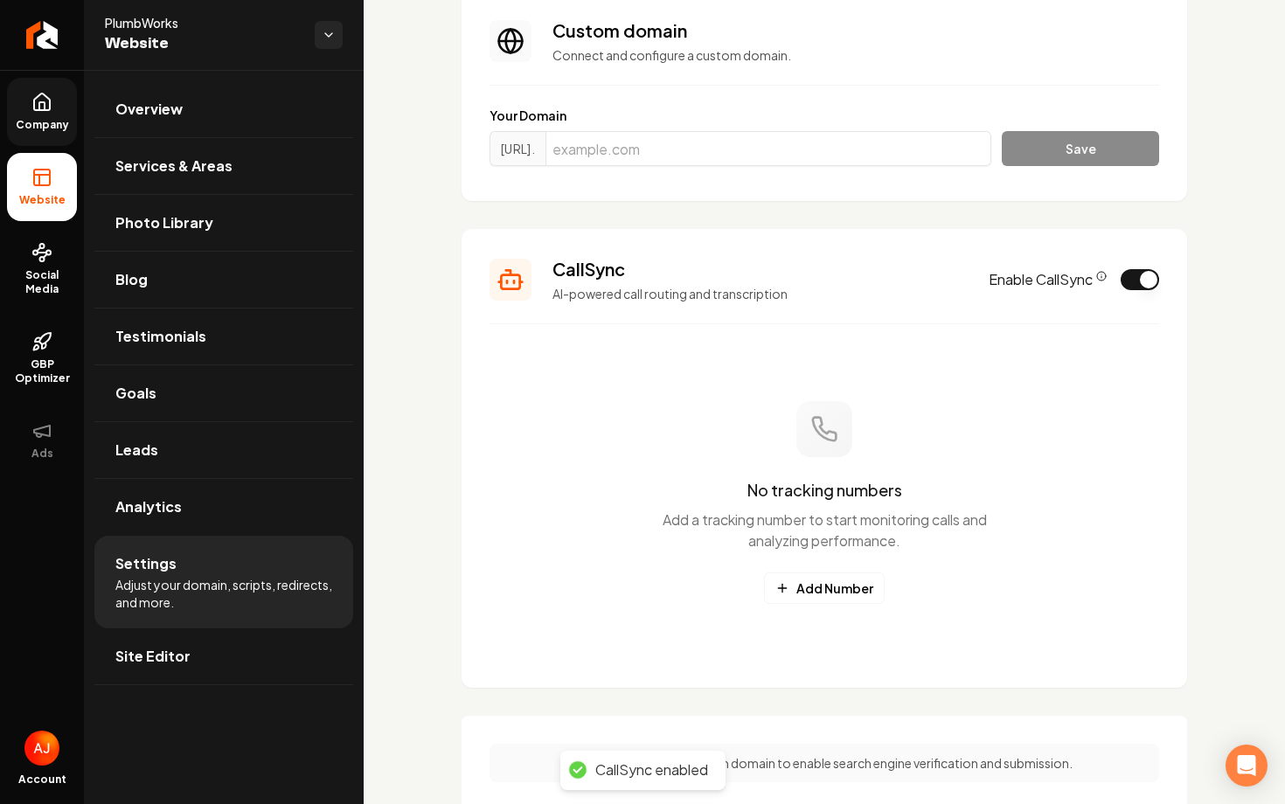
scroll to position [122, 0]
click at [778, 587] on icon "Main content area" at bounding box center [783, 588] width 14 height 14
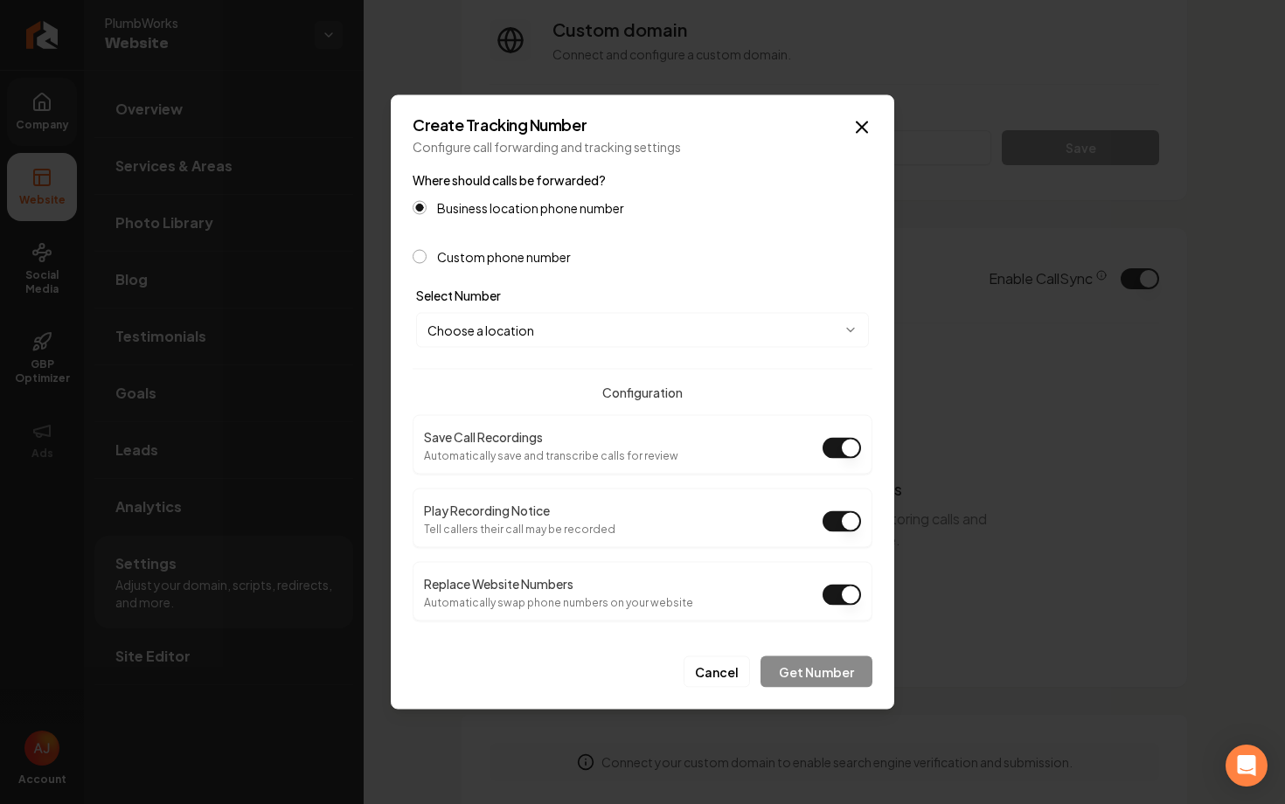
click at [718, 325] on body "Company Website Social Media GBP Optimizer Ads Account PlumbWorks Website Overv…" at bounding box center [642, 402] width 1285 height 804
select select "**********"
click at [790, 671] on button "Get Number" at bounding box center [817, 672] width 112 height 31
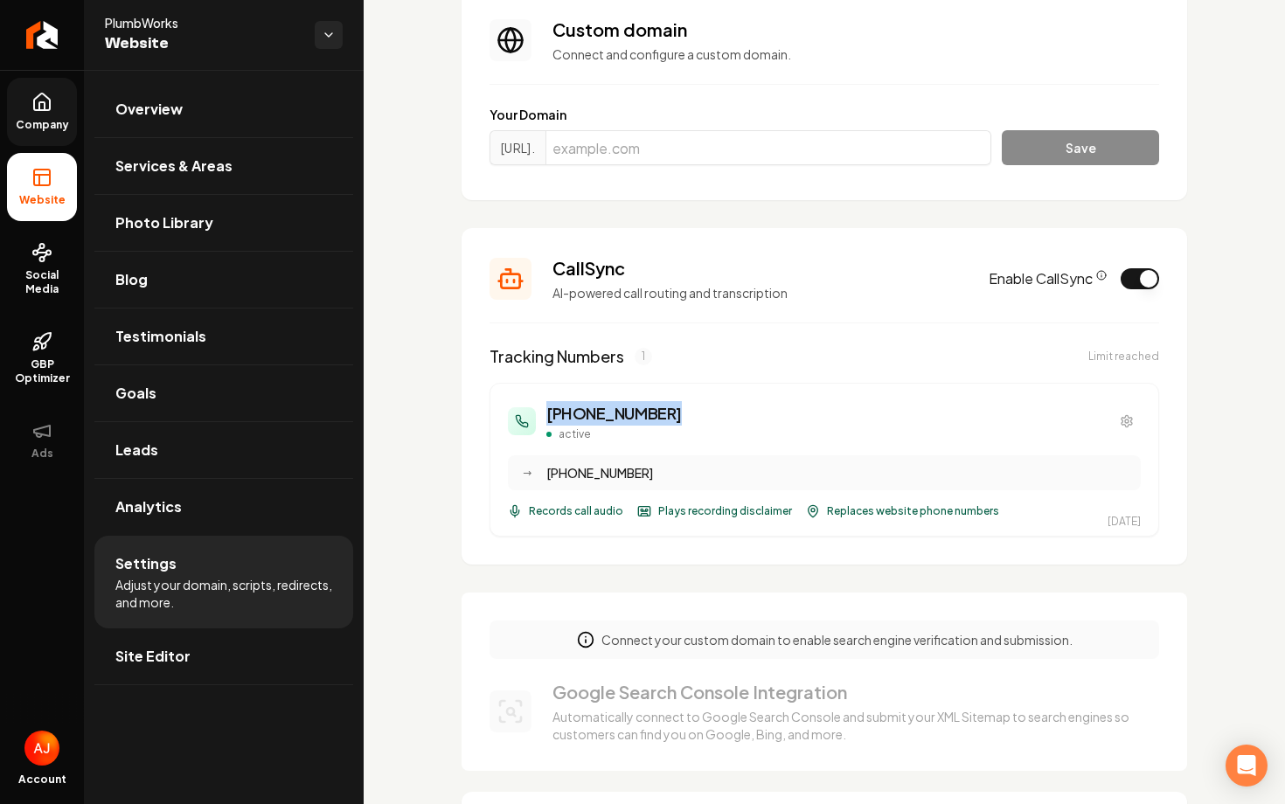
drag, startPoint x: 540, startPoint y: 415, endPoint x: 682, endPoint y: 421, distance: 141.8
click at [682, 421] on div "(816) 208-2615 active" at bounding box center [824, 421] width 633 height 40
click at [31, 114] on link "Company" at bounding box center [42, 112] width 70 height 68
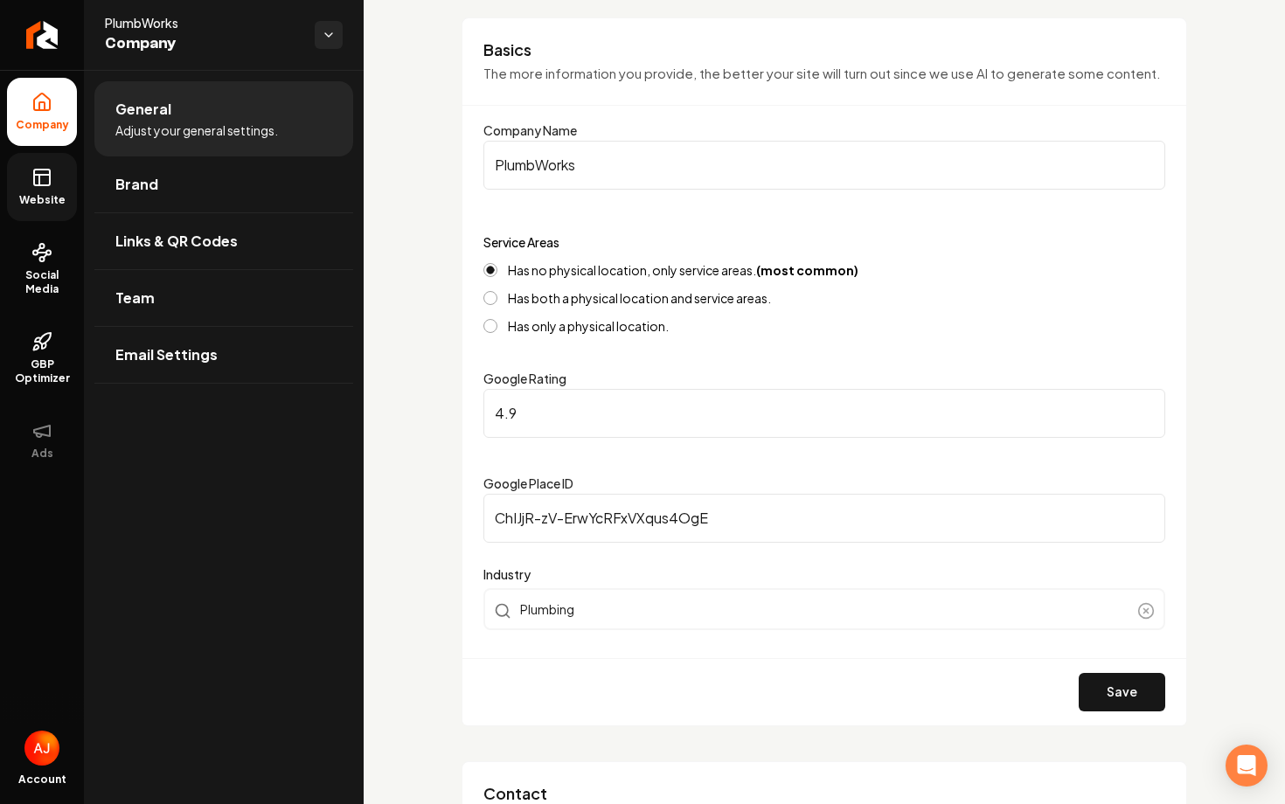
click at [52, 178] on link "Website" at bounding box center [42, 187] width 70 height 68
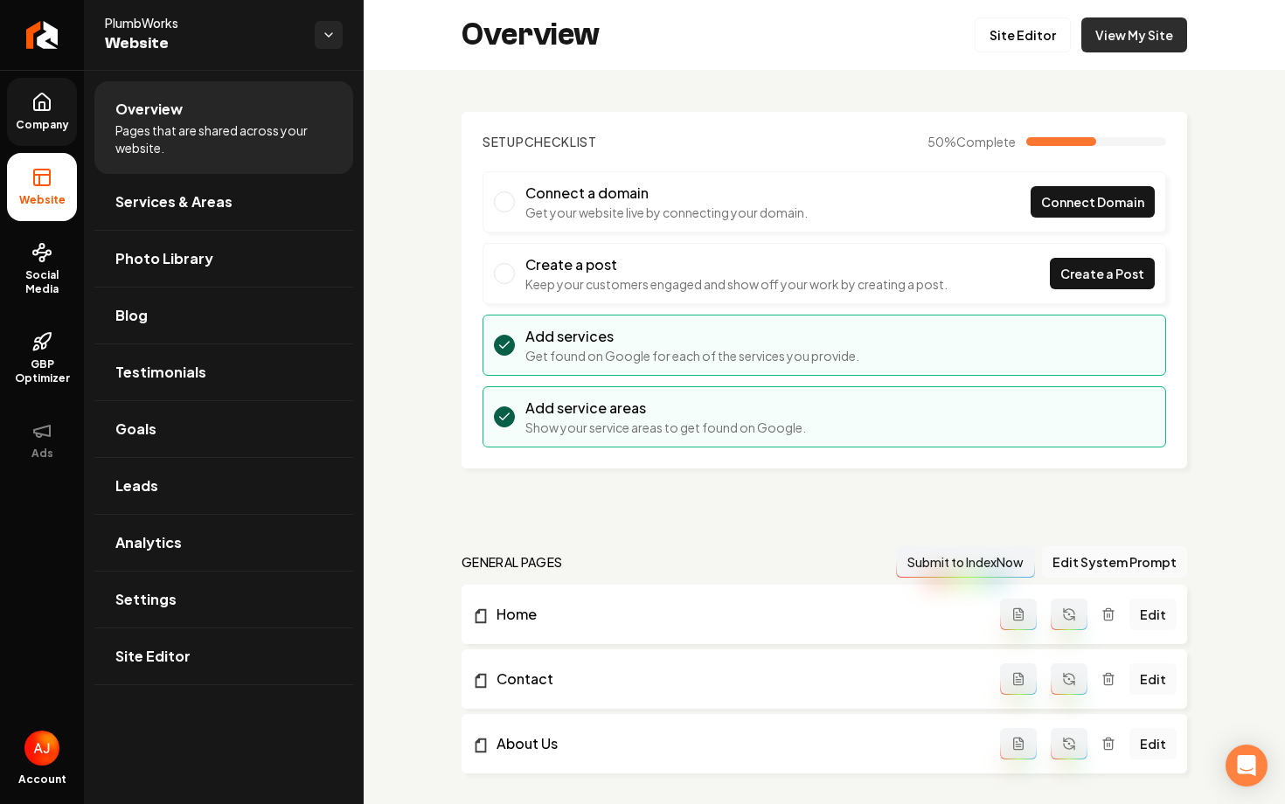
click at [1118, 48] on link "View My Site" at bounding box center [1135, 34] width 106 height 35
click at [288, 592] on link "Settings" at bounding box center [223, 600] width 259 height 56
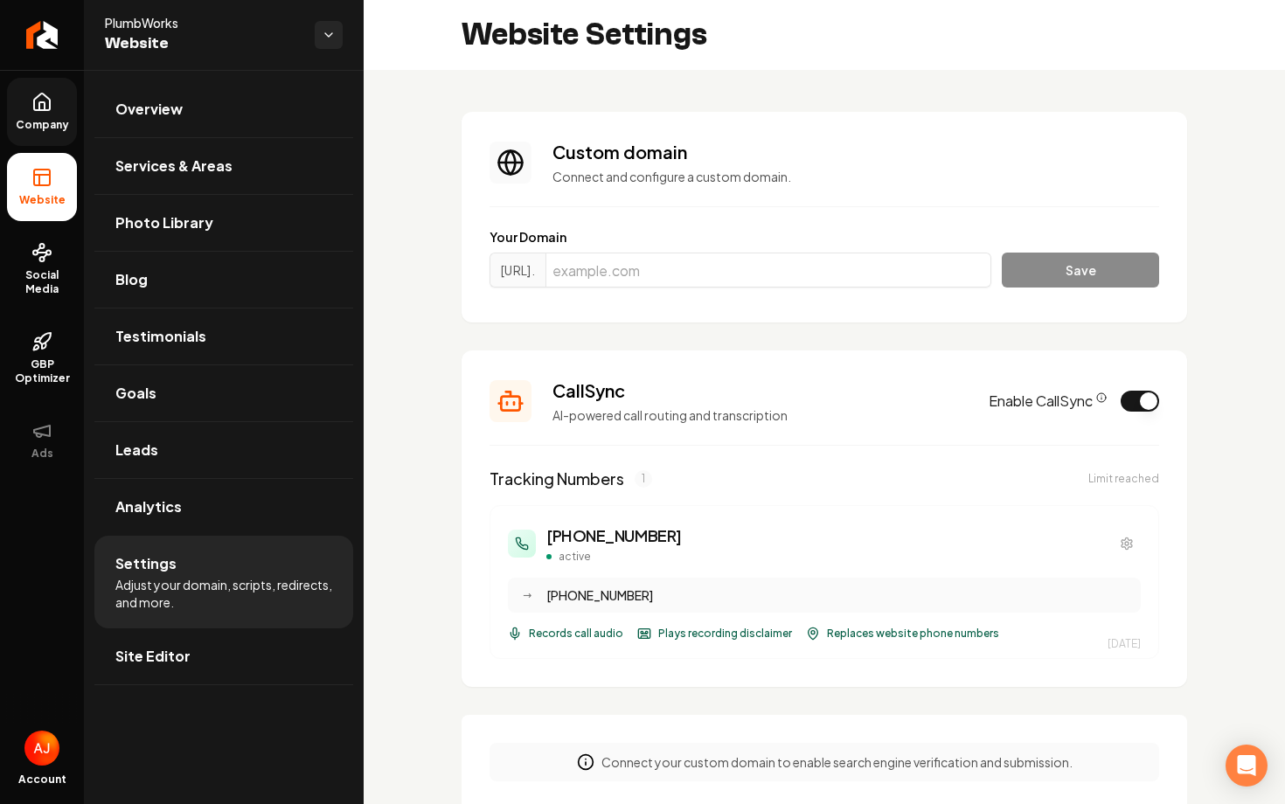
click at [58, 116] on link "Company" at bounding box center [42, 112] width 70 height 68
